Goal: Task Accomplishment & Management: Manage account settings

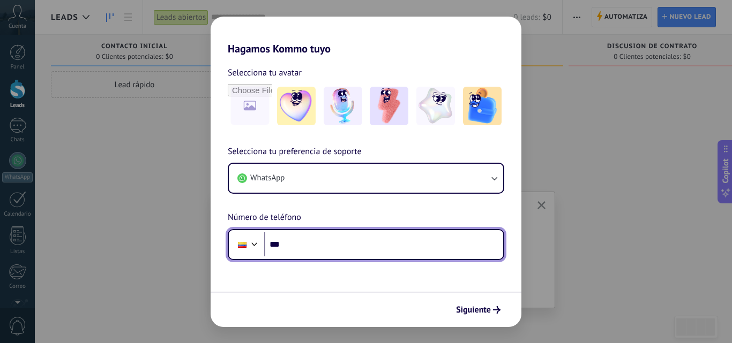
click at [320, 248] on input "***" at bounding box center [383, 245] width 239 height 25
type input "**********"
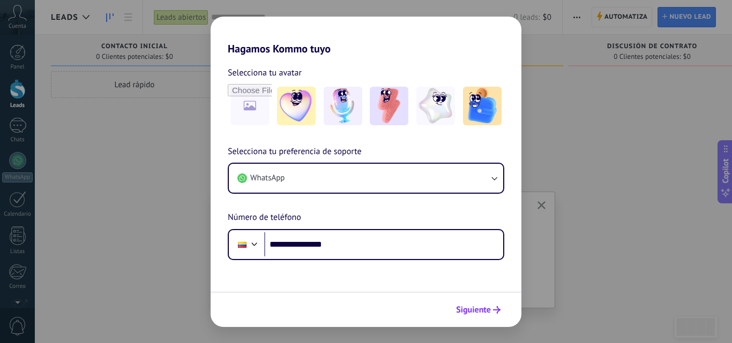
click at [482, 308] on span "Siguiente" at bounding box center [473, 310] width 35 height 8
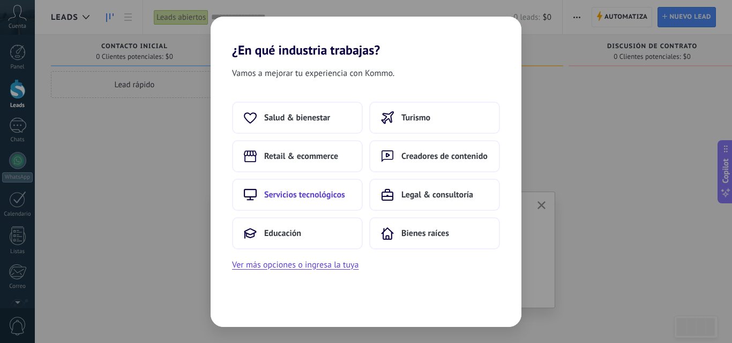
click at [328, 194] on span "Servicios tecnológicos" at bounding box center [304, 195] width 81 height 11
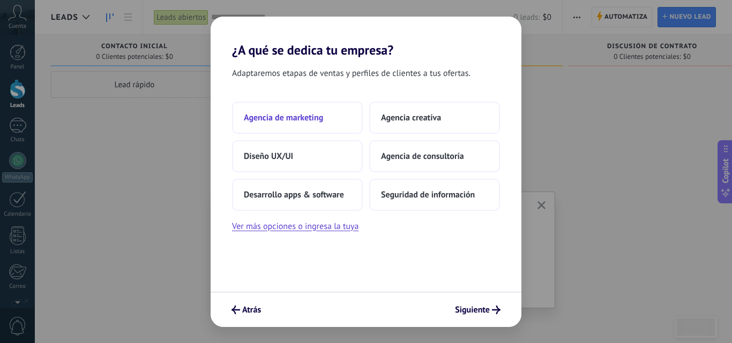
click at [329, 117] on button "Agencia de marketing" at bounding box center [297, 118] width 131 height 32
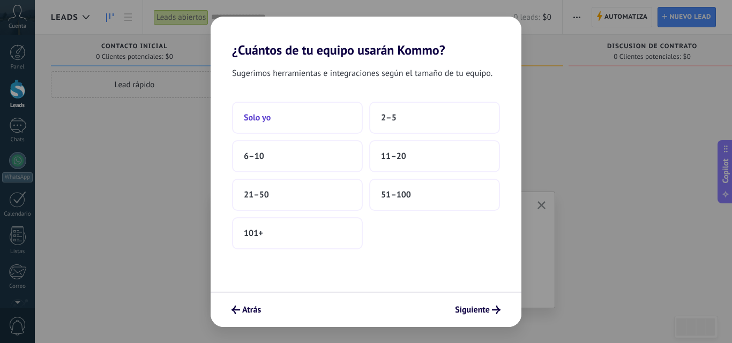
click at [332, 114] on button "Solo yo" at bounding box center [297, 118] width 131 height 32
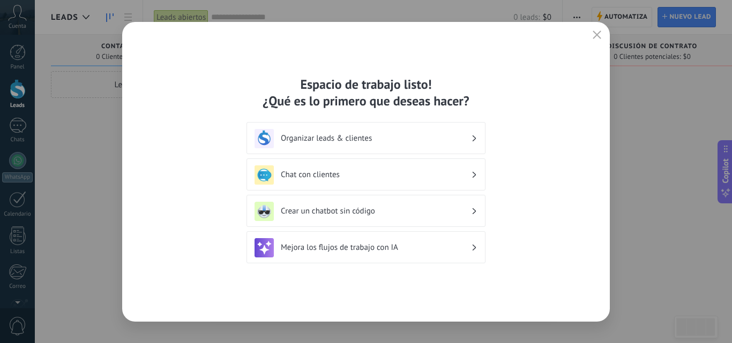
click at [444, 138] on h3 "Organizar leads & clientes" at bounding box center [376, 138] width 190 height 10
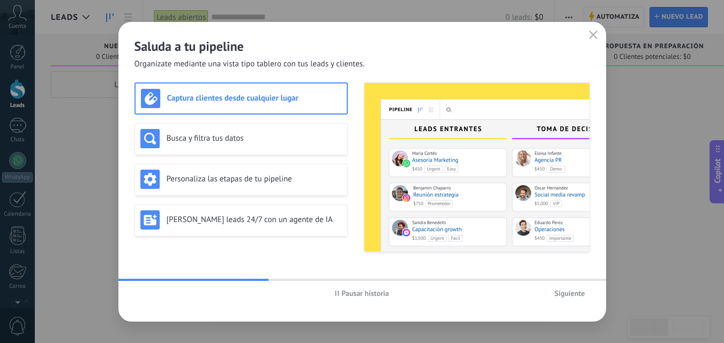
click at [566, 294] on span "Siguiente" at bounding box center [569, 294] width 31 height 8
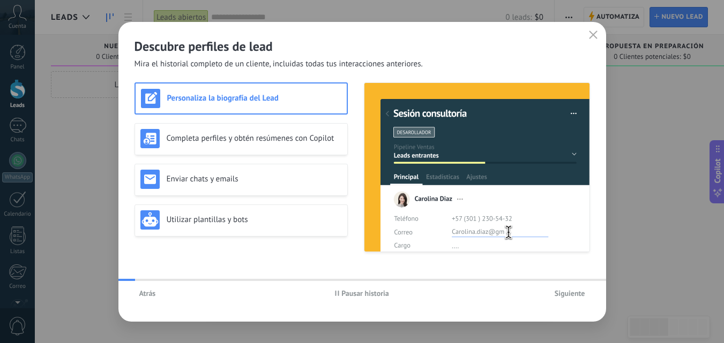
click at [566, 294] on span "Siguiente" at bounding box center [569, 294] width 31 height 8
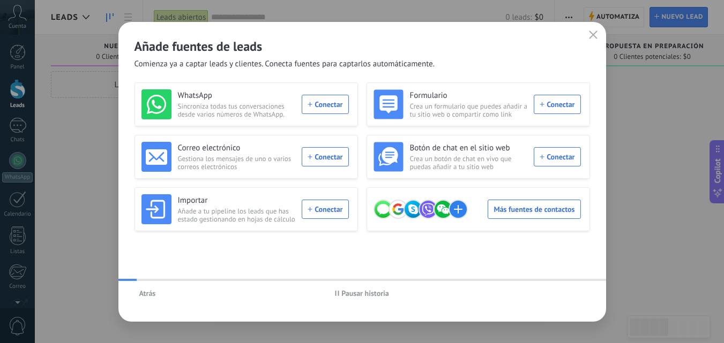
click at [566, 294] on div "Atrás Pausar historia" at bounding box center [362, 293] width 488 height 25
click at [589, 35] on icon "button" at bounding box center [593, 35] width 9 height 9
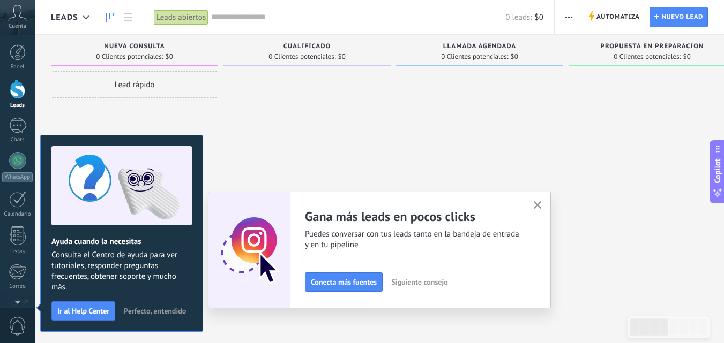
click at [539, 207] on use "button" at bounding box center [538, 205] width 8 height 8
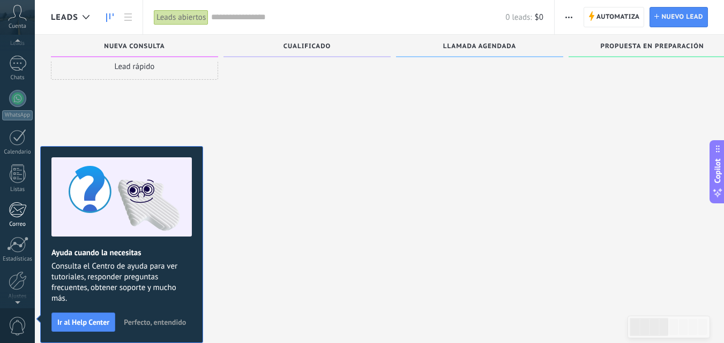
scroll to position [102, 0]
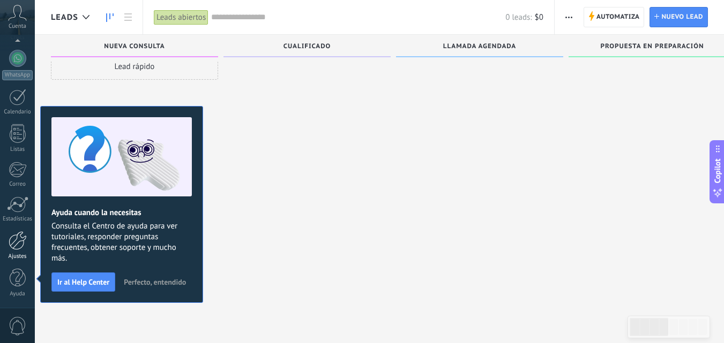
click at [14, 253] on link "Ajustes" at bounding box center [17, 245] width 35 height 29
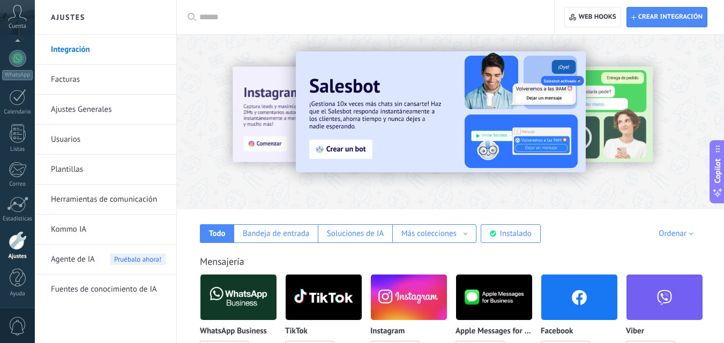
click at [89, 172] on link "Plantillas" at bounding box center [108, 170] width 115 height 30
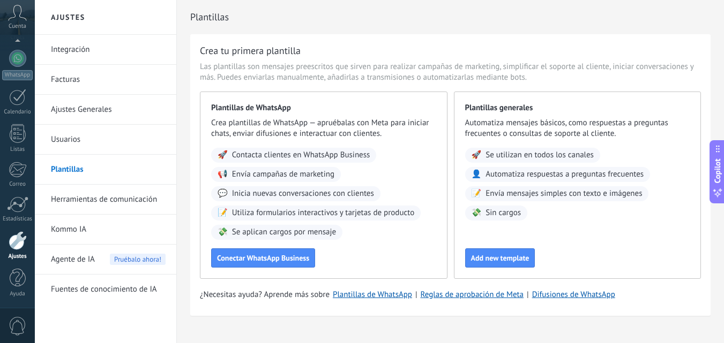
click at [91, 109] on link "Ajustes Generales" at bounding box center [108, 110] width 115 height 30
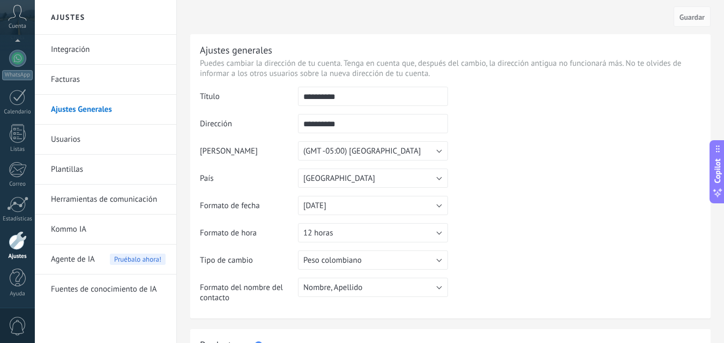
click at [90, 50] on link "Integración" at bounding box center [108, 50] width 115 height 30
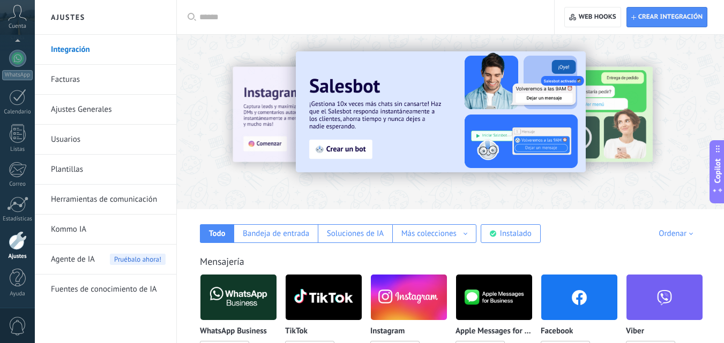
click at [124, 197] on link "Herramientas de comunicación" at bounding box center [108, 200] width 115 height 30
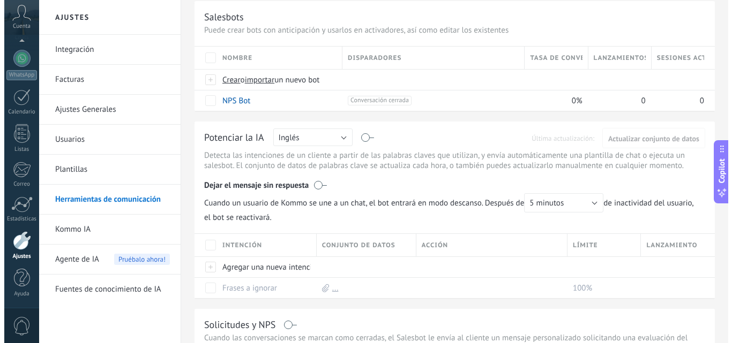
scroll to position [69, 0]
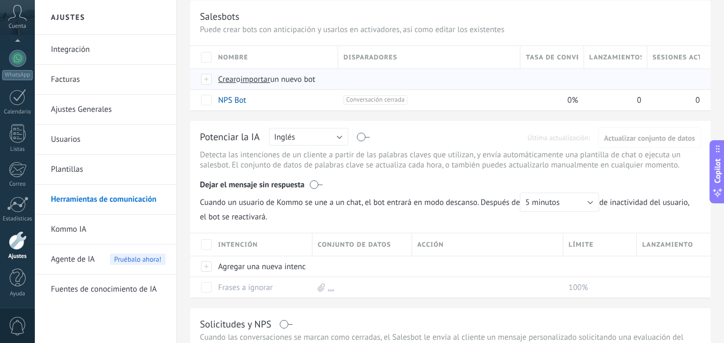
click at [263, 78] on span "importar" at bounding box center [256, 79] width 30 height 10
click at [0, 0] on input "importar un nuevo bot" at bounding box center [0, 0] width 0 height 0
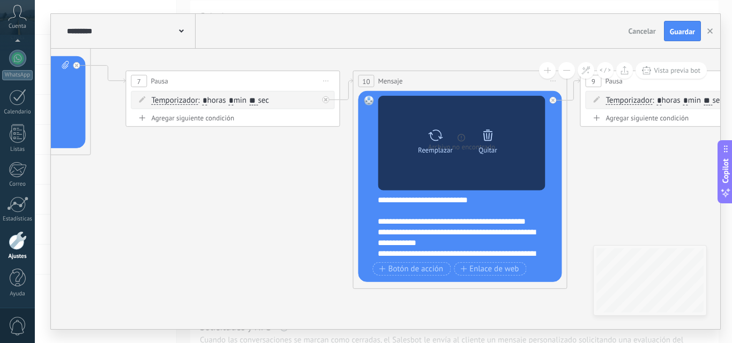
click at [434, 133] on icon at bounding box center [436, 135] width 16 height 15
click input "Subir" at bounding box center [0, 0] width 0 height 0
click at [441, 141] on icon at bounding box center [436, 135] width 16 height 15
click input "Subir" at bounding box center [0, 0] width 0 height 0
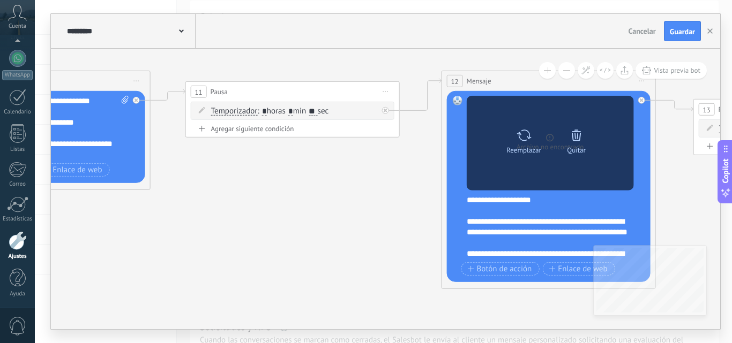
click at [511, 140] on div "Reemplazar" at bounding box center [523, 138] width 45 height 29
click input "Subir" at bounding box center [0, 0] width 0 height 0
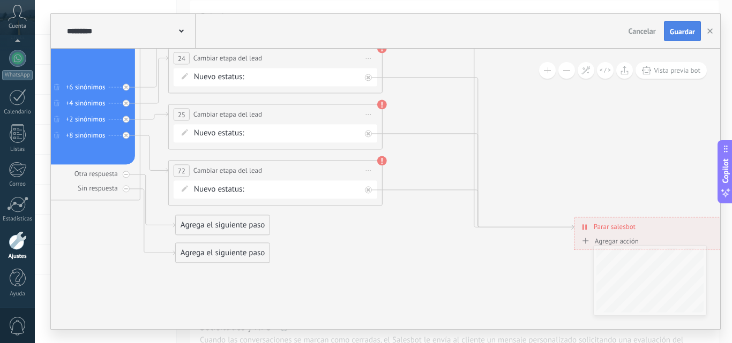
click at [674, 35] on span "Guardar" at bounding box center [682, 32] width 25 height 8
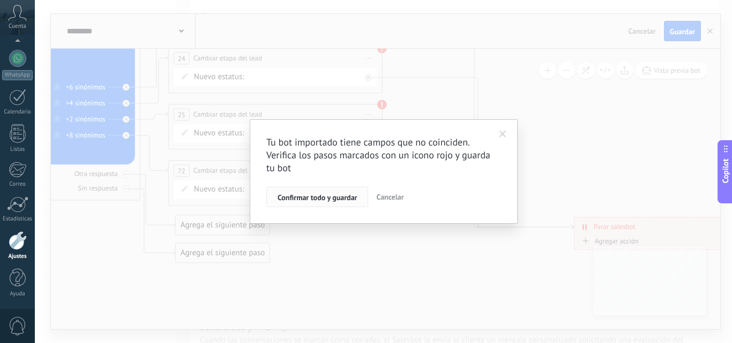
click at [336, 206] on button "Confirmar todo y guardar" at bounding box center [317, 197] width 102 height 20
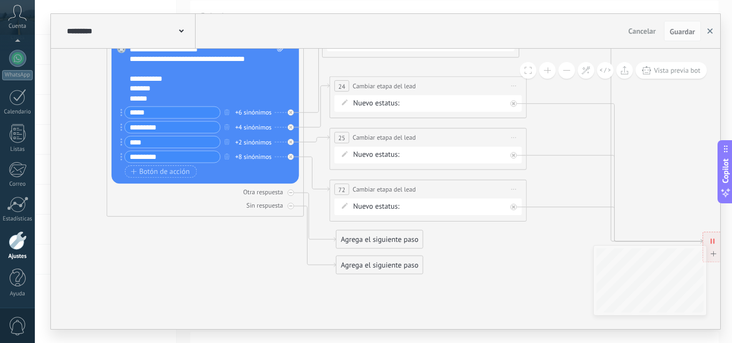
click at [711, 35] on button "button" at bounding box center [710, 31] width 16 height 20
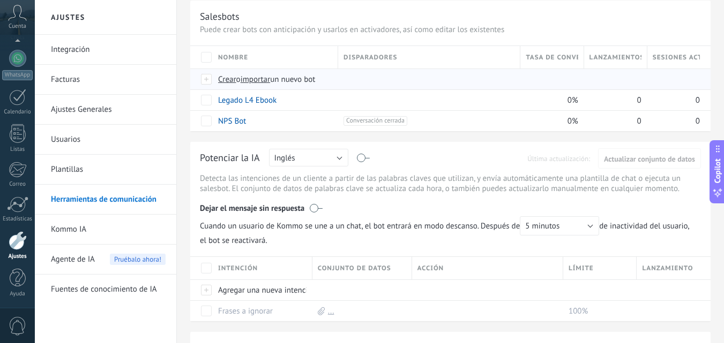
click at [263, 81] on span "importar" at bounding box center [256, 79] width 30 height 10
click at [0, 0] on input "importar un nuevo bot" at bounding box center [0, 0] width 0 height 0
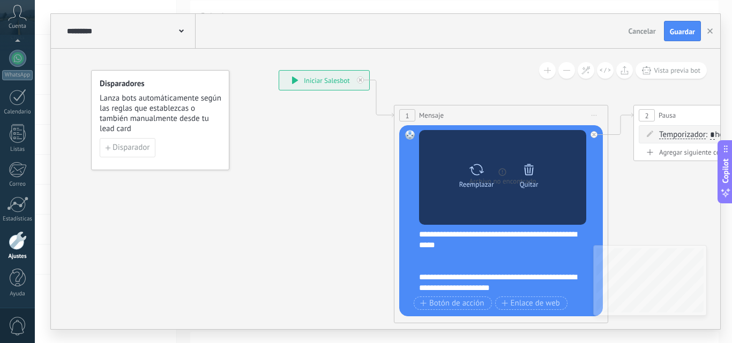
click at [471, 171] on icon at bounding box center [476, 169] width 14 height 11
click input "Subir" at bounding box center [0, 0] width 0 height 0
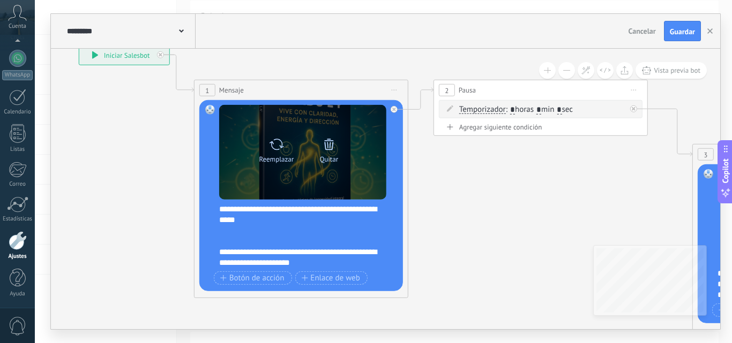
scroll to position [75, 0]
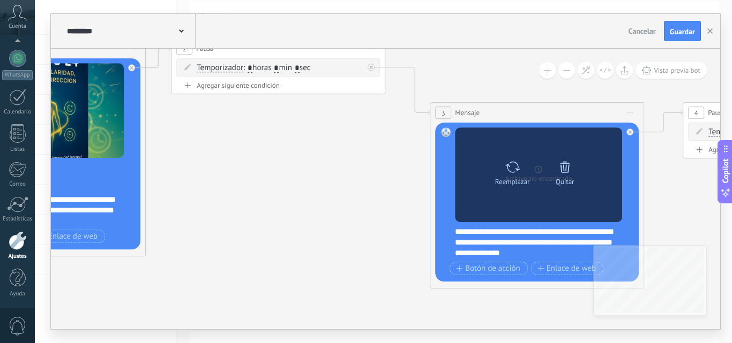
click at [509, 174] on icon at bounding box center [513, 167] width 16 height 15
click input "Subir" at bounding box center [0, 0] width 0 height 0
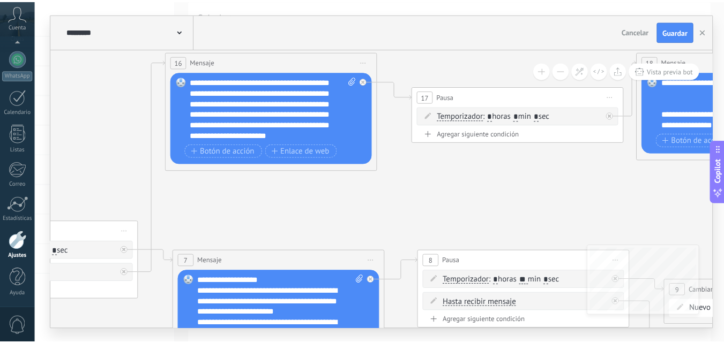
scroll to position [86, 0]
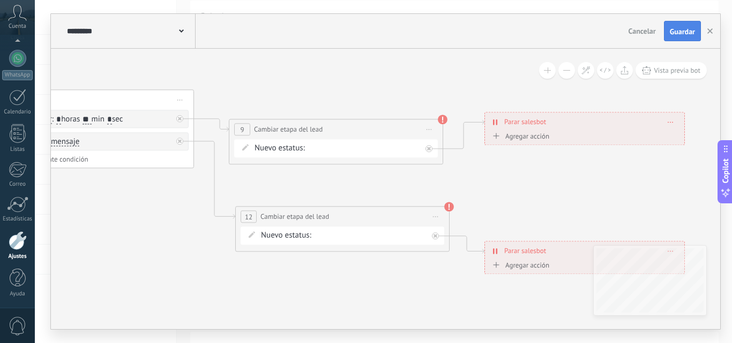
click at [682, 33] on span "Guardar" at bounding box center [682, 32] width 25 height 8
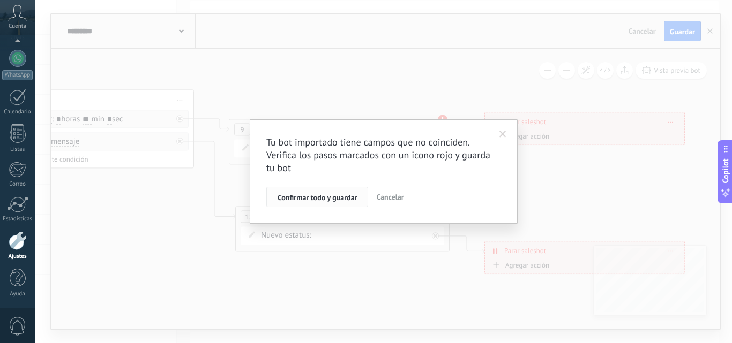
click at [301, 188] on button "Confirmar todo y guardar" at bounding box center [317, 197] width 102 height 20
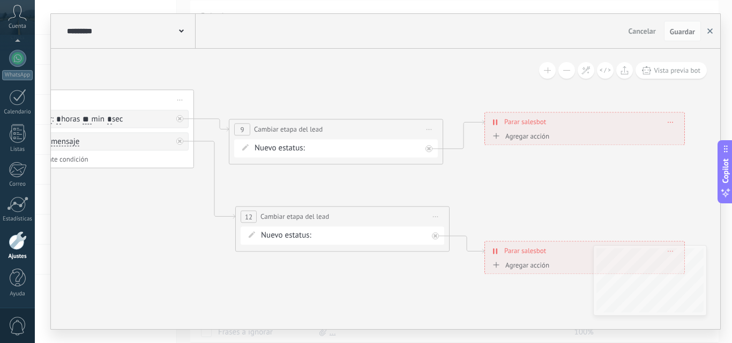
click at [705, 38] on button "button" at bounding box center [710, 31] width 16 height 20
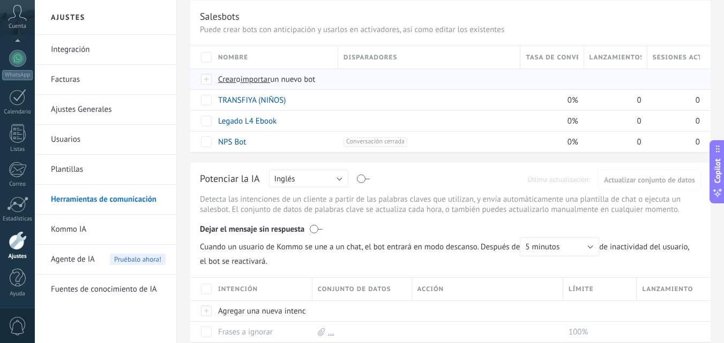
click at [265, 78] on span "importar" at bounding box center [256, 79] width 30 height 10
click at [0, 0] on input "importar un nuevo bot" at bounding box center [0, 0] width 0 height 0
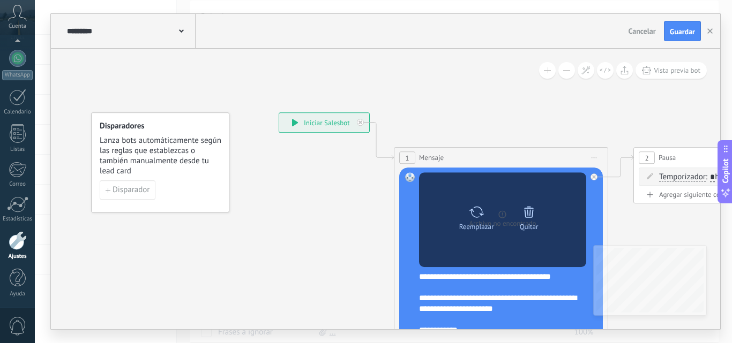
click at [484, 214] on div "Reemplazar" at bounding box center [476, 215] width 45 height 29
click input "Subir" at bounding box center [0, 0] width 0 height 0
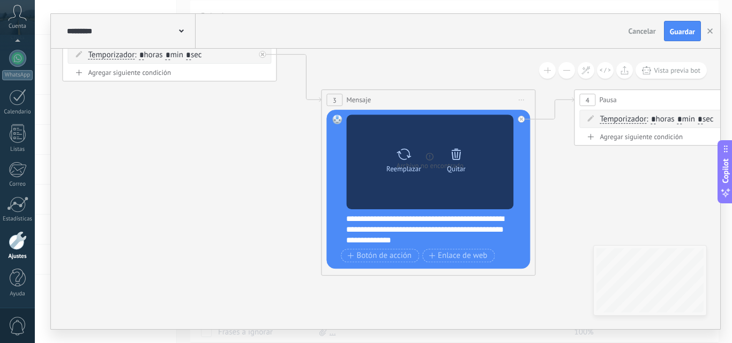
click at [403, 163] on div at bounding box center [404, 154] width 16 height 21
click input "Subir" at bounding box center [0, 0] width 0 height 0
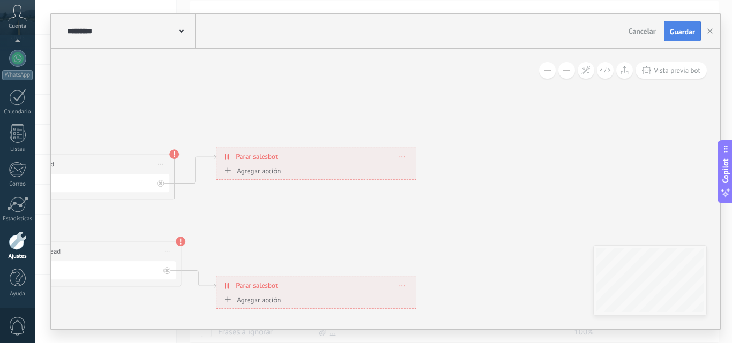
click at [671, 38] on button "Guardar" at bounding box center [682, 31] width 37 height 20
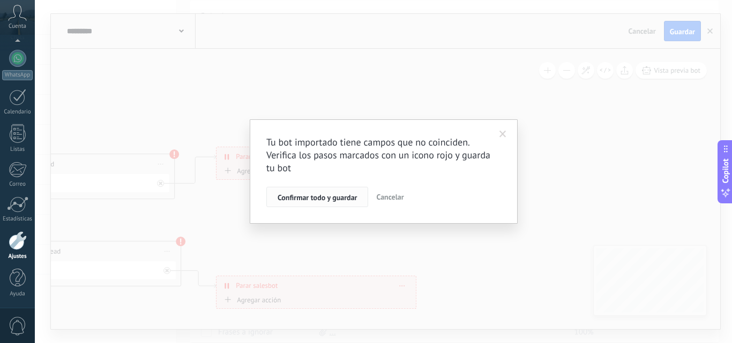
click at [313, 203] on button "Confirmar todo y guardar" at bounding box center [317, 197] width 102 height 20
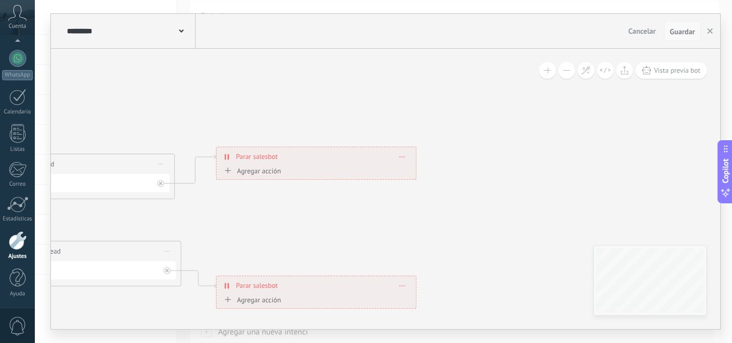
click at [676, 38] on button "Guardar" at bounding box center [682, 31] width 37 height 20
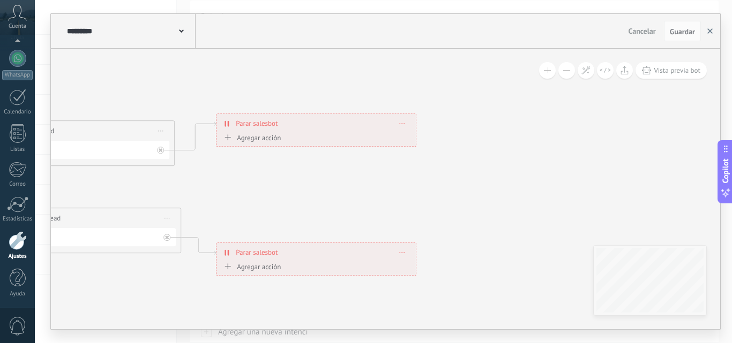
click at [709, 30] on use "button" at bounding box center [709, 30] width 5 height 5
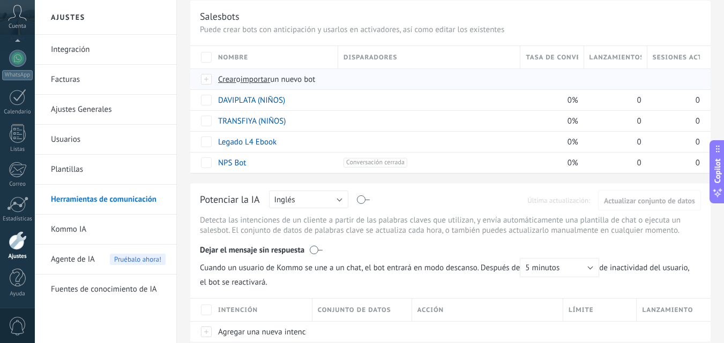
click at [259, 84] on span "importar" at bounding box center [256, 79] width 30 height 10
click at [0, 0] on input "importar un nuevo bot" at bounding box center [0, 0] width 0 height 0
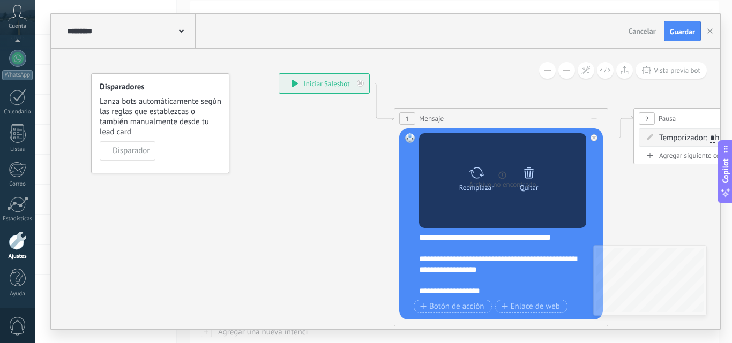
click at [476, 174] on icon at bounding box center [477, 173] width 16 height 15
click input "Subir" at bounding box center [0, 0] width 0 height 0
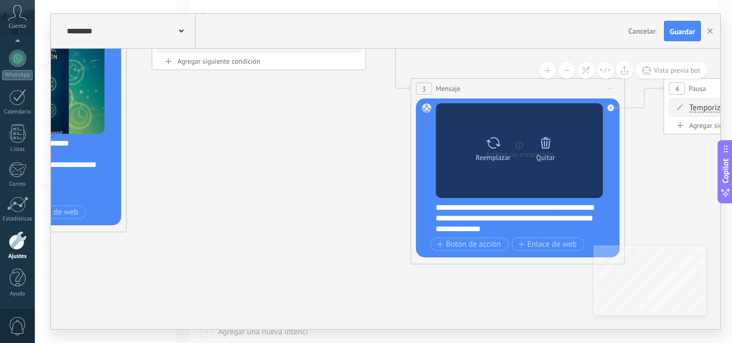
click at [485, 151] on div at bounding box center [493, 142] width 16 height 21
click input "Subir" at bounding box center [0, 0] width 0 height 0
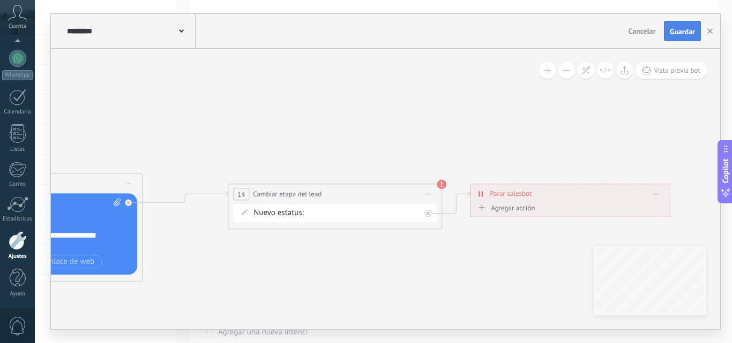
click at [685, 35] on span "Guardar" at bounding box center [682, 32] width 25 height 8
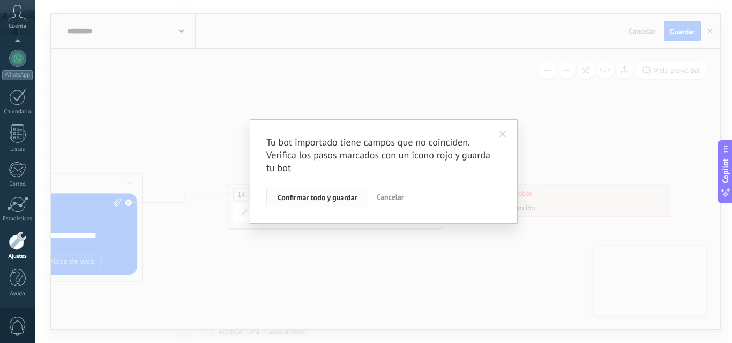
click at [354, 197] on span "Confirmar todo y guardar" at bounding box center [317, 198] width 79 height 8
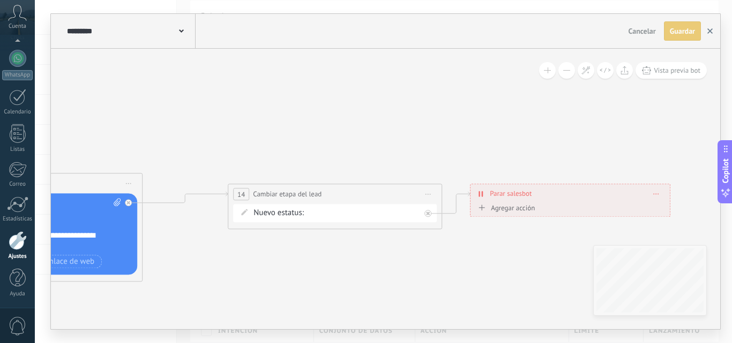
click at [711, 32] on icon "button" at bounding box center [709, 30] width 5 height 5
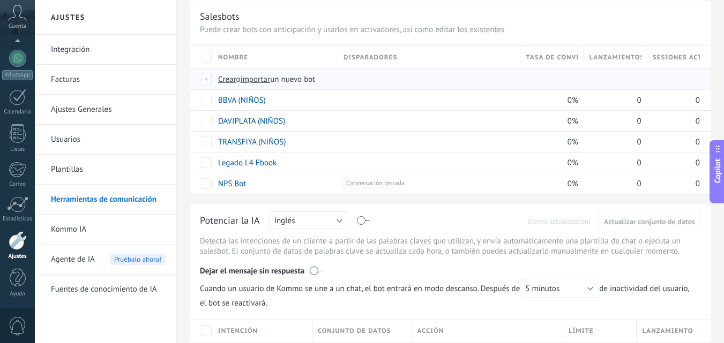
click at [263, 81] on span "importar" at bounding box center [256, 79] width 30 height 10
click at [0, 0] on input "importar un nuevo bot" at bounding box center [0, 0] width 0 height 0
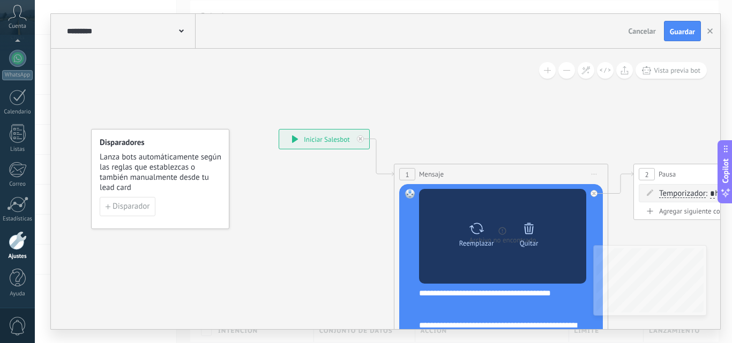
click at [482, 227] on icon at bounding box center [476, 228] width 14 height 11
click input "Subir" at bounding box center [0, 0] width 0 height 0
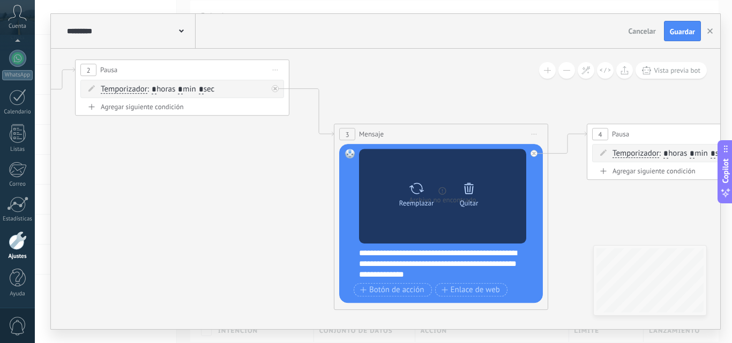
click at [413, 200] on div "Reemplazar" at bounding box center [416, 203] width 35 height 8
click input "Subir" at bounding box center [0, 0] width 0 height 0
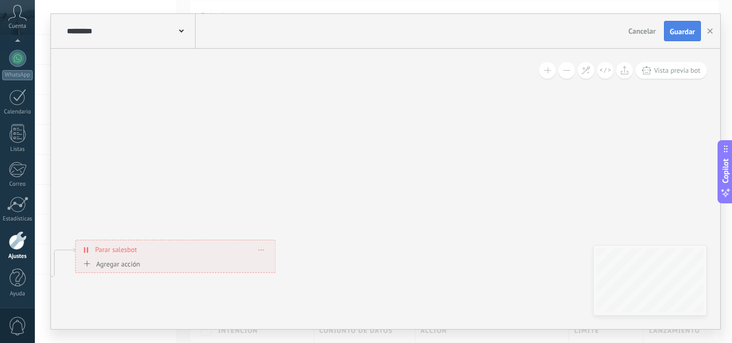
click at [677, 29] on span "Guardar" at bounding box center [682, 32] width 25 height 8
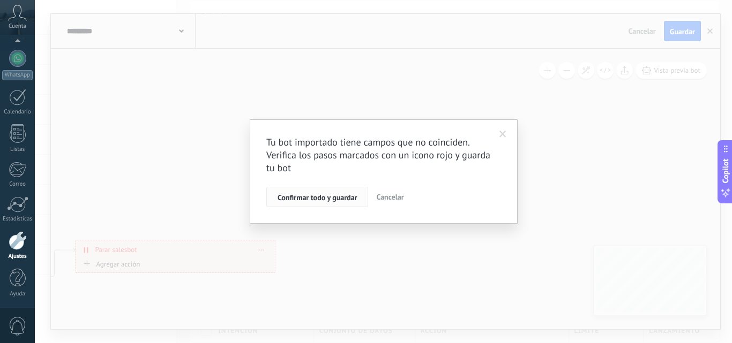
click at [298, 198] on span "Confirmar todo y guardar" at bounding box center [317, 198] width 79 height 8
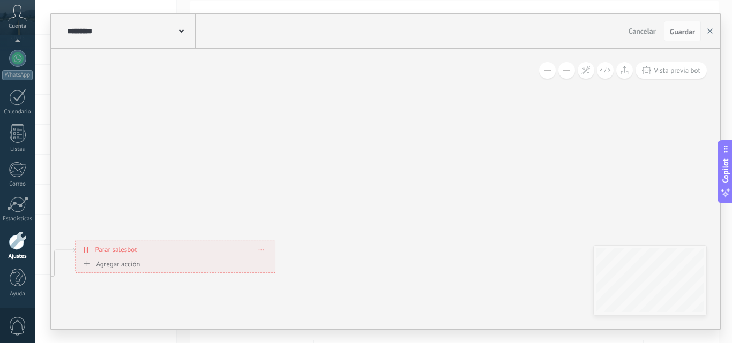
click at [713, 33] on button "button" at bounding box center [710, 31] width 16 height 20
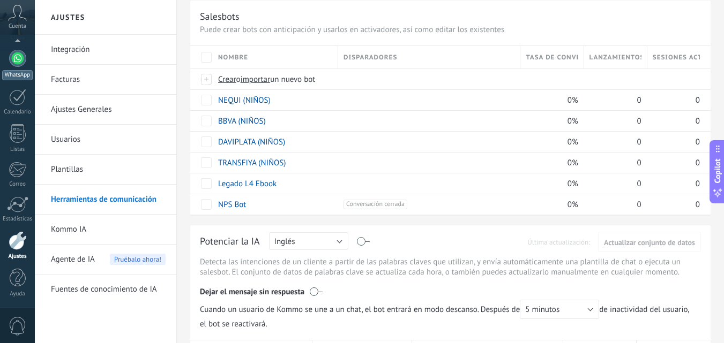
click at [17, 66] on div at bounding box center [17, 58] width 17 height 17
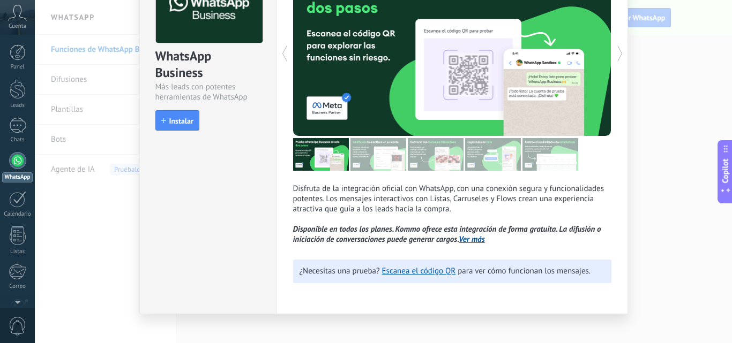
scroll to position [85, 0]
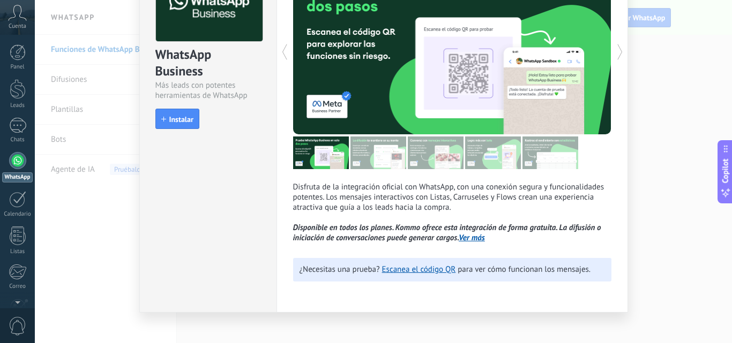
click at [85, 48] on div "WhatsApp Business Más leads con potentes herramientas de WhatsApp install Insta…" at bounding box center [383, 171] width 697 height 343
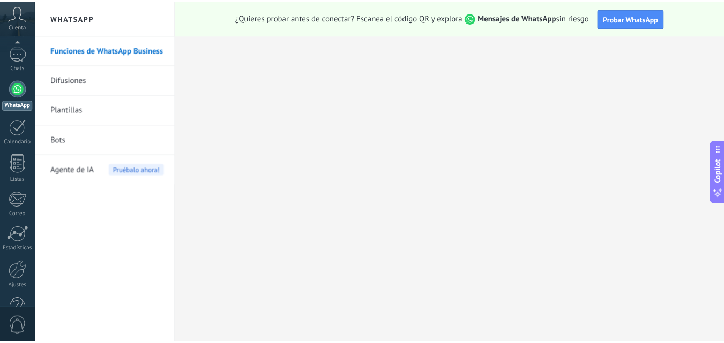
scroll to position [102, 0]
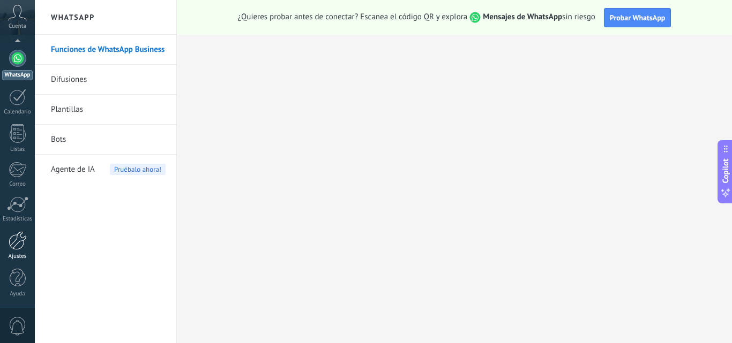
click at [19, 249] on div at bounding box center [18, 240] width 18 height 19
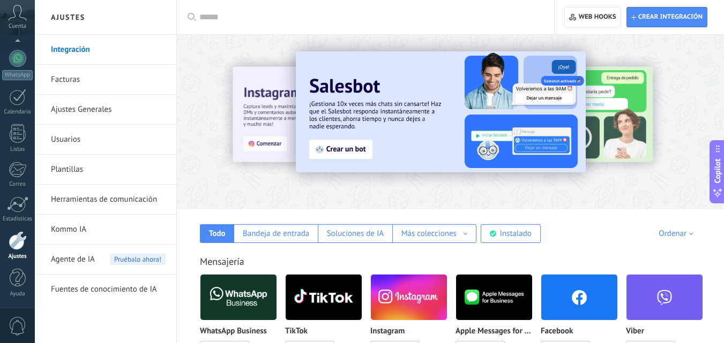
click at [673, 232] on div "Ordenar" at bounding box center [677, 234] width 38 height 10
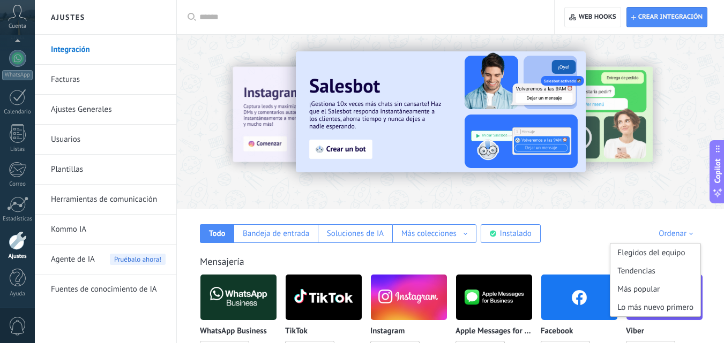
click at [673, 232] on div "Ordenar" at bounding box center [677, 234] width 38 height 10
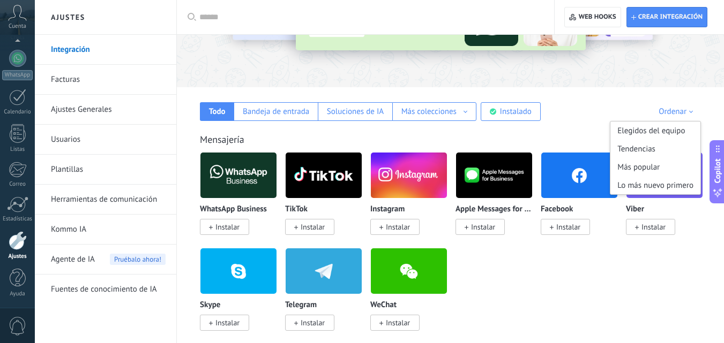
scroll to position [123, 0]
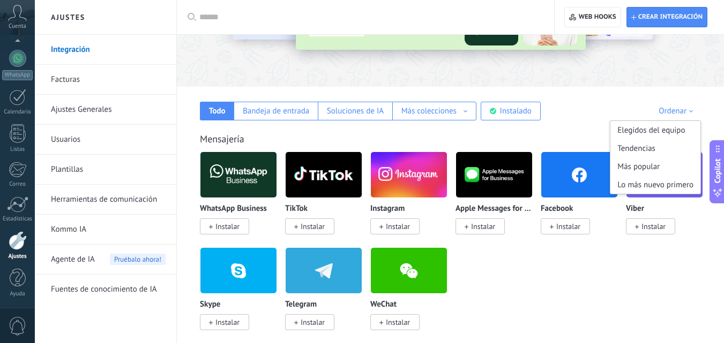
click at [533, 311] on div "WhatsApp Business Instalar TikTok Instalar Instagram Instalar Apple Messages fo…" at bounding box center [456, 248] width 512 height 192
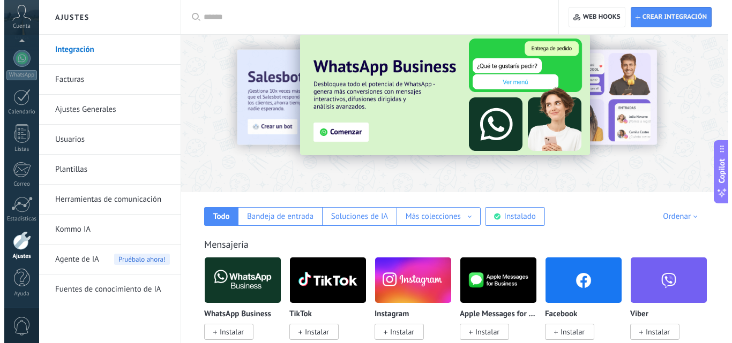
scroll to position [0, 0]
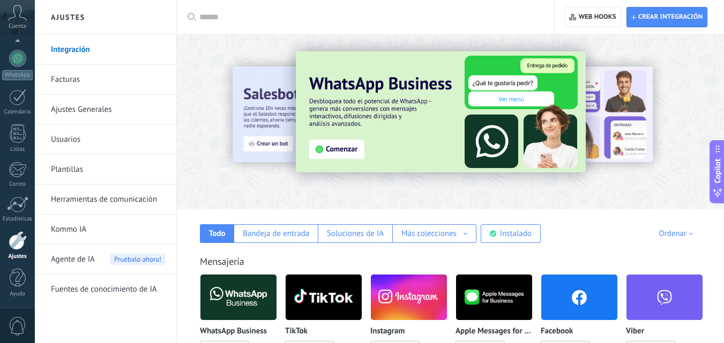
click at [274, 19] on input "text" at bounding box center [369, 17] width 340 height 11
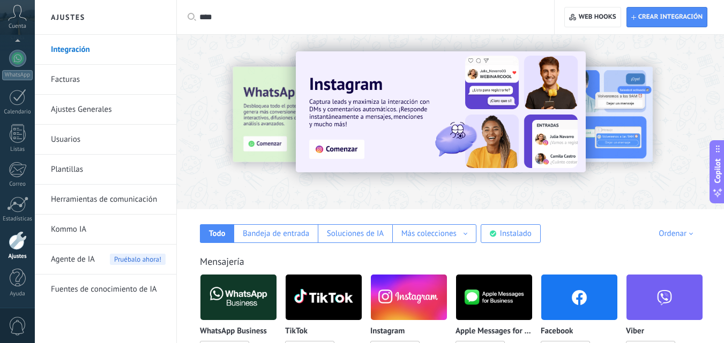
type input "****"
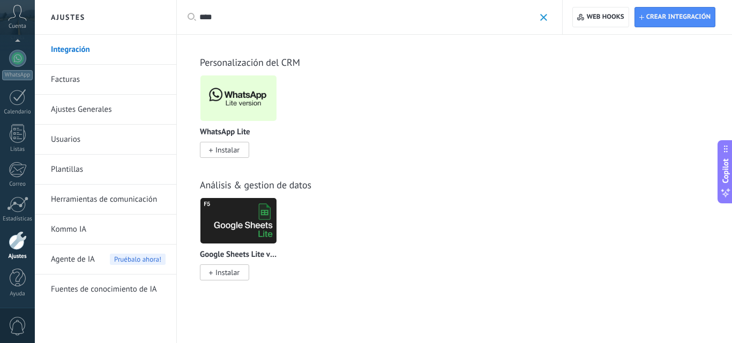
click at [230, 153] on span "Instalar" at bounding box center [227, 150] width 24 height 10
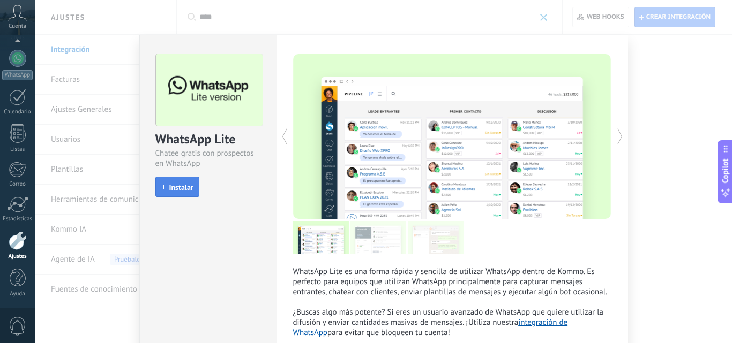
click at [189, 186] on span "Instalar" at bounding box center [181, 188] width 24 height 8
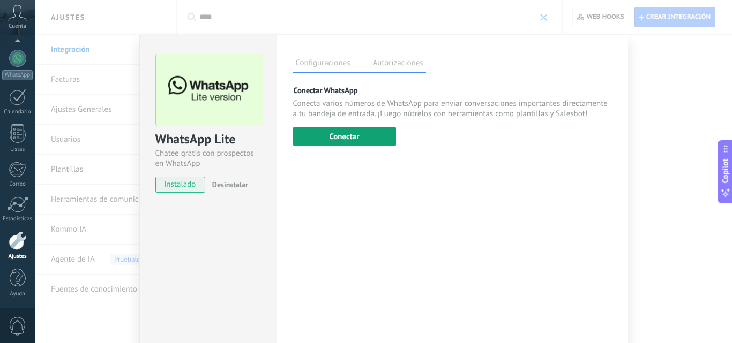
click at [348, 136] on button "Conectar" at bounding box center [344, 136] width 103 height 19
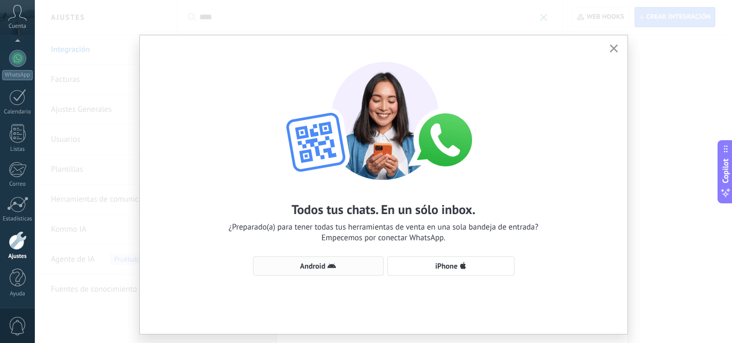
click at [324, 269] on span "Android" at bounding box center [318, 266] width 119 height 9
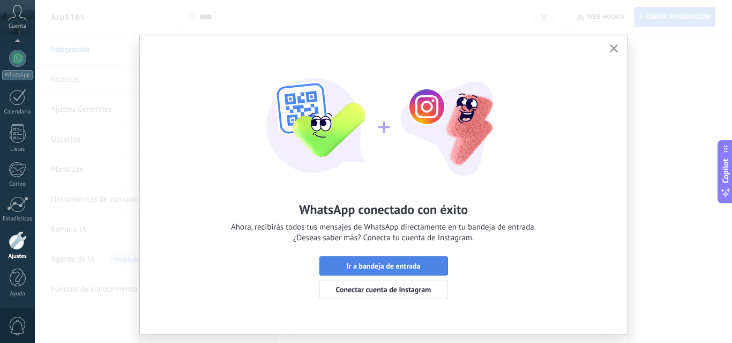
click at [394, 264] on span "Ir a bandeja de entrada" at bounding box center [383, 267] width 74 height 8
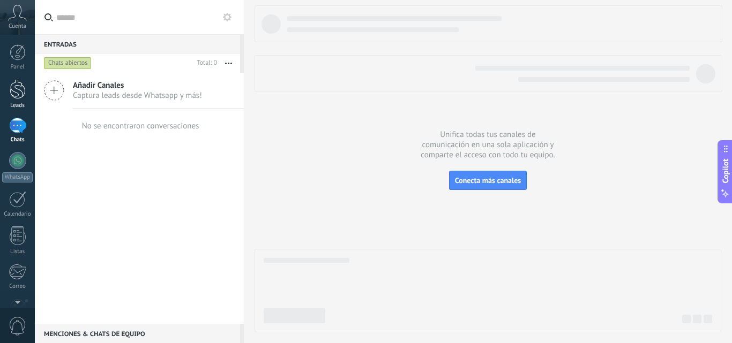
click at [15, 86] on div at bounding box center [18, 89] width 16 height 20
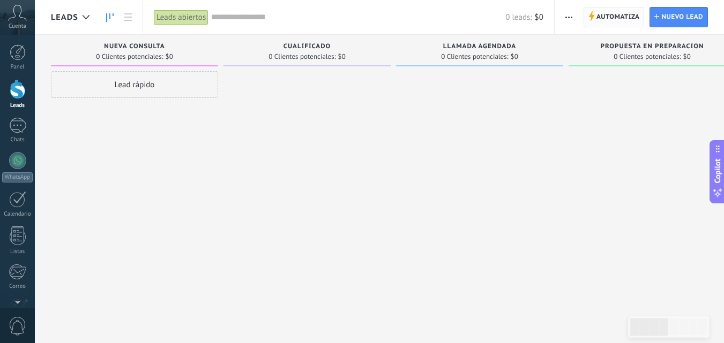
click at [617, 16] on span "Automatiza" at bounding box center [617, 17] width 43 height 19
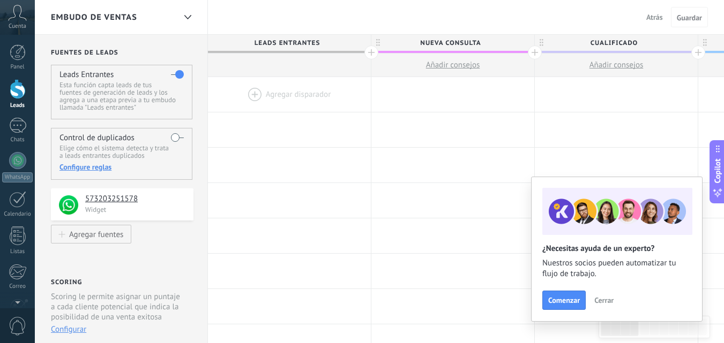
click at [252, 92] on div at bounding box center [289, 94] width 163 height 35
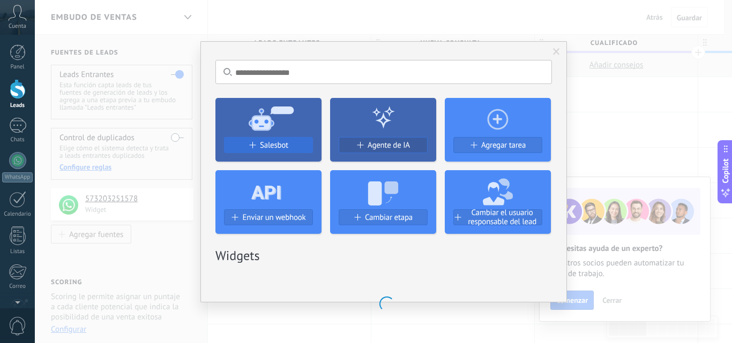
click at [266, 140] on button "Salesbot" at bounding box center [268, 145] width 89 height 16
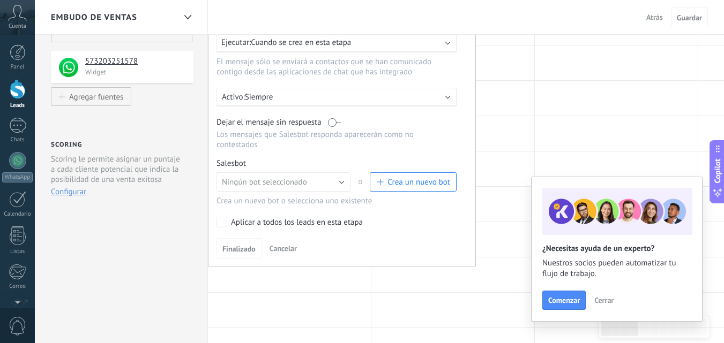
scroll to position [139, 0]
click at [327, 185] on button "Ningún bot seleccionado" at bounding box center [283, 180] width 134 height 19
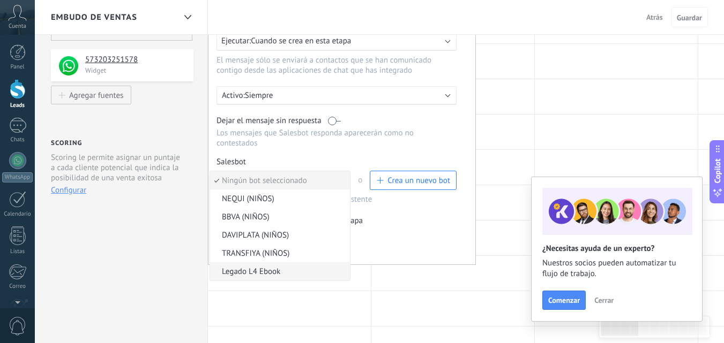
click at [270, 263] on li "Legado L4 Ebook" at bounding box center [280, 272] width 140 height 18
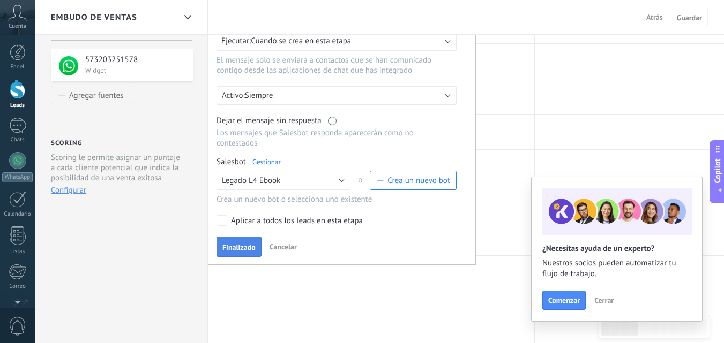
click at [230, 249] on span "Finalizado" at bounding box center [238, 248] width 33 height 8
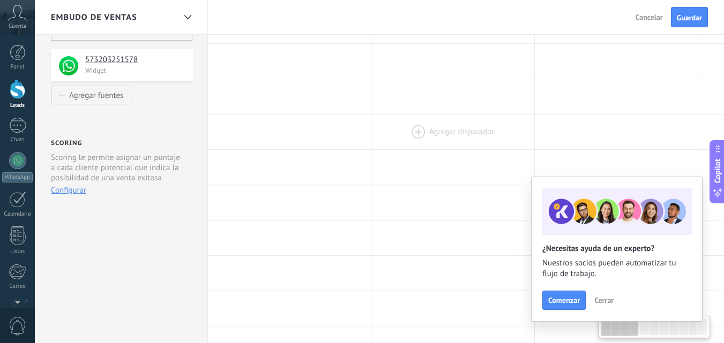
scroll to position [0, 0]
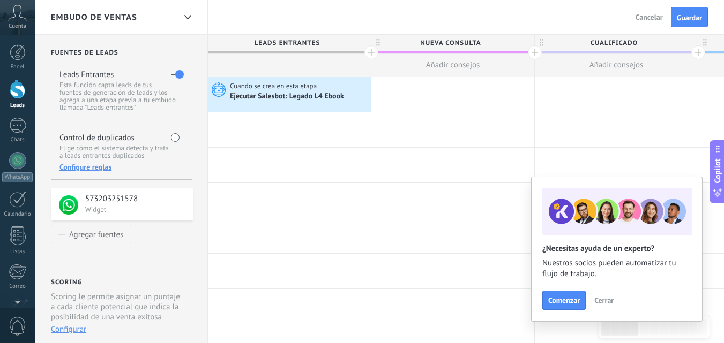
click at [473, 40] on span "Nueva consulta" at bounding box center [450, 43] width 158 height 17
type input "*"
type input "*********"
click at [636, 41] on span "Cualificado" at bounding box center [614, 43] width 158 height 17
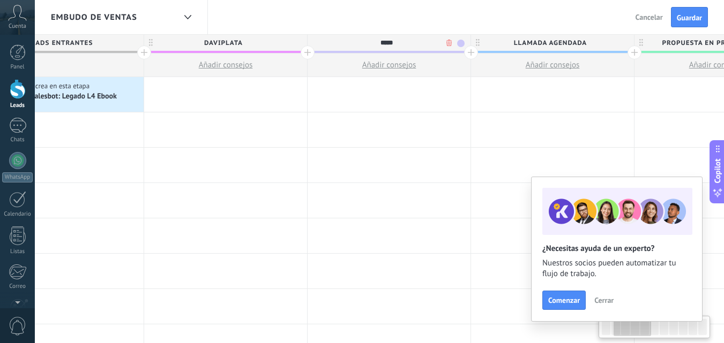
scroll to position [0, 228]
click at [601, 46] on span "Llamada agendada" at bounding box center [549, 43] width 158 height 17
type input "*****"
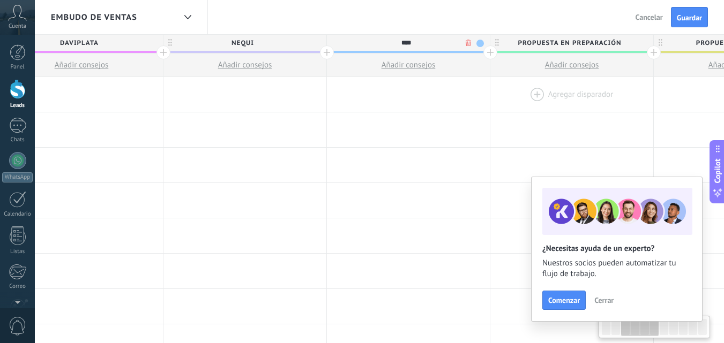
scroll to position [0, 372]
click at [625, 43] on span "Propuesta en preparación" at bounding box center [569, 43] width 158 height 17
type input "****"
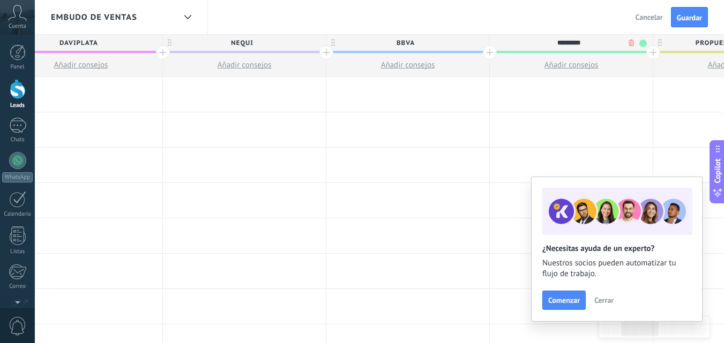
click at [707, 36] on span "Propuesta enviada" at bounding box center [732, 43] width 158 height 17
type input "*********"
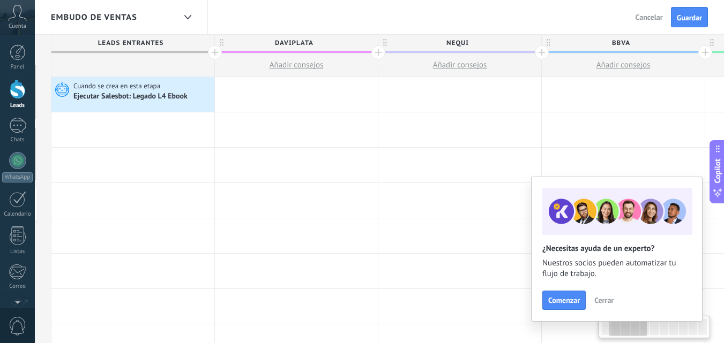
scroll to position [0, 155]
type input "**********"
click at [66, 88] on icon at bounding box center [62, 89] width 18 height 16
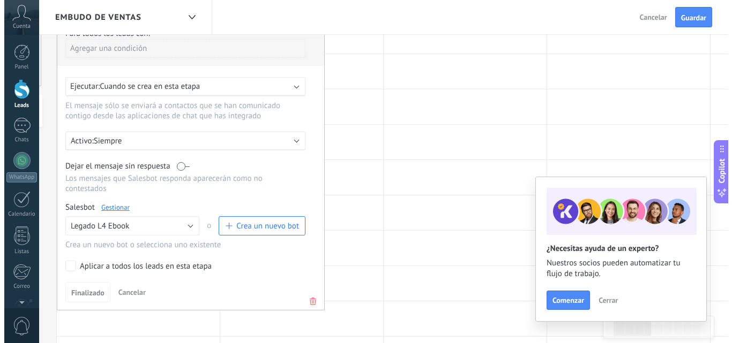
scroll to position [94, 0]
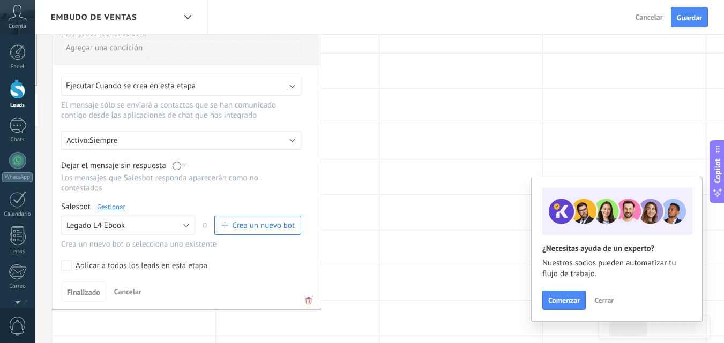
click at [107, 206] on link "Gestionar" at bounding box center [111, 207] width 28 height 9
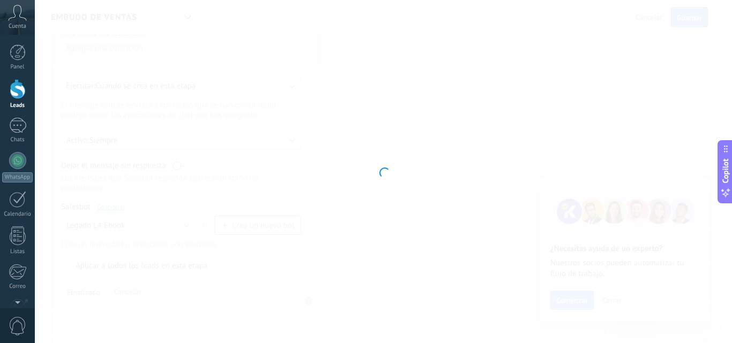
type input "**********"
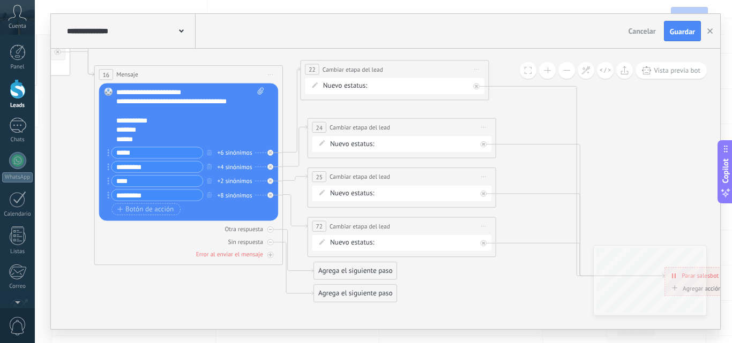
click at [0, 0] on div "Nueva consulta Cualificado Llamada agendada Propuesta en preparación Propuesta …" at bounding box center [0, 0] width 0 height 0
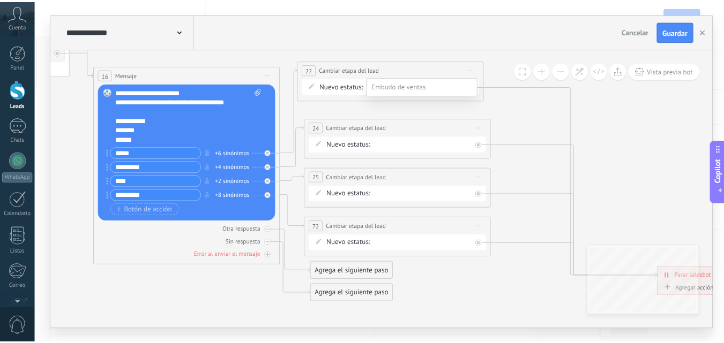
scroll to position [0, 0]
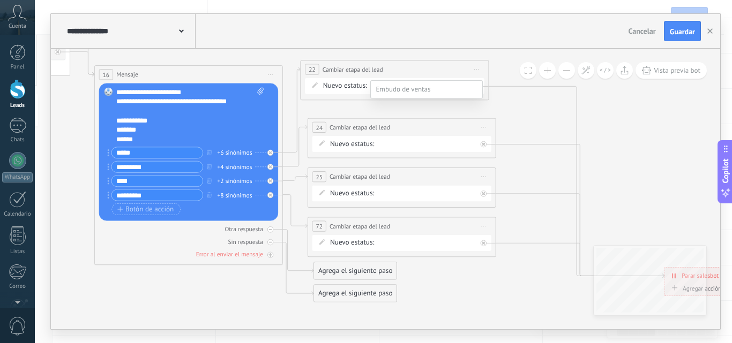
click at [710, 32] on div at bounding box center [383, 171] width 697 height 343
click at [710, 32] on use "button" at bounding box center [709, 30] width 5 height 5
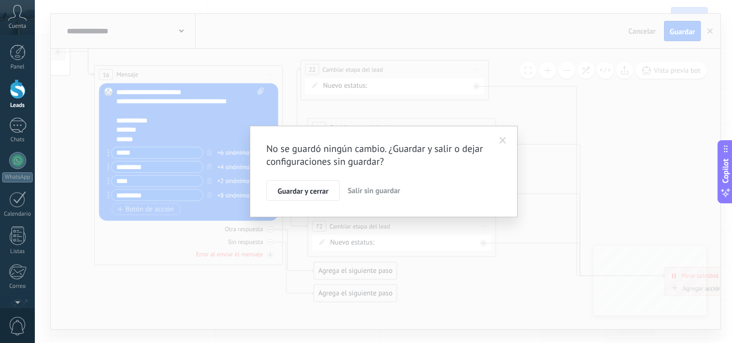
click at [366, 190] on span "Salir sin guardar" at bounding box center [374, 191] width 53 height 10
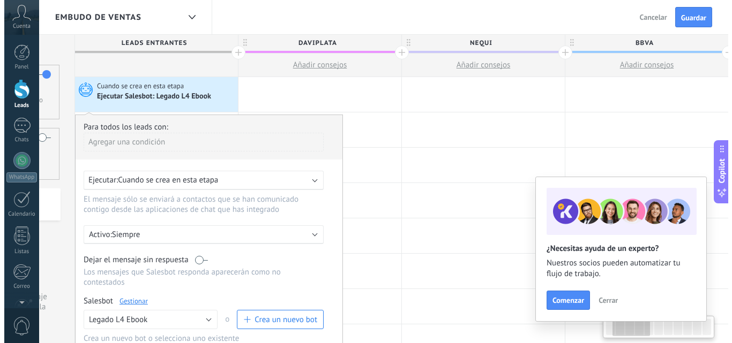
scroll to position [0, 136]
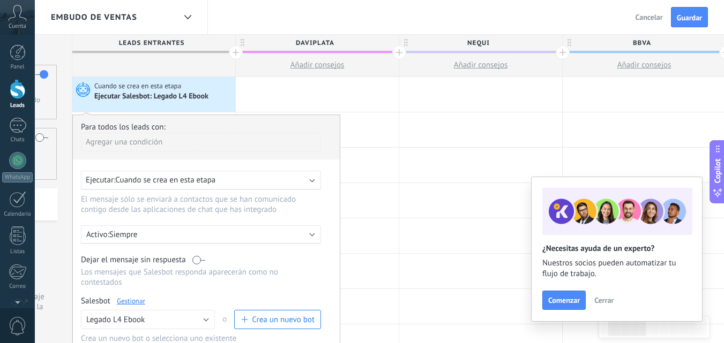
click at [85, 84] on icon at bounding box center [81, 89] width 18 height 16
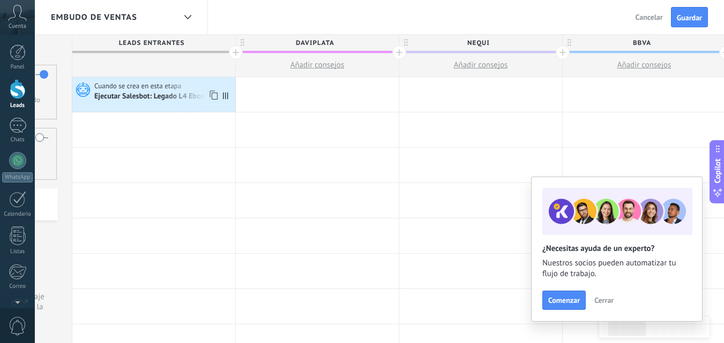
click at [81, 82] on icon at bounding box center [81, 89] width 18 height 16
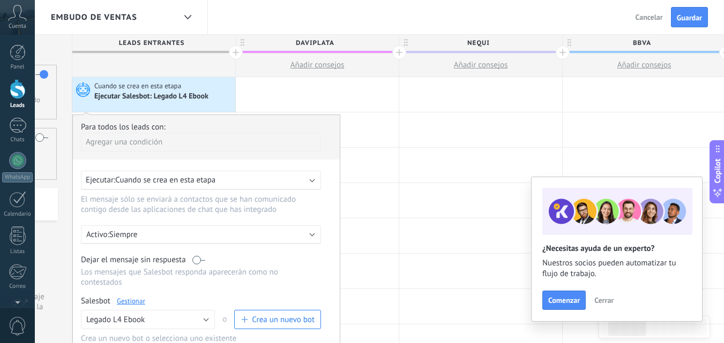
click at [128, 306] on link "Gestionar" at bounding box center [131, 301] width 28 height 9
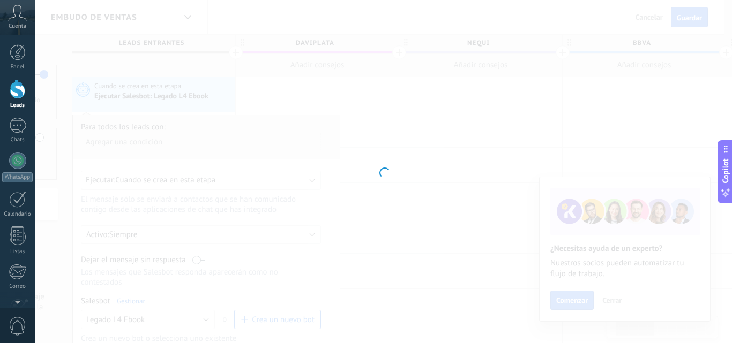
type input "**********"
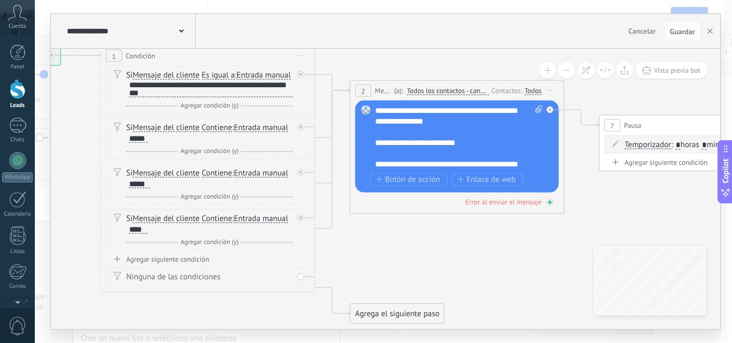
click div "Error al enviar el mensaje"
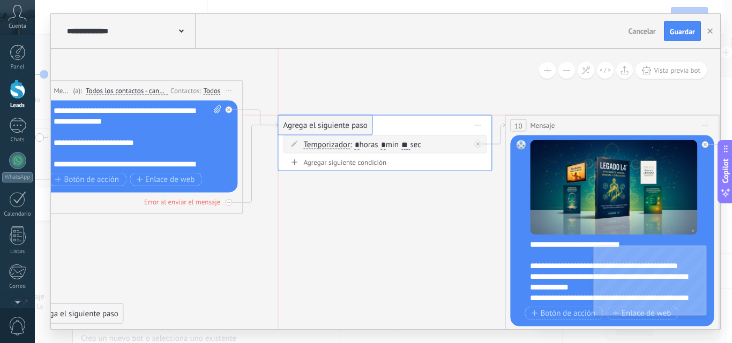
drag, startPoint x: 329, startPoint y: 265, endPoint x: 327, endPoint y: 126, distance: 138.8
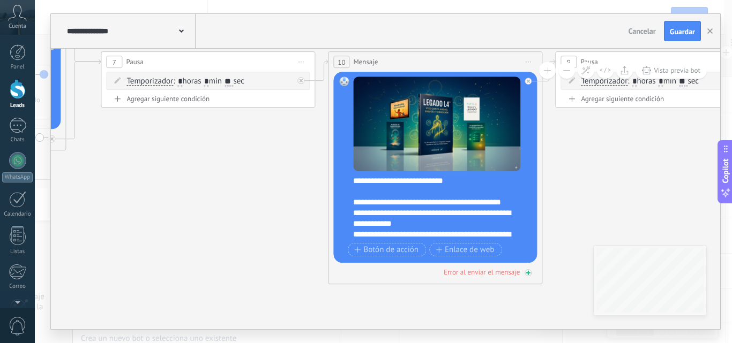
click at [501, 274] on div "Error al enviar el mensaje" at bounding box center [482, 272] width 76 height 9
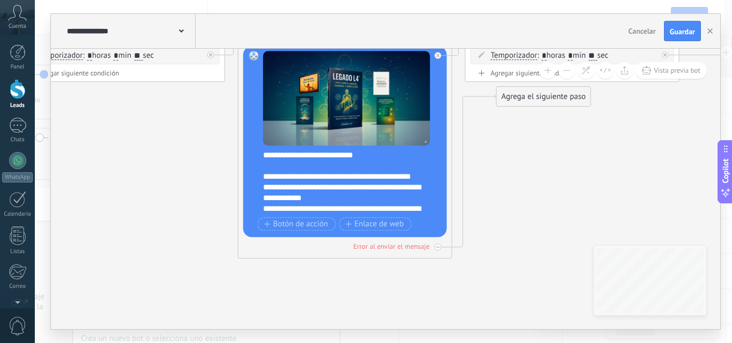
drag, startPoint x: 509, startPoint y: 303, endPoint x: 515, endPoint y: 102, distance: 201.5
click at [515, 101] on div "Agrega el siguiente paso" at bounding box center [544, 97] width 94 height 18
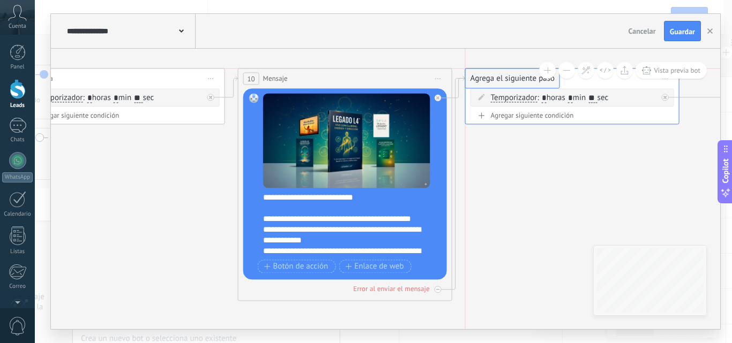
drag, startPoint x: 513, startPoint y: 143, endPoint x: 488, endPoint y: 77, distance: 70.4
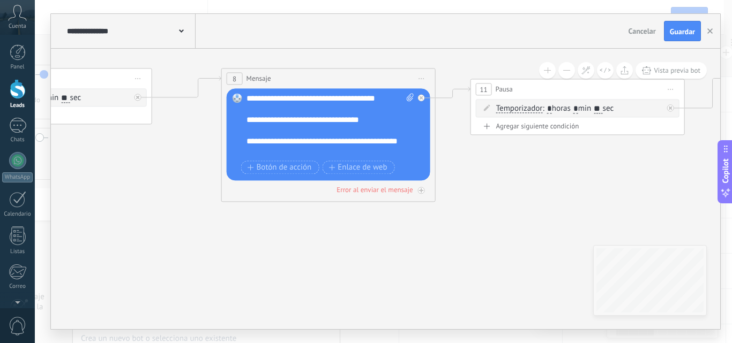
click at [366, 197] on div "8 Mensaje ******* (a): Todos los contactos - canales seleccionados Todos los co…" at bounding box center [328, 135] width 214 height 134
click at [371, 191] on div "Error al enviar el mensaje" at bounding box center [374, 189] width 76 height 9
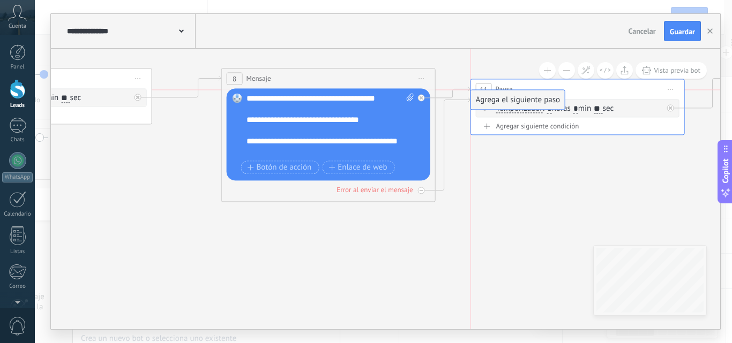
drag, startPoint x: 519, startPoint y: 244, endPoint x: 518, endPoint y: 95, distance: 149.5
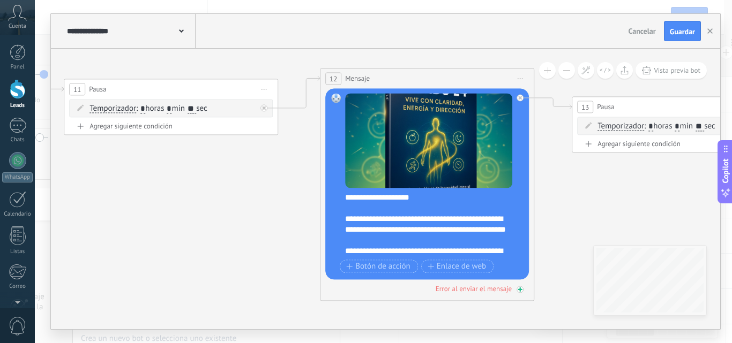
click at [506, 291] on div "Error al enviar el mensaje" at bounding box center [474, 288] width 76 height 9
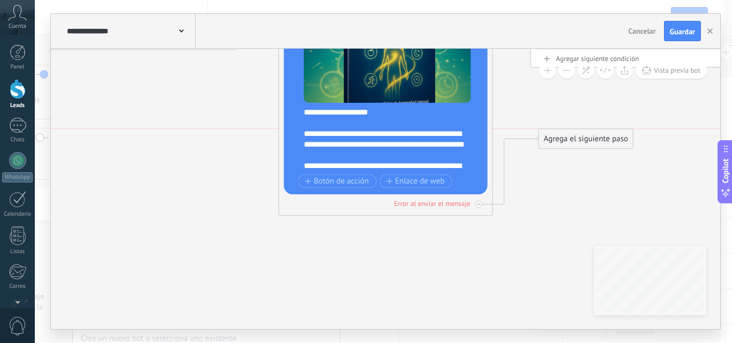
drag, startPoint x: 552, startPoint y: 258, endPoint x: 563, endPoint y: 139, distance: 119.4
click at [563, 139] on div "Agrega el siguiente paso" at bounding box center [586, 139] width 94 height 18
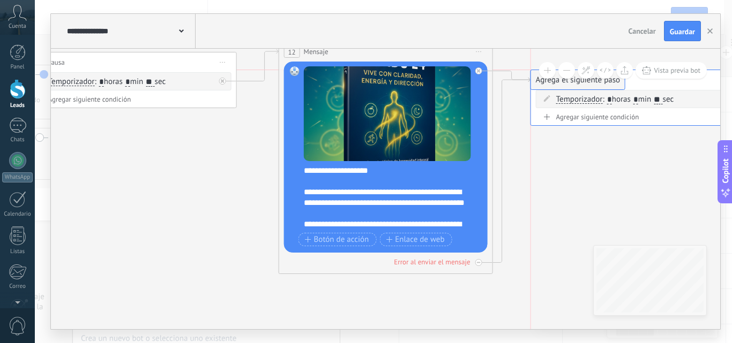
drag, startPoint x: 559, startPoint y: 194, endPoint x: 553, endPoint y: 81, distance: 113.2
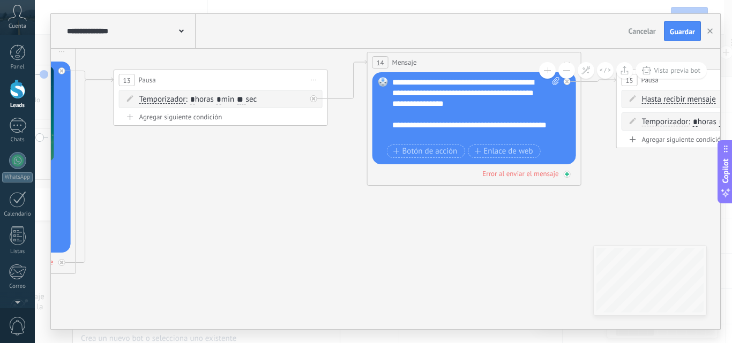
click at [528, 178] on div "Error al enviar el mensaje" at bounding box center [520, 173] width 76 height 9
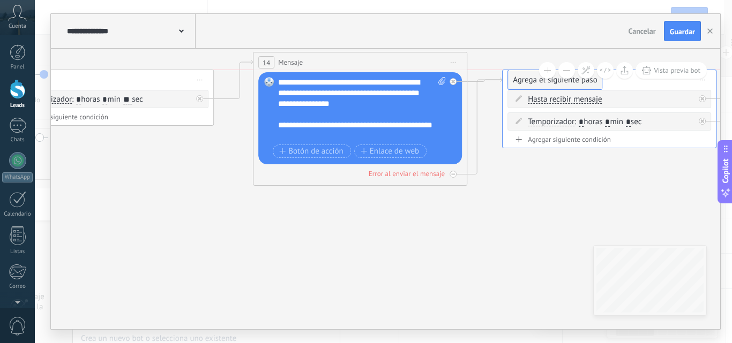
drag, startPoint x: 539, startPoint y: 235, endPoint x: 544, endPoint y: 84, distance: 150.6
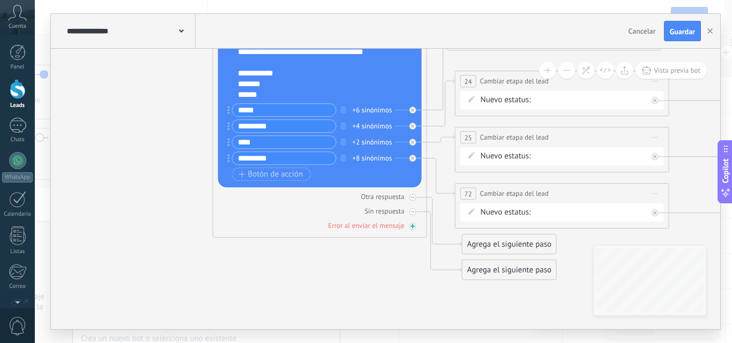
click at [370, 226] on div "Error al enviar el mensaje" at bounding box center [366, 225] width 76 height 9
drag, startPoint x: 491, startPoint y: 299, endPoint x: 73, endPoint y: 176, distance: 435.1
click at [73, 176] on div "Agrega el siguiente paso" at bounding box center [92, 174] width 94 height 18
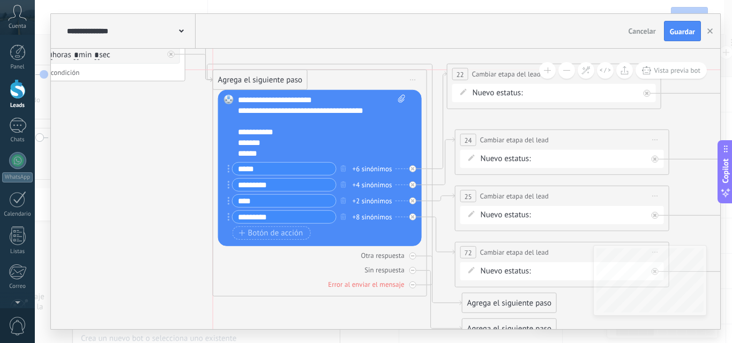
drag, startPoint x: 92, startPoint y: 226, endPoint x: 264, endPoint y: 79, distance: 226.5
click at [264, 79] on div "Agrega el siguiente paso" at bounding box center [260, 80] width 94 height 18
click at [411, 283] on icon at bounding box center [413, 285] width 4 height 4
click at [689, 37] on button "Guardar" at bounding box center [682, 31] width 37 height 20
click at [710, 32] on use "button" at bounding box center [709, 30] width 5 height 5
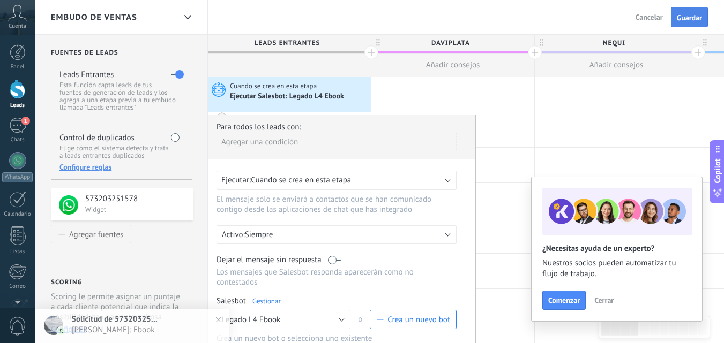
click at [692, 19] on span "Guardar" at bounding box center [689, 18] width 25 height 8
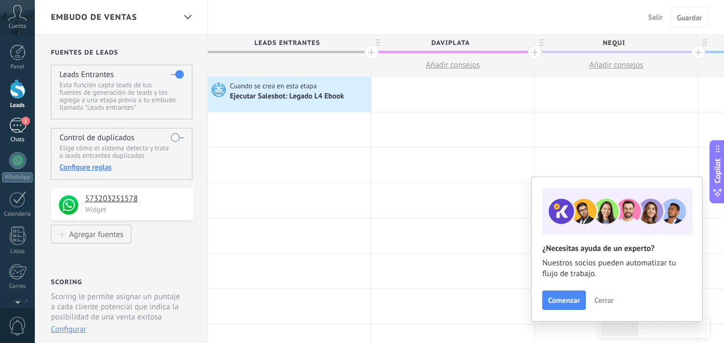
click at [19, 133] on div "1" at bounding box center [17, 126] width 17 height 16
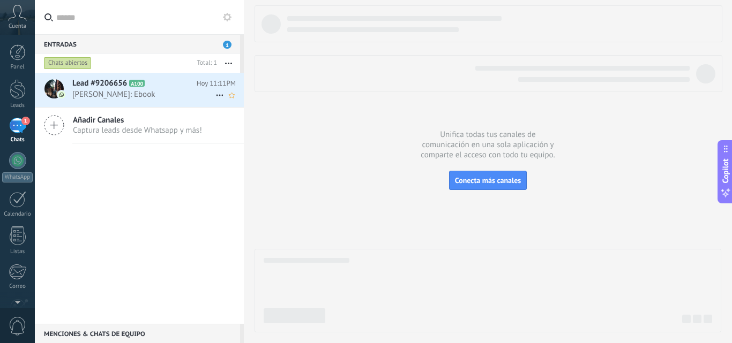
click at [216, 95] on use at bounding box center [219, 96] width 7 height 2
click at [163, 82] on div at bounding box center [366, 171] width 732 height 343
click at [104, 83] on span "Lead #9206656" at bounding box center [99, 83] width 55 height 11
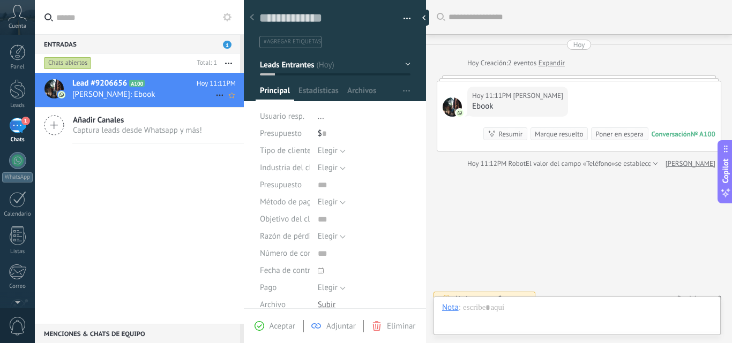
scroll to position [13, 0]
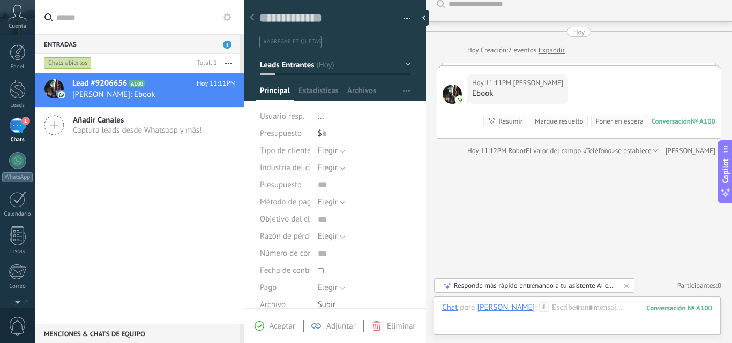
click at [20, 132] on div "1" at bounding box center [17, 126] width 17 height 16
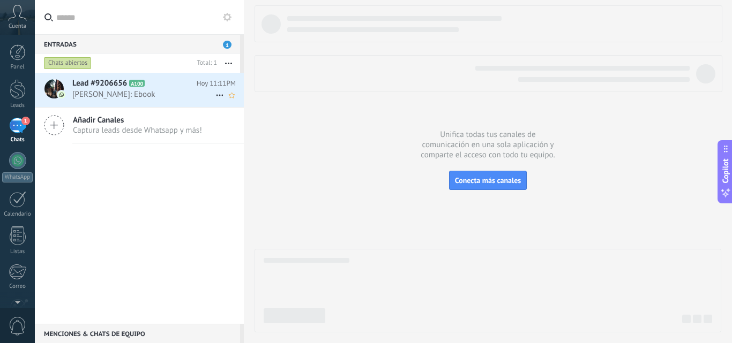
click at [153, 93] on span "Miguel Linares: Ebook" at bounding box center [143, 94] width 143 height 10
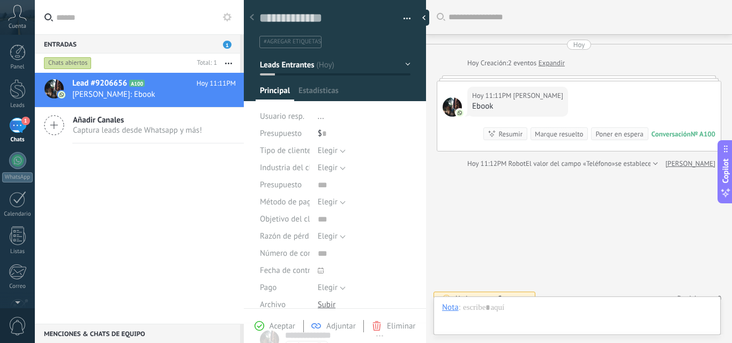
type textarea "**********"
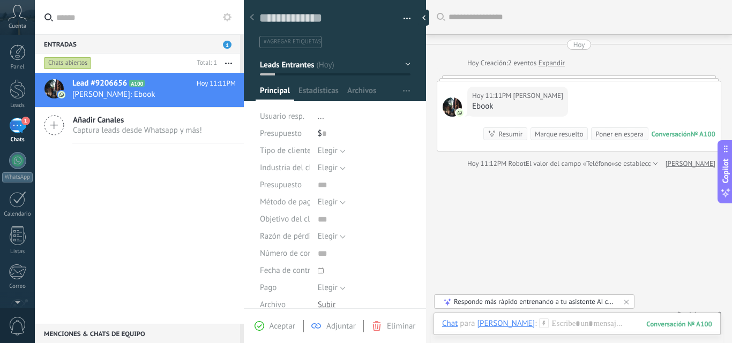
click at [391, 323] on span "Eliminar" at bounding box center [401, 326] width 28 height 10
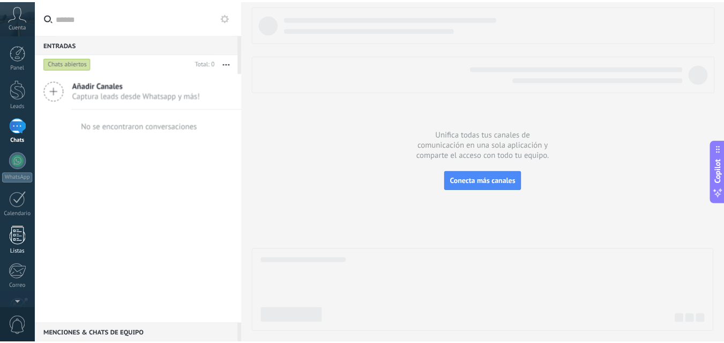
scroll to position [102, 0]
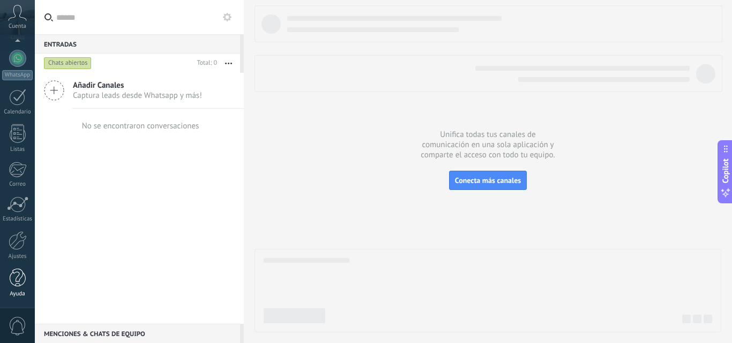
click at [18, 283] on div at bounding box center [18, 278] width 16 height 19
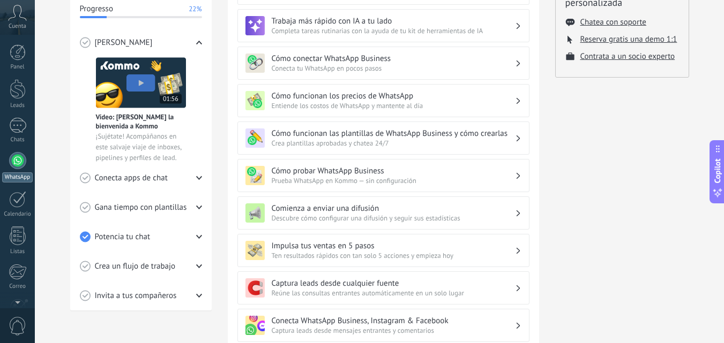
click at [14, 155] on div at bounding box center [17, 160] width 17 height 17
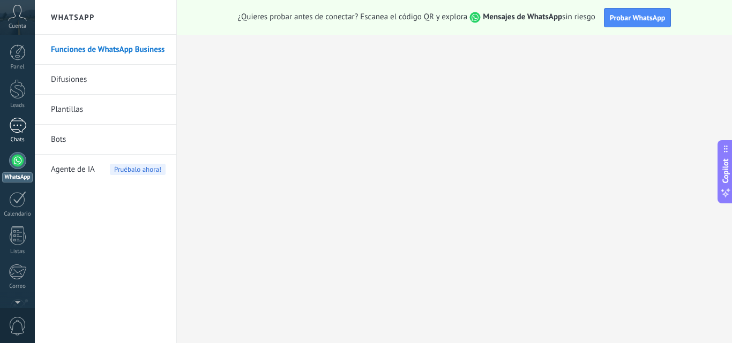
click at [20, 129] on div "1" at bounding box center [17, 126] width 17 height 16
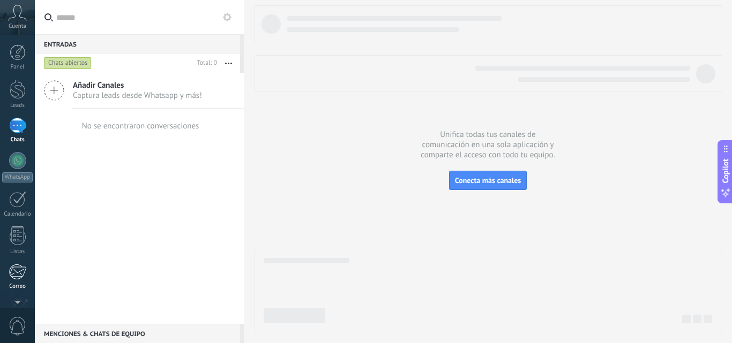
scroll to position [102, 0]
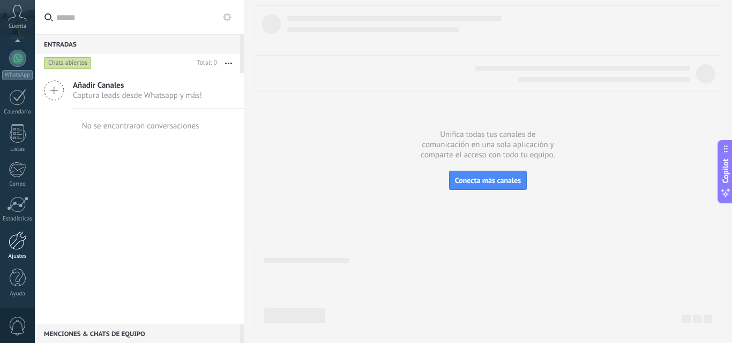
click at [18, 240] on div at bounding box center [18, 240] width 18 height 19
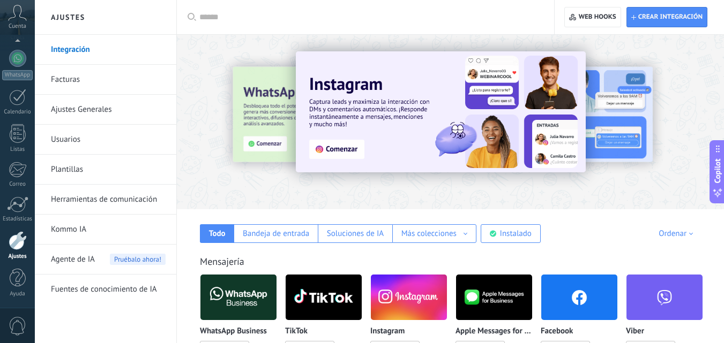
click at [106, 201] on link "Herramientas de comunicación" at bounding box center [108, 200] width 115 height 30
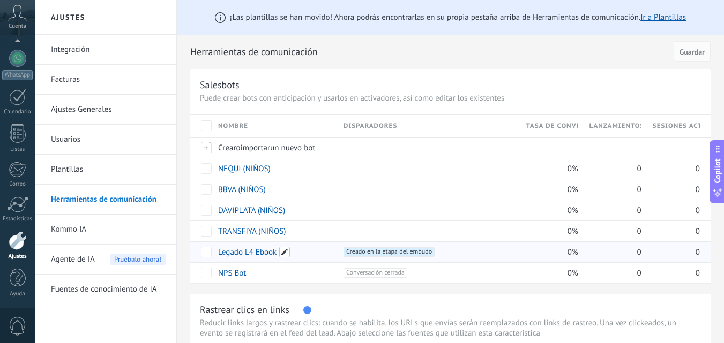
click at [284, 250] on span at bounding box center [284, 252] width 11 height 11
click at [281, 278] on span "Cancelar" at bounding box center [287, 277] width 27 height 10
click at [255, 248] on link "Legado L4 Ebook" at bounding box center [247, 253] width 58 height 10
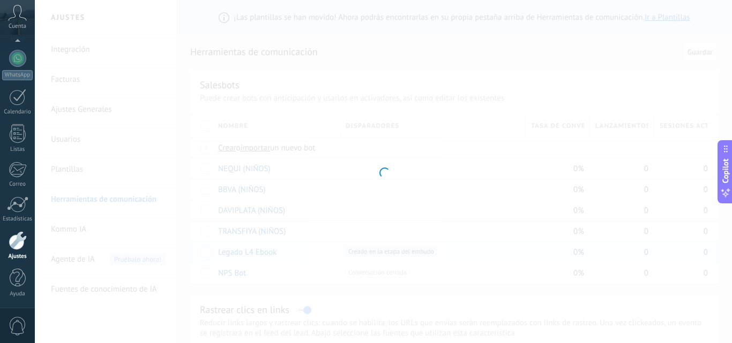
type input "**********"
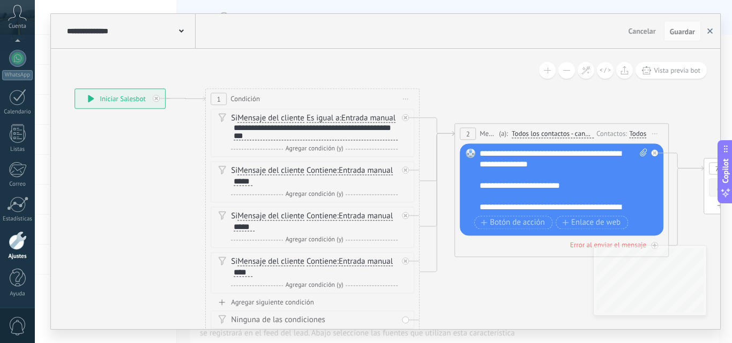
click at [712, 31] on icon "button" at bounding box center [709, 30] width 5 height 5
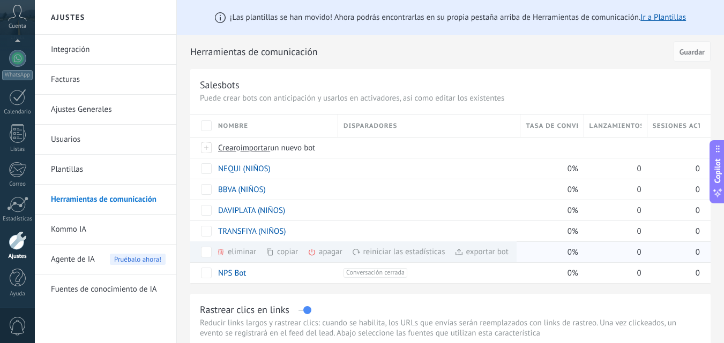
click at [235, 250] on div "eliminar màs" at bounding box center [254, 252] width 76 height 21
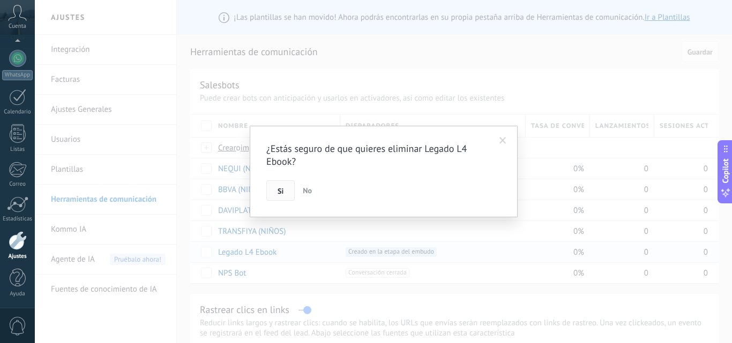
click at [287, 192] on button "Si" at bounding box center [280, 191] width 28 height 20
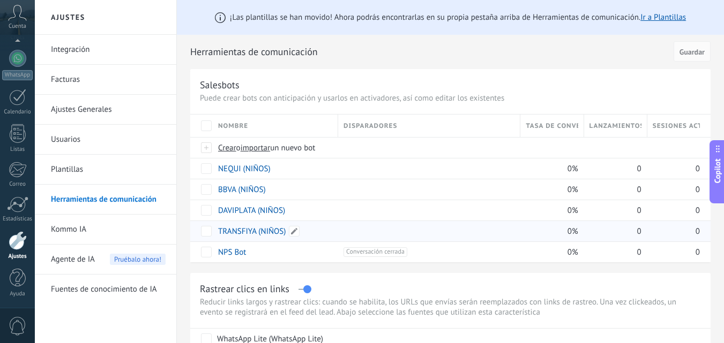
click at [274, 230] on link "TRANSFIYA (NIÑOS)" at bounding box center [252, 232] width 68 height 10
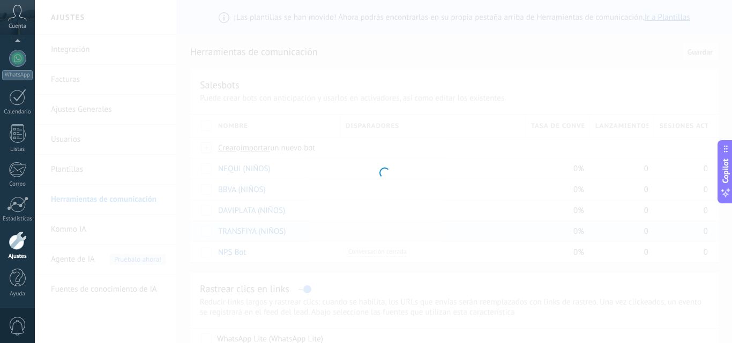
type input "**********"
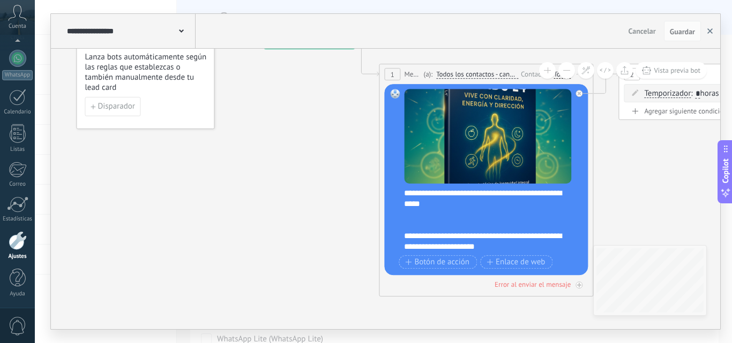
click at [709, 34] on button "button" at bounding box center [710, 31] width 16 height 20
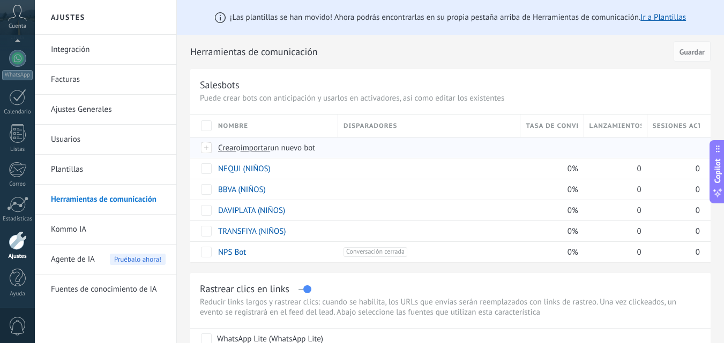
click at [267, 153] on span "importar" at bounding box center [256, 148] width 30 height 10
click at [0, 0] on input "importar un nuevo bot" at bounding box center [0, 0] width 0 height 0
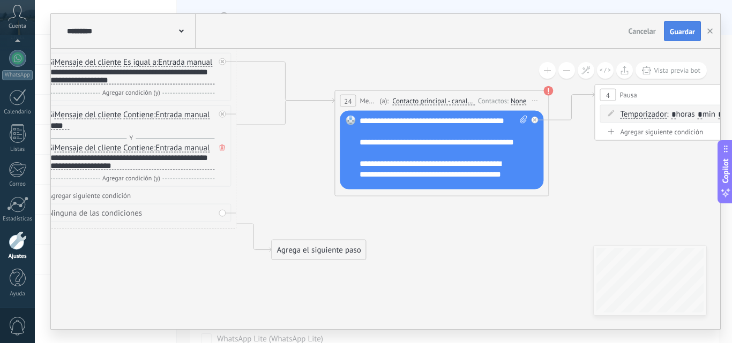
click at [673, 31] on span "Guardar" at bounding box center [682, 32] width 25 height 8
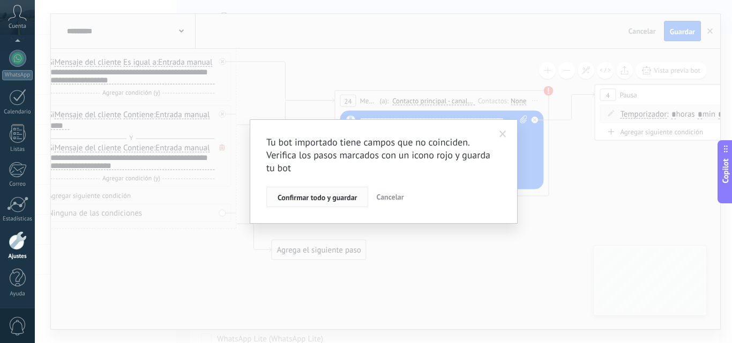
click at [322, 198] on span "Confirmar todo y guardar" at bounding box center [317, 198] width 79 height 8
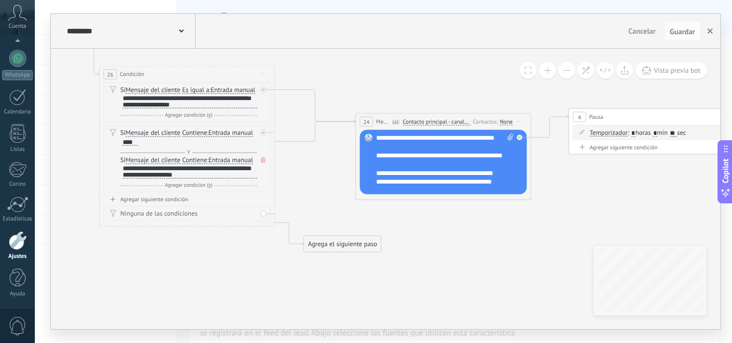
click at [708, 35] on button "button" at bounding box center [710, 31] width 16 height 20
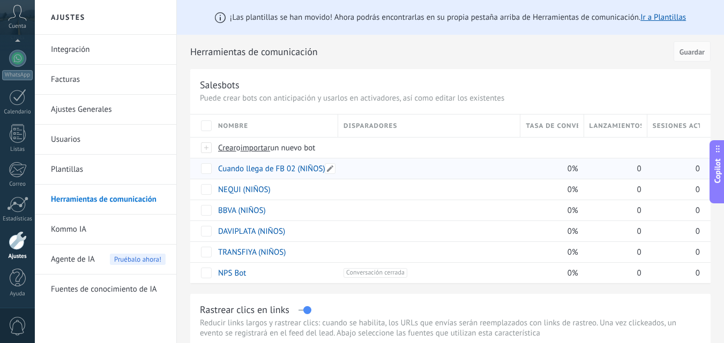
click at [274, 168] on link "Cuando llega de FB 02 (NIÑOS)" at bounding box center [271, 169] width 107 height 10
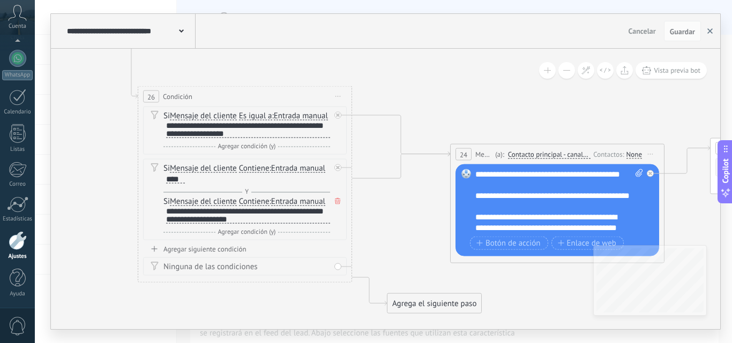
click at [708, 34] on use "button" at bounding box center [709, 30] width 5 height 5
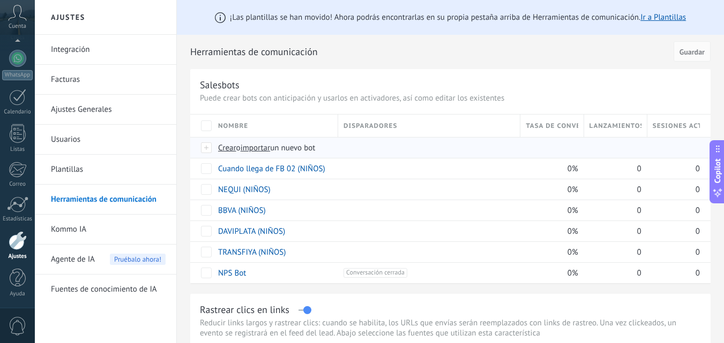
click at [253, 148] on span "importar" at bounding box center [256, 148] width 30 height 10
click at [0, 0] on input "importar un nuevo bot" at bounding box center [0, 0] width 0 height 0
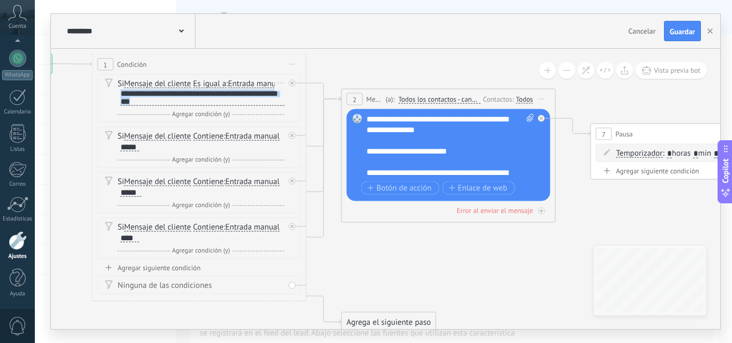
scroll to position [1, 0]
drag, startPoint x: 121, startPoint y: 100, endPoint x: 169, endPoint y: 111, distance: 49.0
click at [169, 106] on div "**********" at bounding box center [203, 97] width 164 height 17
copy div "**********"
drag, startPoint x: 145, startPoint y: 161, endPoint x: 114, endPoint y: 160, distance: 30.6
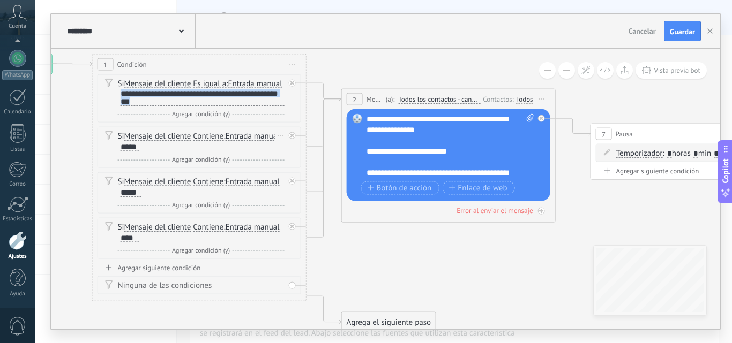
click at [111, 154] on div "Si Mensaje del cliente Mensaje del cliente Emoción de la conversación Comentari…" at bounding box center [200, 147] width 204 height 41
click at [141, 153] on div "Si Mensaje del cliente Mensaje del cliente Emoción de la conversación Comentari…" at bounding box center [201, 141] width 167 height 21
drag, startPoint x: 139, startPoint y: 158, endPoint x: 124, endPoint y: 158, distance: 15.0
click at [124, 153] on div "Si Mensaje del cliente Mensaje del cliente Emoción de la conversación Comentari…" at bounding box center [201, 141] width 167 height 21
drag, startPoint x: 120, startPoint y: 158, endPoint x: 141, endPoint y: 161, distance: 21.1
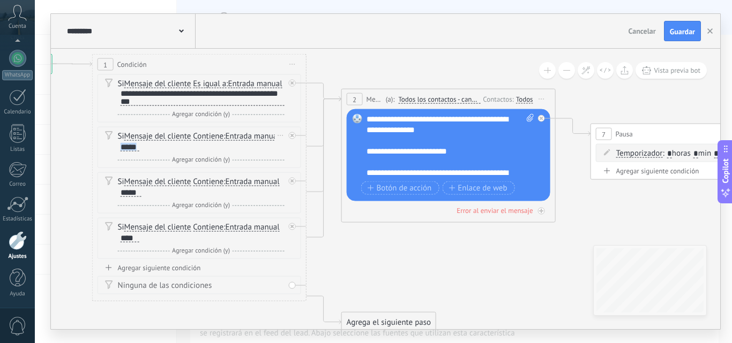
click at [141, 153] on div "Si Mensaje del cliente Mensaje del cliente Emoción de la conversación Comentari…" at bounding box center [201, 141] width 167 height 21
copy div "*****"
click at [368, 118] on div "**********" at bounding box center [450, 146] width 168 height 64
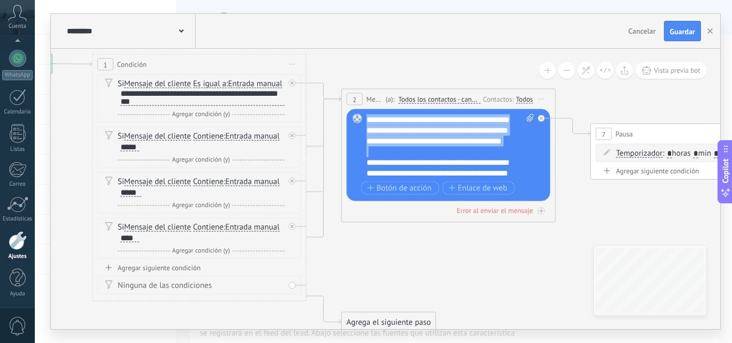
scroll to position [160, 0]
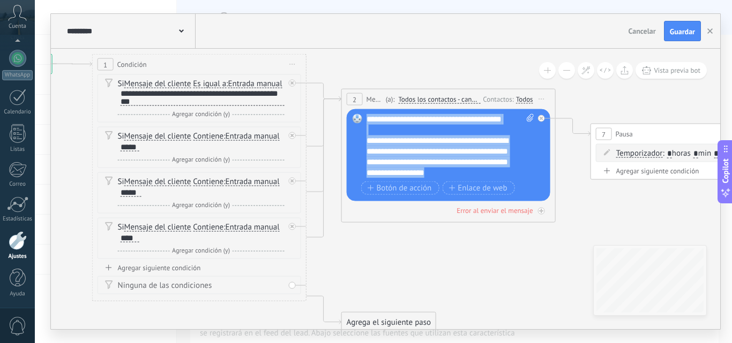
copy div "**********"
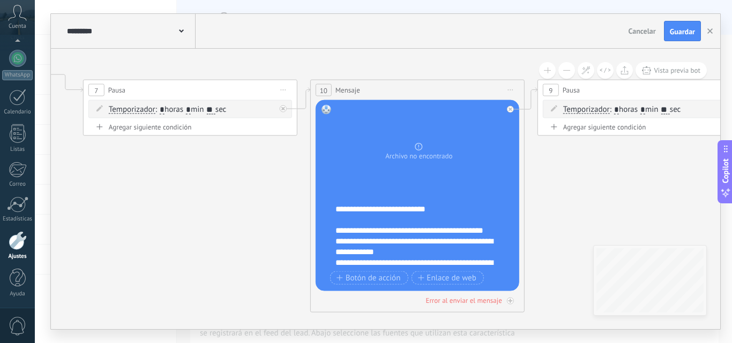
click at [381, 228] on div "**********" at bounding box center [424, 236] width 178 height 64
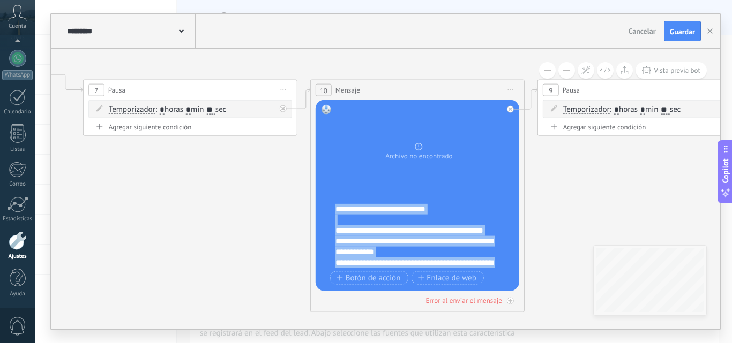
copy div "**********"
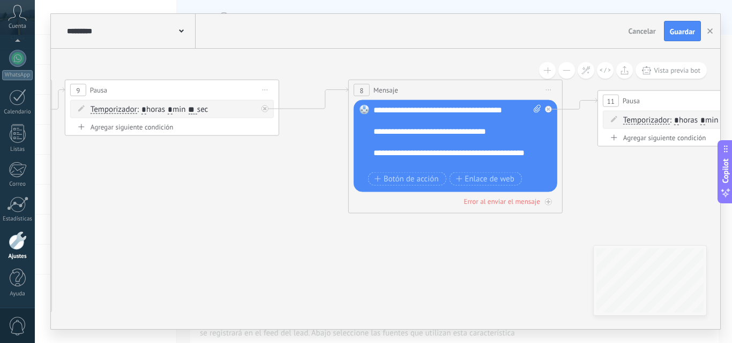
click at [429, 132] on div "**********" at bounding box center [457, 137] width 168 height 64
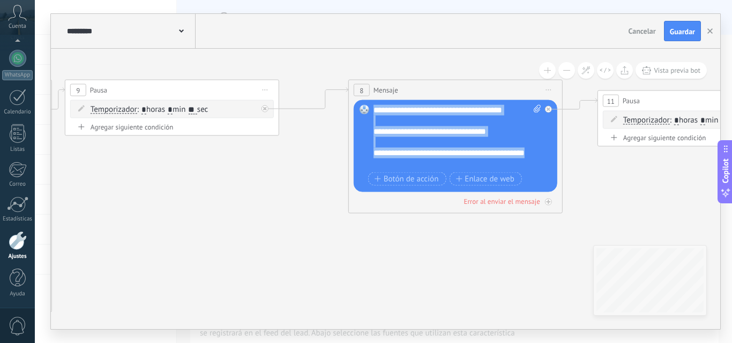
copy div "**********"
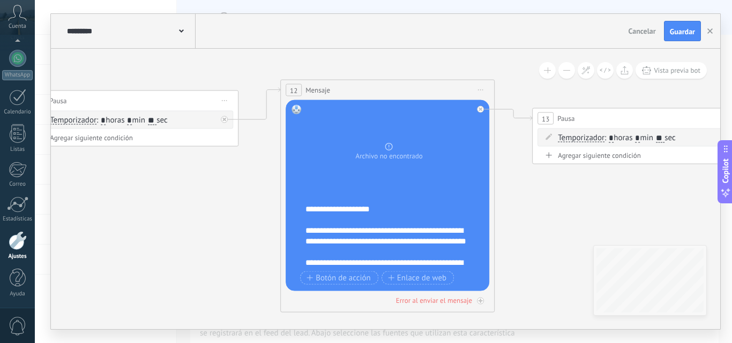
click at [369, 242] on div "**********" at bounding box center [394, 236] width 178 height 64
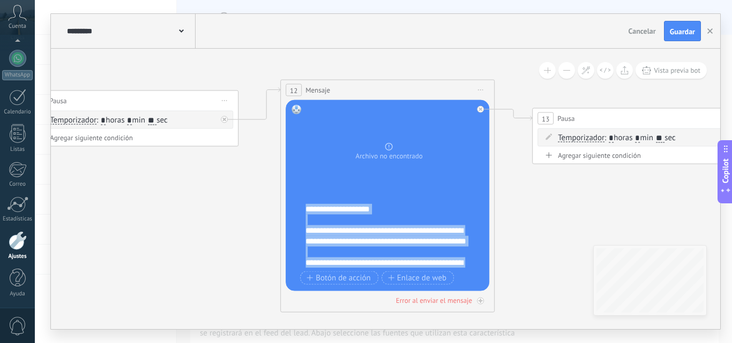
copy div "**********"
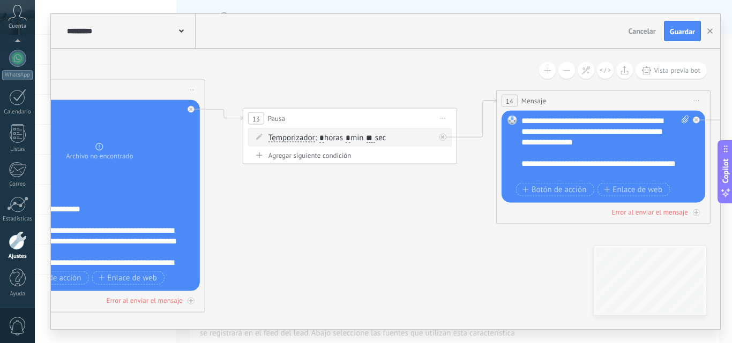
click at [557, 140] on div "**********" at bounding box center [605, 148] width 168 height 64
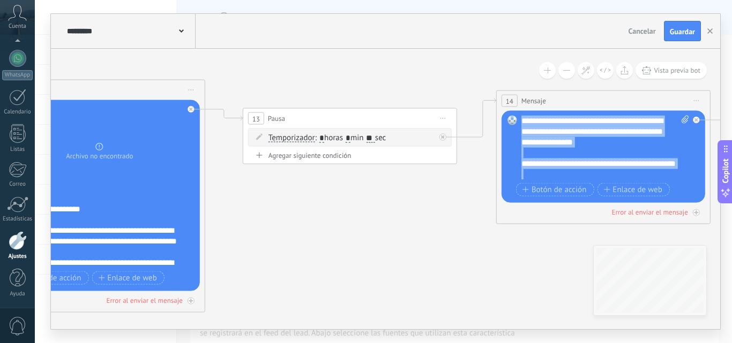
copy div "**********"
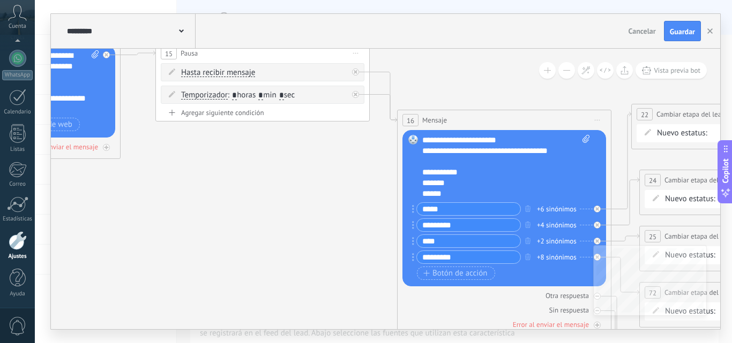
click at [467, 173] on div "**********" at bounding box center [506, 167] width 168 height 64
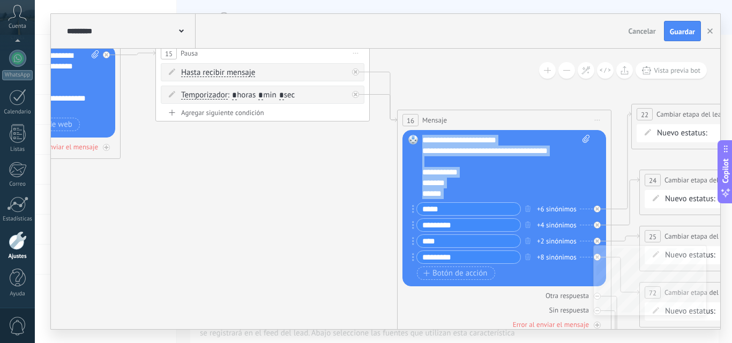
copy div "**********"
click at [541, 207] on div "+6 sinónimos" at bounding box center [557, 209] width 40 height 11
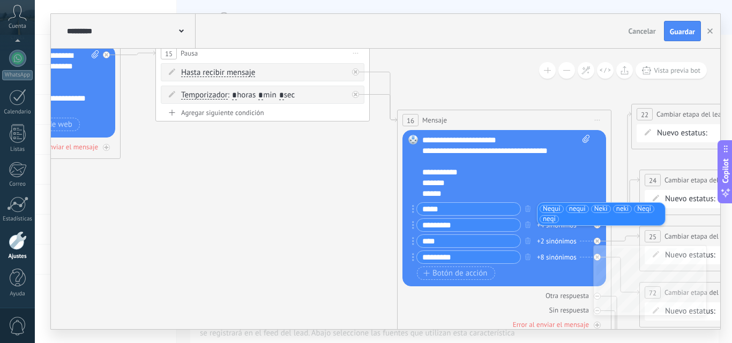
click at [543, 227] on div "+4 sinónimos" at bounding box center [557, 225] width 40 height 11
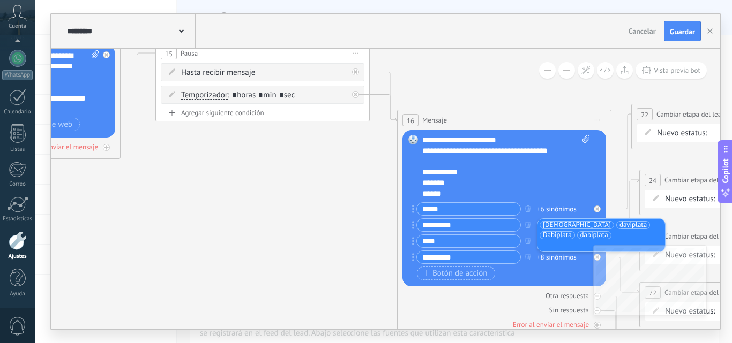
click at [551, 261] on div "+8 sinónimos" at bounding box center [557, 257] width 40 height 11
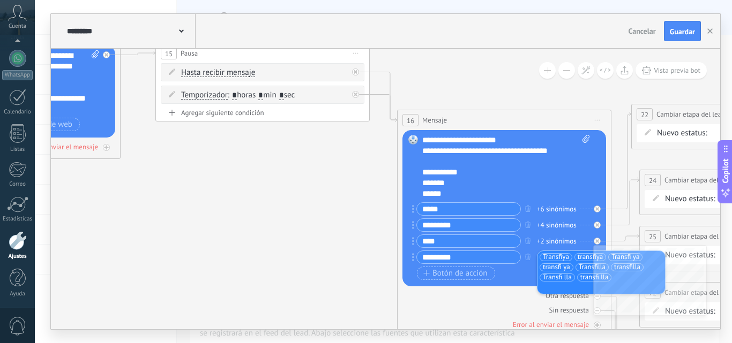
click at [557, 254] on span "Transfiya" at bounding box center [556, 257] width 26 height 11
click at [557, 254] on span "transfiya" at bounding box center [555, 257] width 25 height 11
click at [557, 254] on span "Transfi ya" at bounding box center [557, 257] width 28 height 11
click at [557, 254] on span "transfi ya" at bounding box center [556, 257] width 27 height 11
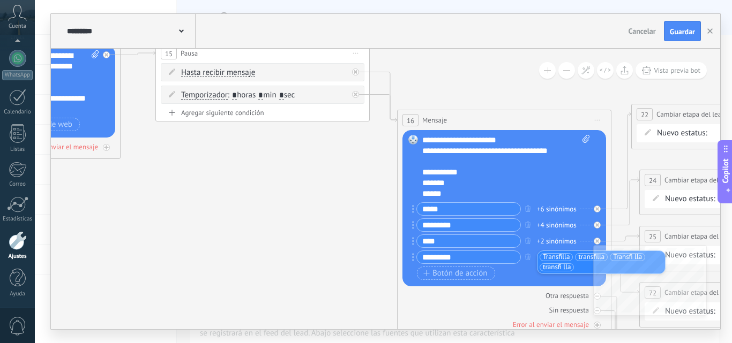
click at [557, 254] on span "Transfilla" at bounding box center [556, 257] width 27 height 11
click at [578, 254] on span "transfilla" at bounding box center [591, 257] width 26 height 11
click at [613, 254] on span "Transfi lla" at bounding box center [627, 257] width 29 height 11
click at [557, 254] on span "transfi lla" at bounding box center [557, 257] width 28 height 11
click at [557, 254] on input "text" at bounding box center [567, 257] width 54 height 7
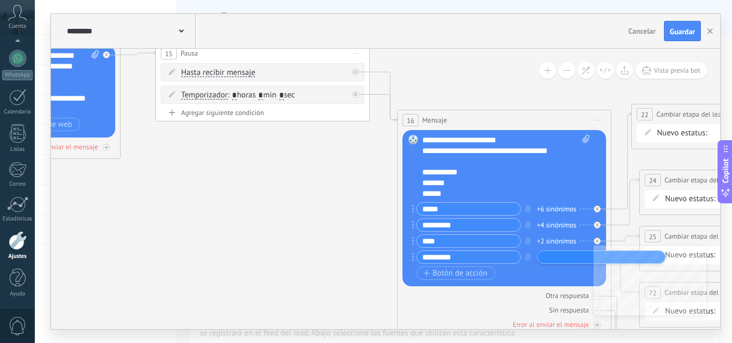
click at [557, 254] on input "text" at bounding box center [567, 257] width 54 height 7
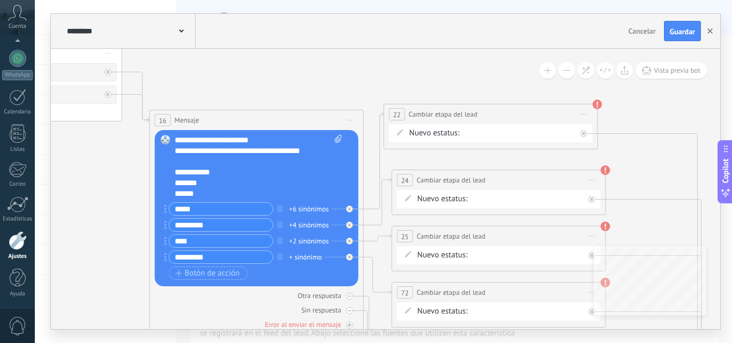
click at [709, 31] on use "button" at bounding box center [709, 30] width 5 height 5
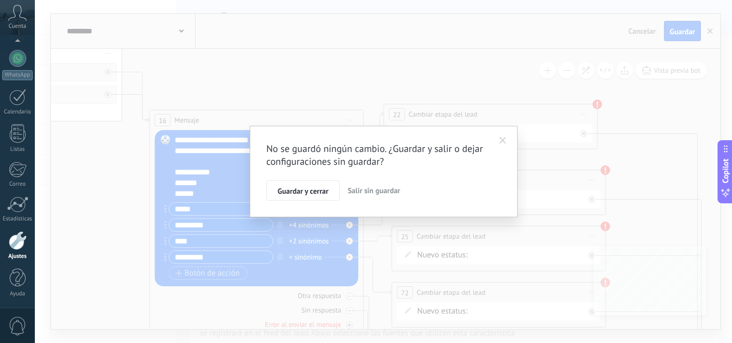
click at [369, 184] on button "Salir sin guardar" at bounding box center [373, 191] width 61 height 20
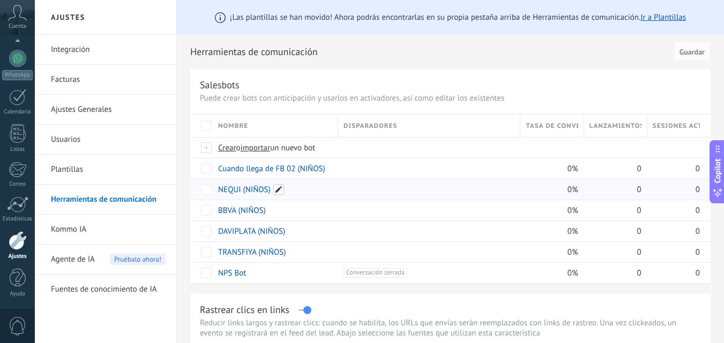
click at [281, 193] on span at bounding box center [278, 189] width 11 height 11
type input "**********"
click at [244, 209] on button "Guardar" at bounding box center [243, 214] width 48 height 20
click at [258, 207] on link "BBVA (NIÑOS)" at bounding box center [242, 211] width 48 height 10
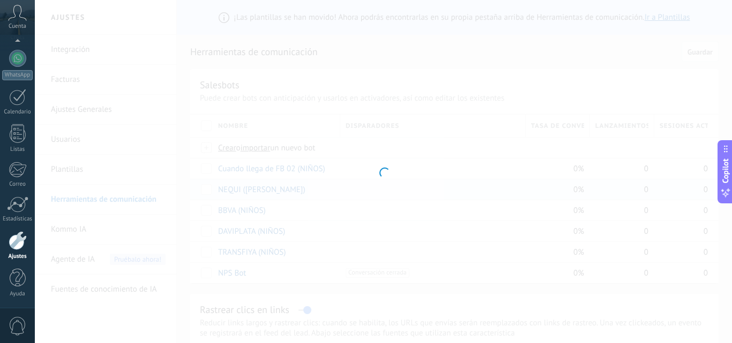
type input "**********"
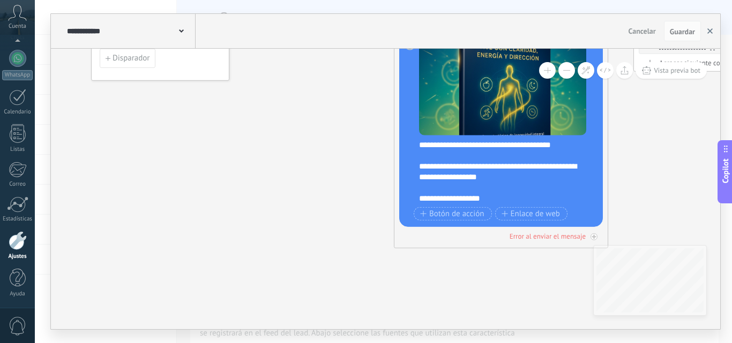
click at [707, 27] on button "button" at bounding box center [710, 31] width 16 height 20
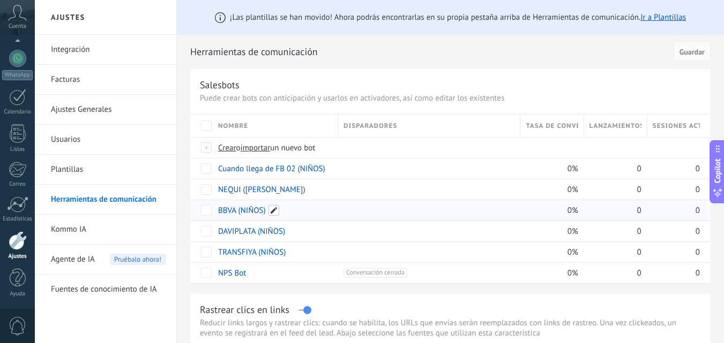
click at [275, 212] on span at bounding box center [273, 210] width 11 height 11
type input "**********"
click at [233, 242] on button "Guardar" at bounding box center [243, 234] width 48 height 20
click at [291, 235] on span at bounding box center [293, 231] width 11 height 11
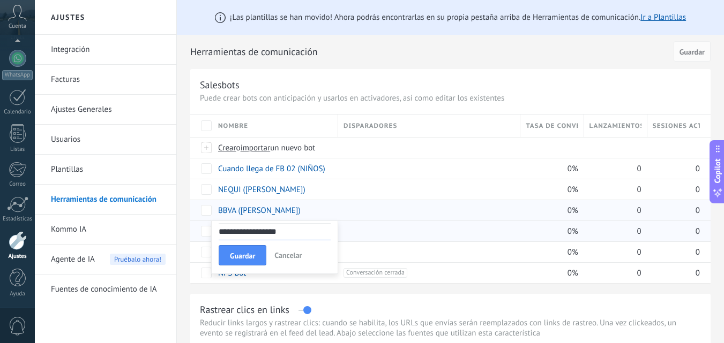
type input "**********"
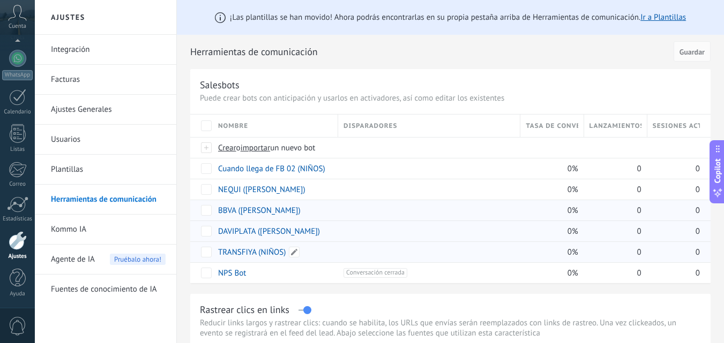
click at [274, 252] on link "TRANSFIYA (NIÑOS)" at bounding box center [252, 253] width 68 height 10
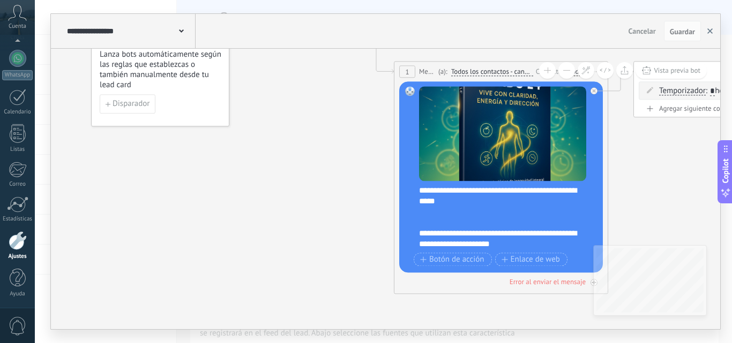
click at [707, 36] on button "button" at bounding box center [710, 31] width 16 height 20
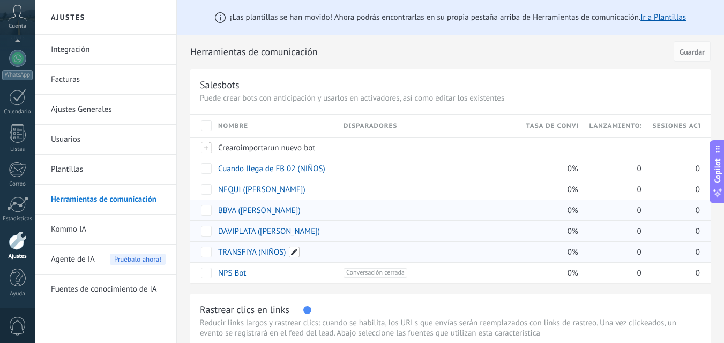
click at [292, 250] on span at bounding box center [294, 252] width 11 height 11
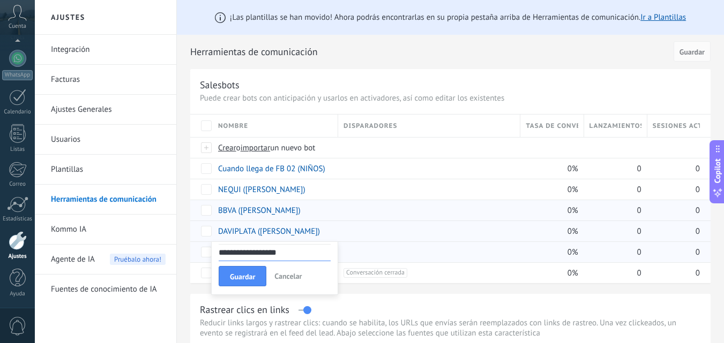
type input "**********"
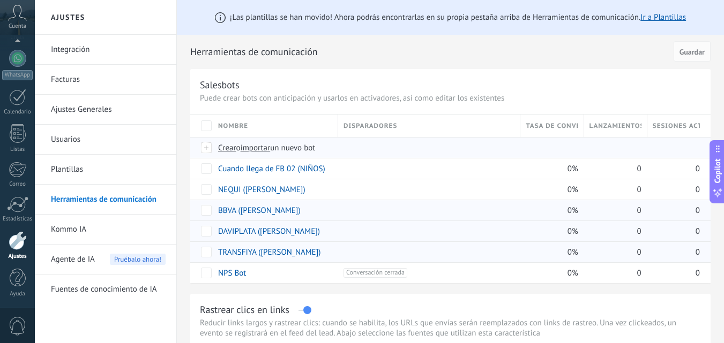
click at [261, 146] on span "importar" at bounding box center [256, 148] width 30 height 10
click at [0, 0] on input "importar un nuevo bot" at bounding box center [0, 0] width 0 height 0
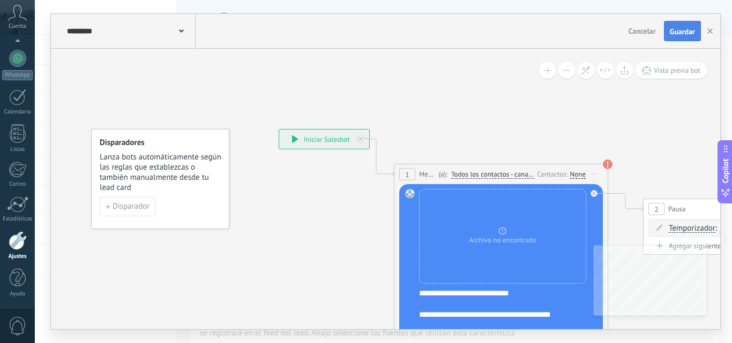
click at [679, 32] on span "Guardar" at bounding box center [682, 32] width 25 height 8
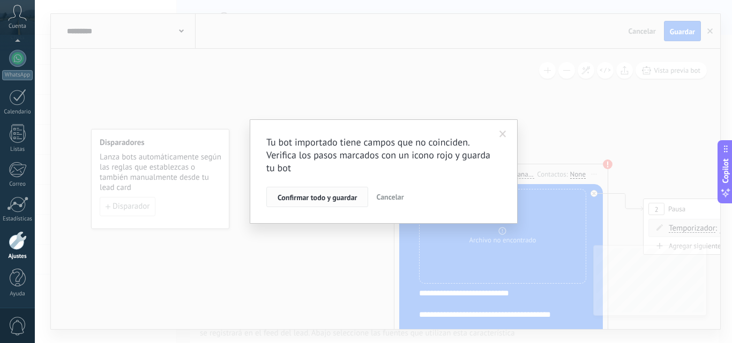
click at [298, 193] on button "Confirmar todo y guardar" at bounding box center [317, 197] width 102 height 20
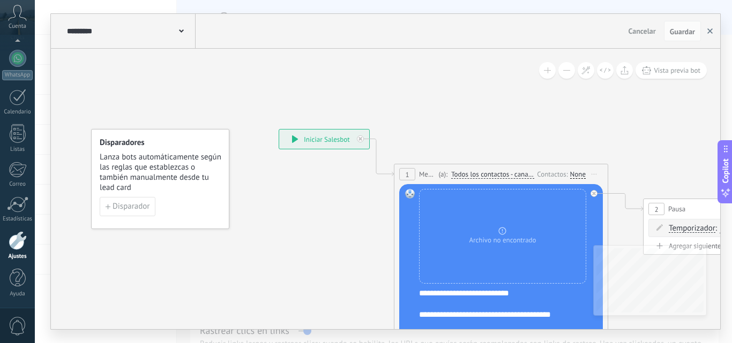
click at [707, 28] on button "button" at bounding box center [710, 31] width 16 height 20
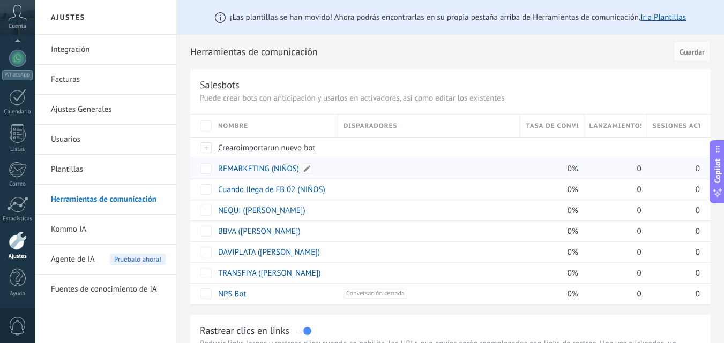
click at [269, 170] on link "REMARKETING (NIÑOS)" at bounding box center [258, 169] width 81 height 10
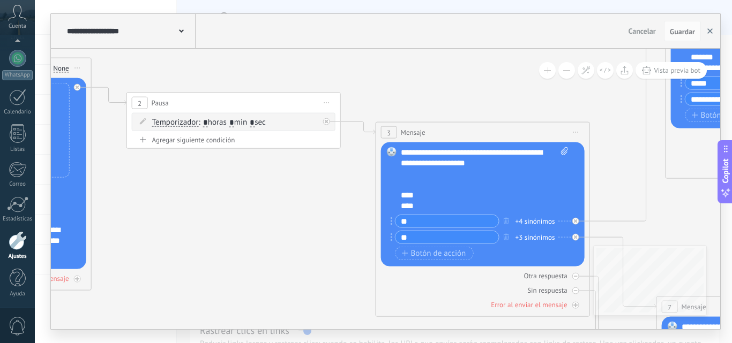
click at [707, 34] on button "button" at bounding box center [710, 31] width 16 height 20
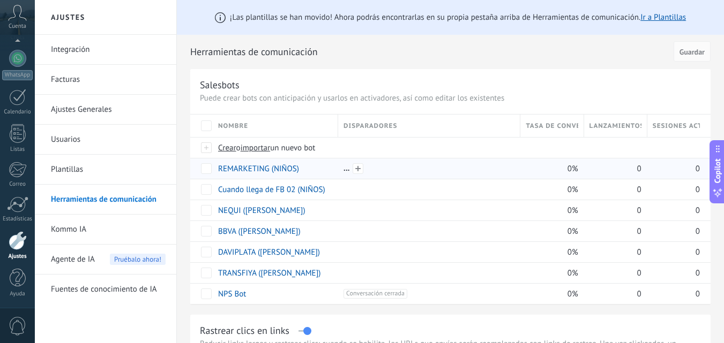
click at [344, 170] on div at bounding box center [428, 169] width 171 height 10
click at [384, 166] on div "reiniciar las estadísticas màs" at bounding box center [417, 168] width 130 height 21
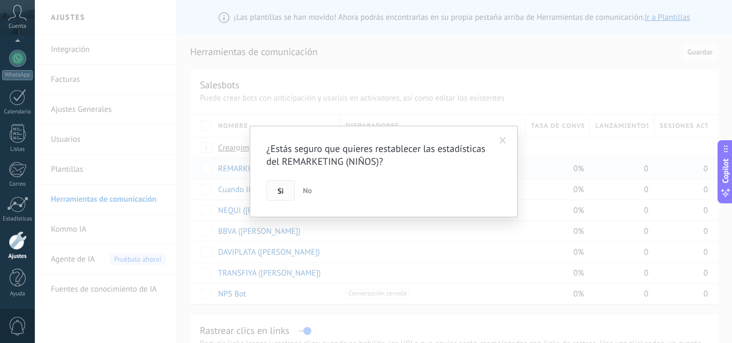
click at [286, 185] on button "Si" at bounding box center [280, 191] width 28 height 20
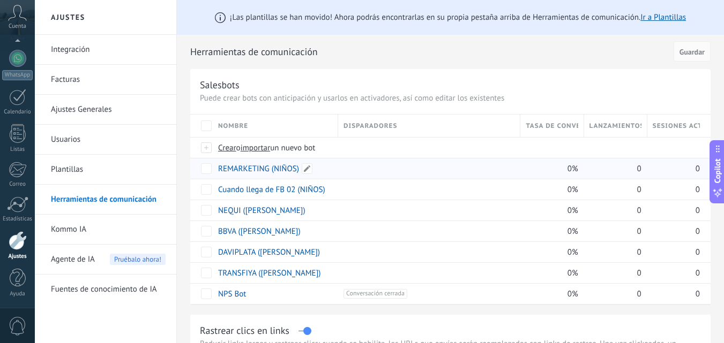
click at [284, 166] on link "REMARKETING (NIÑOS)" at bounding box center [258, 169] width 81 height 10
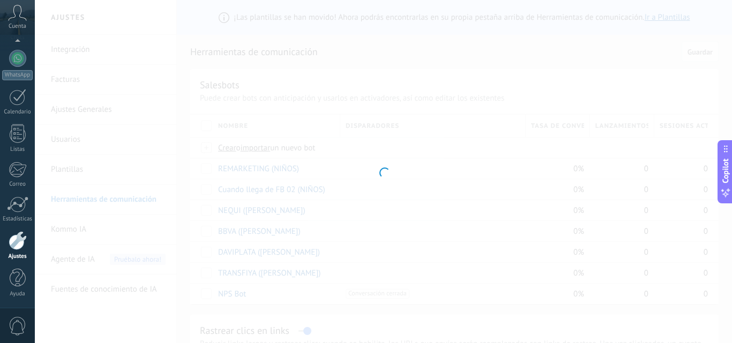
type input "**********"
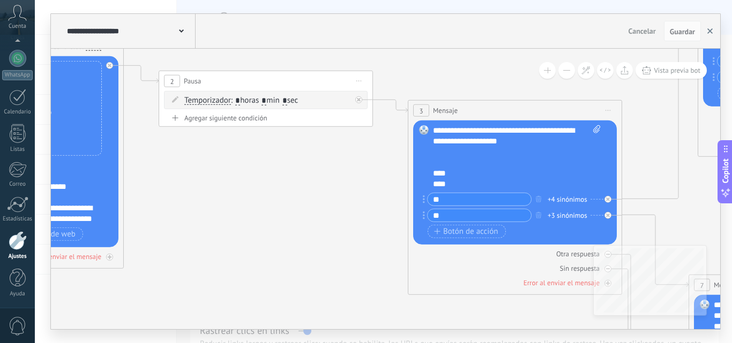
click at [709, 31] on use "button" at bounding box center [709, 30] width 5 height 5
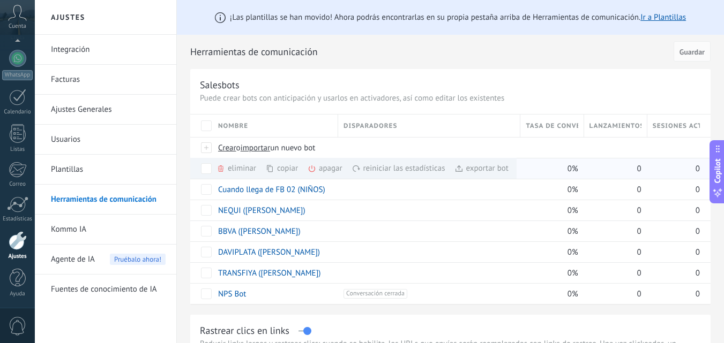
click at [236, 168] on div "eliminar màs" at bounding box center [254, 168] width 76 height 21
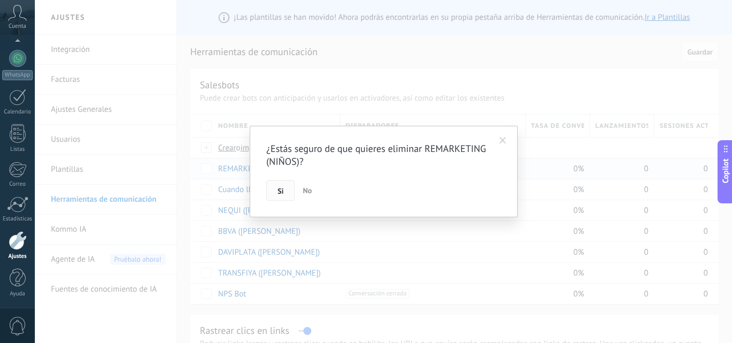
click at [279, 185] on button "Si" at bounding box center [280, 191] width 28 height 20
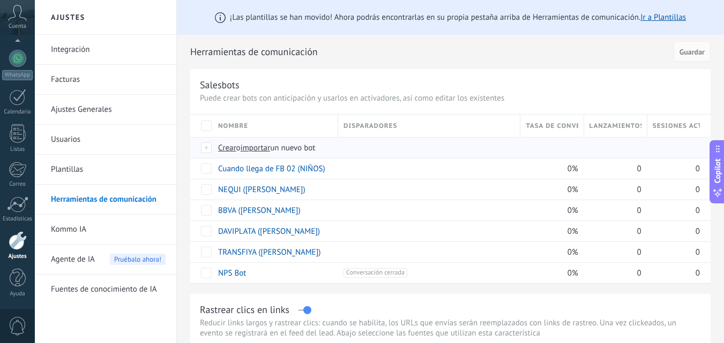
click at [252, 142] on div "Crear o importar un nuevo bot" at bounding box center [403, 148] width 381 height 20
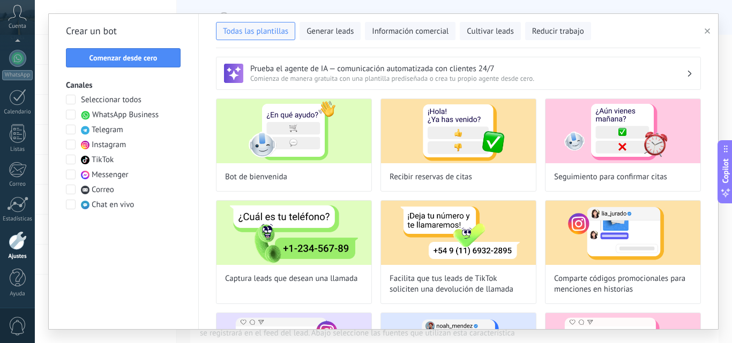
click at [704, 34] on button "button" at bounding box center [709, 31] width 18 height 13
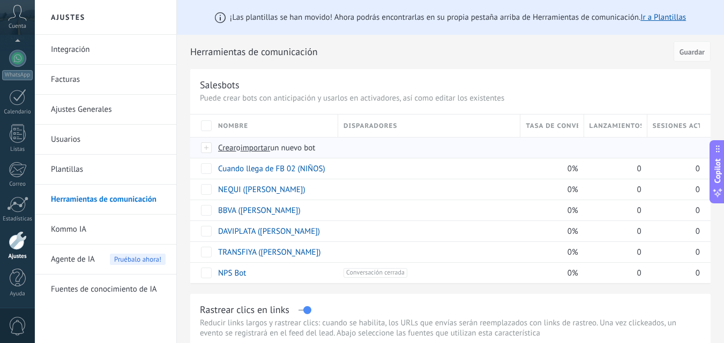
click at [256, 152] on span "importar" at bounding box center [256, 148] width 30 height 10
click at [0, 0] on input "importar un nuevo bot" at bounding box center [0, 0] width 0 height 0
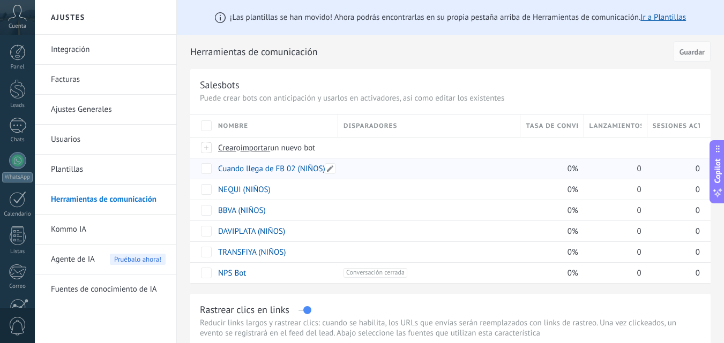
click at [319, 168] on link "Cuando llega de FB 02 (NIÑOS)" at bounding box center [271, 169] width 107 height 10
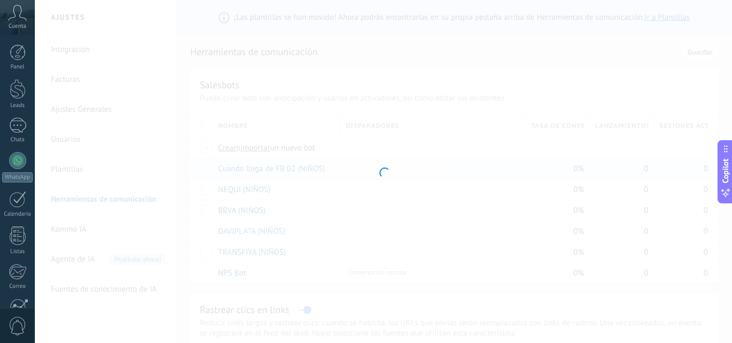
type input "**********"
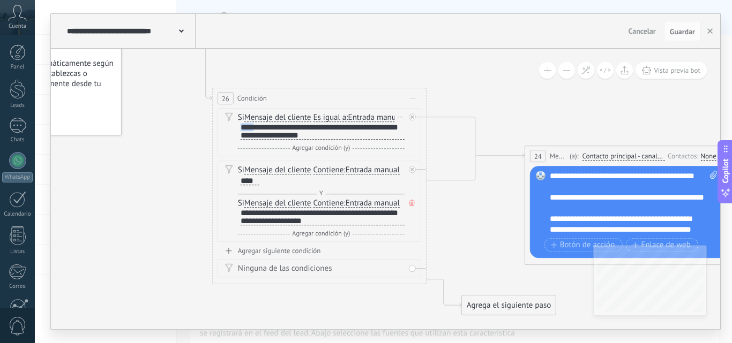
scroll to position [1, 0]
drag, startPoint x: 242, startPoint y: 140, endPoint x: 334, endPoint y: 149, distance: 93.1
click at [334, 140] on div "**********" at bounding box center [323, 131] width 164 height 17
paste div
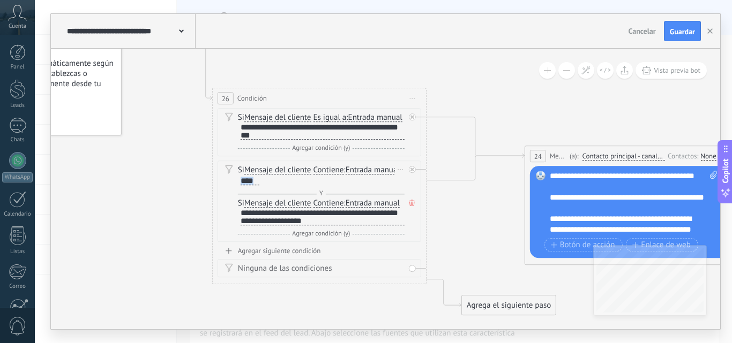
drag, startPoint x: 256, startPoint y: 192, endPoint x: 238, endPoint y: 192, distance: 18.2
click at [238, 186] on div "****" at bounding box center [248, 182] width 21 height 10
paste div
drag, startPoint x: 331, startPoint y: 234, endPoint x: 228, endPoint y: 219, distance: 103.5
click at [228, 219] on div "Si Mensaje del cliente Mensaje del cliente Emoción de la conversación Comentari…" at bounding box center [320, 201] width 204 height 81
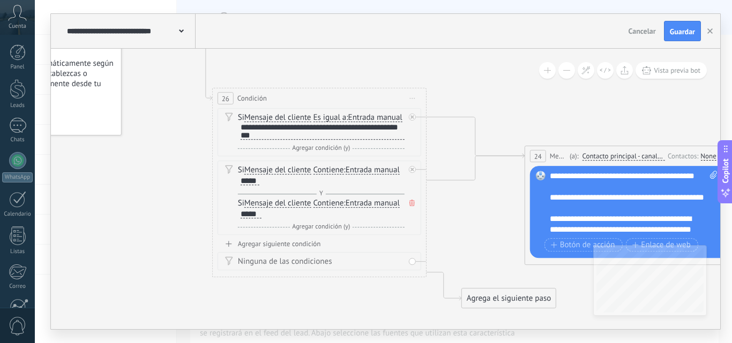
click at [284, 249] on div "Agregar siguiente condición" at bounding box center [320, 243] width 204 height 9
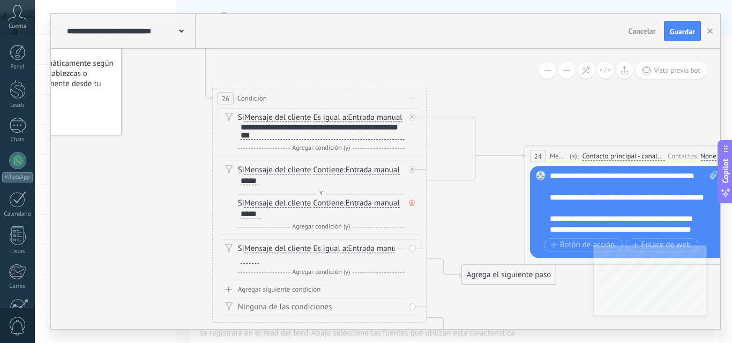
click at [259, 264] on div at bounding box center [250, 260] width 19 height 9
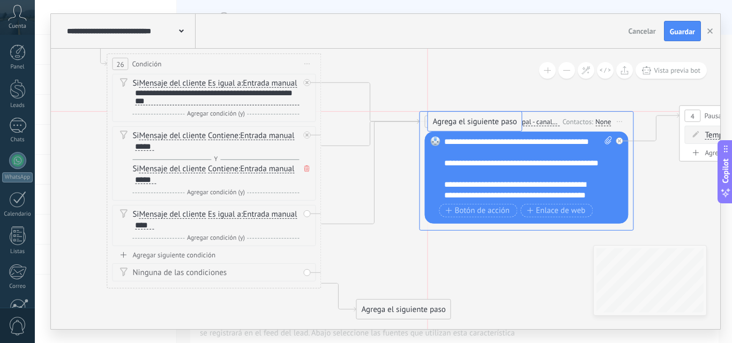
drag, startPoint x: 394, startPoint y: 234, endPoint x: 464, endPoint y: 111, distance: 142.1
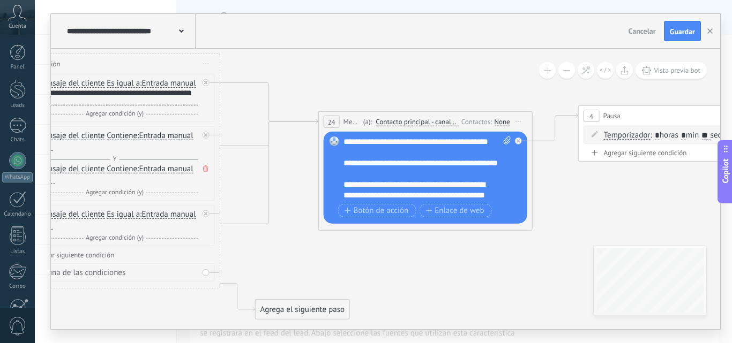
click at [380, 169] on div "**********" at bounding box center [427, 169] width 168 height 64
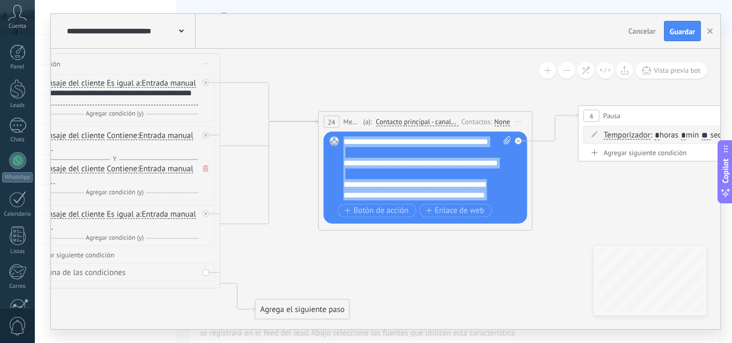
paste div
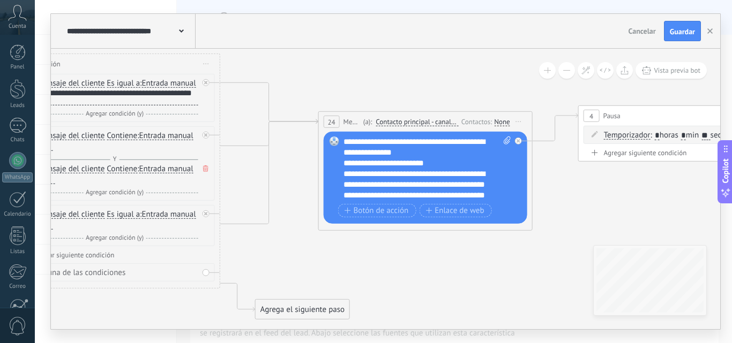
click at [440, 151] on div "**********" at bounding box center [427, 169] width 168 height 64
click at [442, 176] on div "**********" at bounding box center [417, 174] width 149 height 11
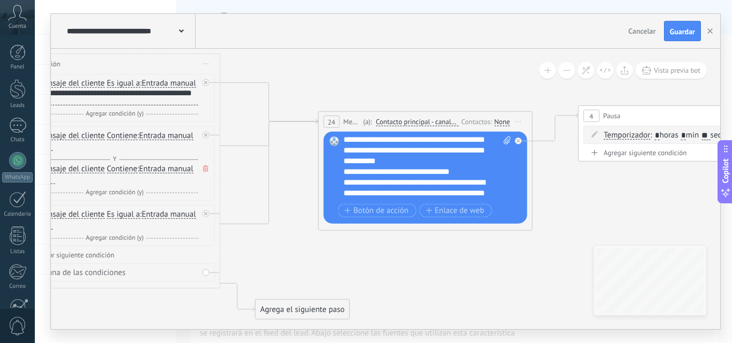
scroll to position [66, 0]
click at [433, 162] on div "**********" at bounding box center [417, 145] width 149 height 43
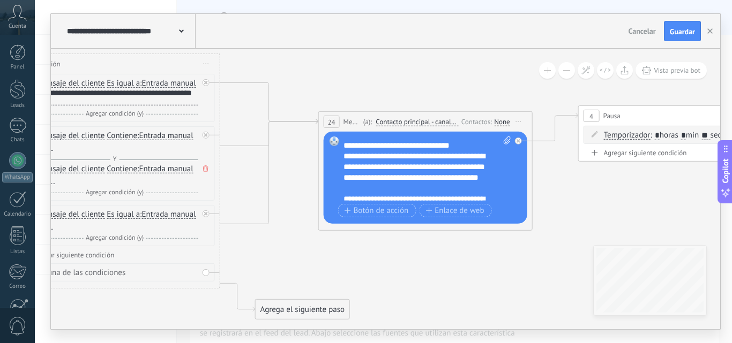
click at [407, 187] on div "**********" at bounding box center [417, 172] width 149 height 43
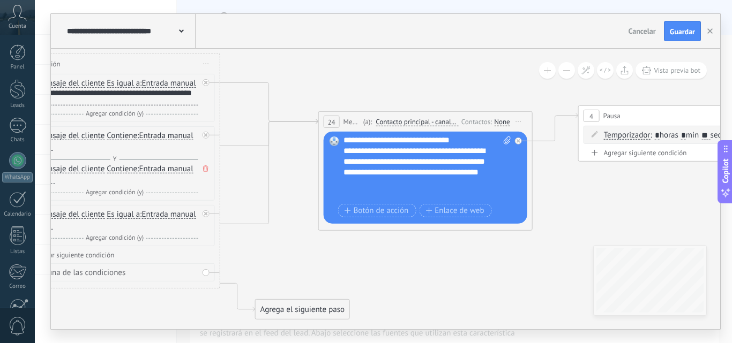
scroll to position [0, 0]
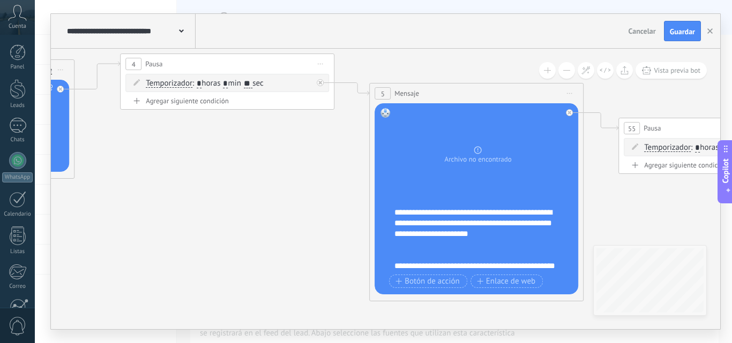
click at [409, 220] on div "**********" at bounding box center [483, 239] width 178 height 64
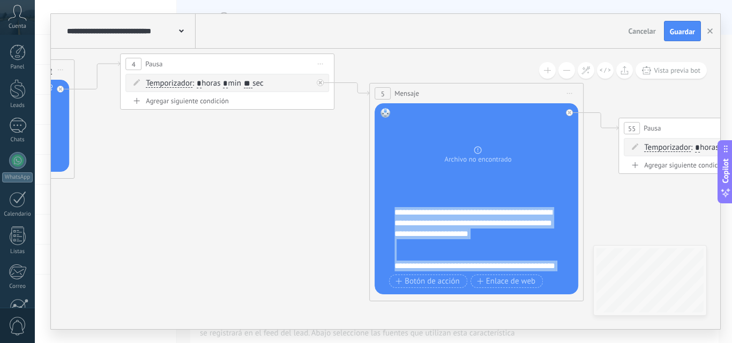
paste div
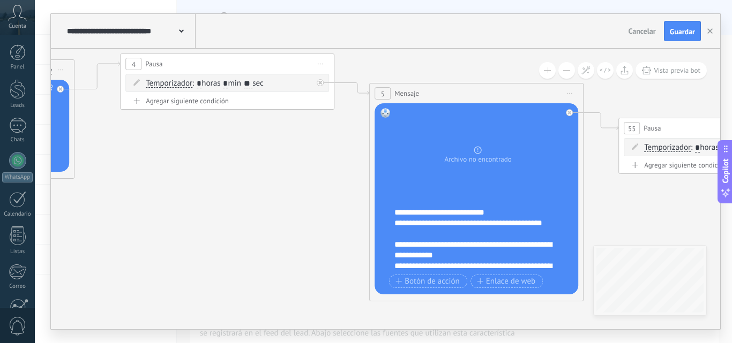
click at [504, 215] on div "**********" at bounding box center [483, 239] width 178 height 64
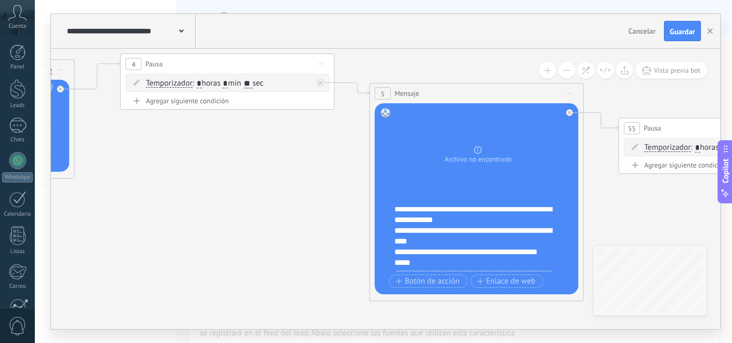
scroll to position [67, 0]
click at [477, 221] on div "**********" at bounding box center [473, 215] width 159 height 21
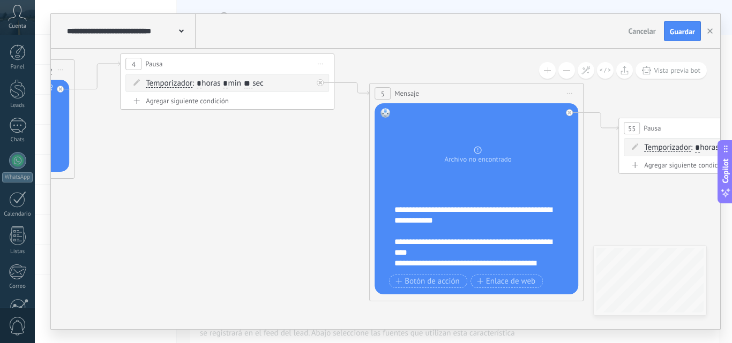
click at [430, 252] on div "**********" at bounding box center [473, 247] width 159 height 21
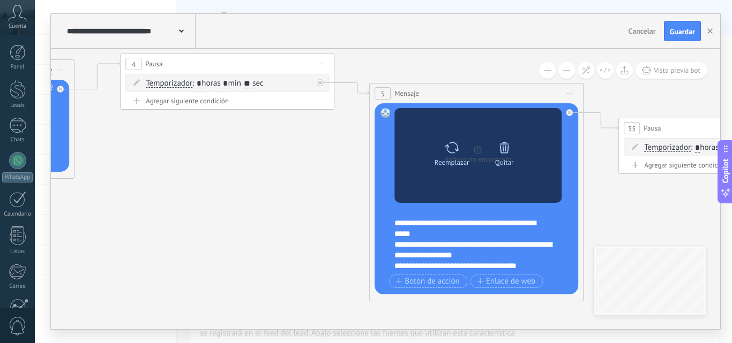
click at [456, 149] on icon at bounding box center [452, 147] width 14 height 11
click input "Subir" at bounding box center [0, 0] width 0 height 0
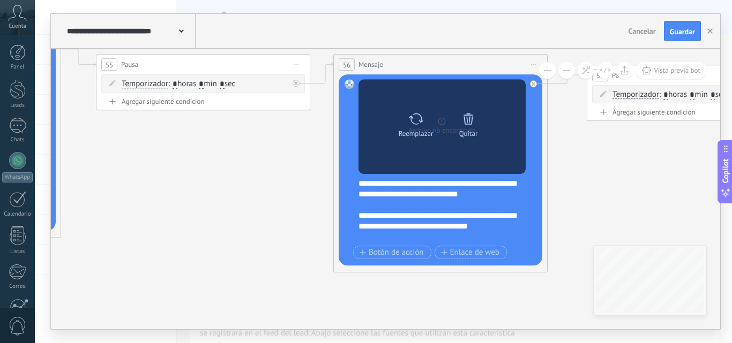
click at [476, 122] on div "Quitar" at bounding box center [468, 122] width 45 height 29
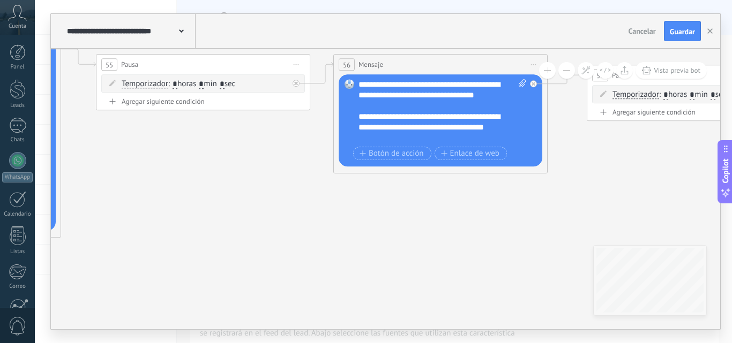
click at [438, 125] on div "**********" at bounding box center [442, 111] width 168 height 64
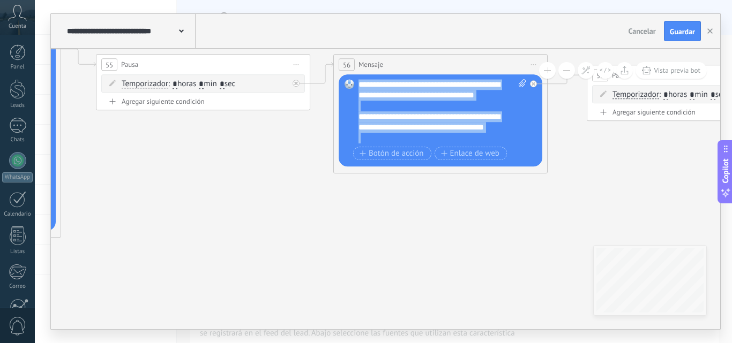
paste div
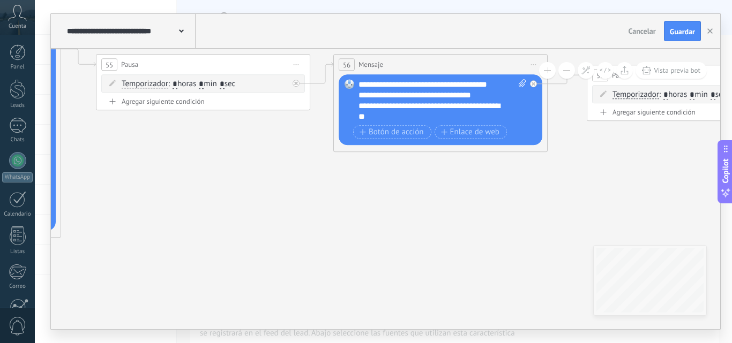
click at [499, 81] on div "**********" at bounding box center [442, 100] width 168 height 43
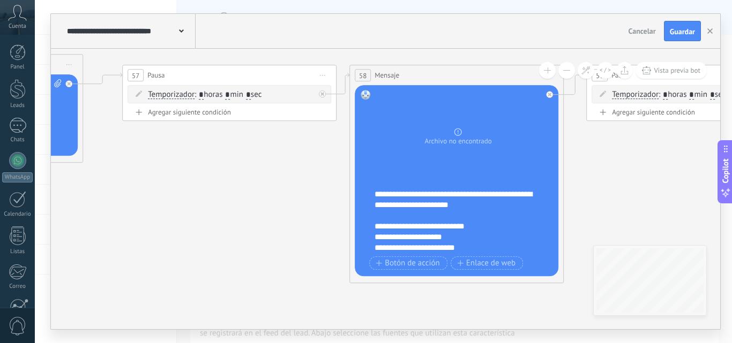
click at [458, 221] on div "**********" at bounding box center [463, 221] width 178 height 64
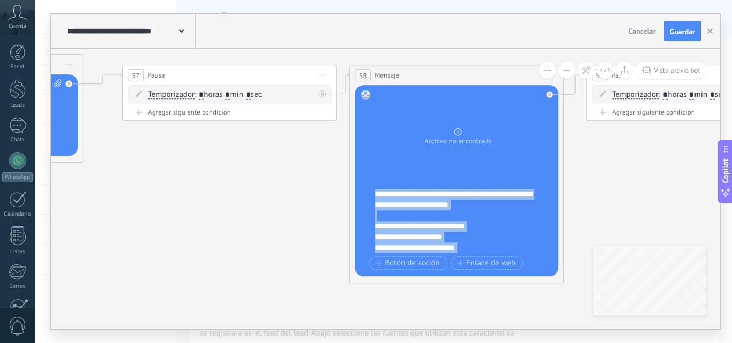
paste div
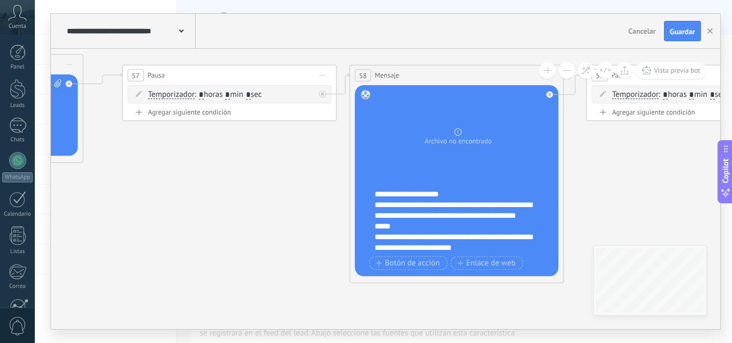
click at [457, 197] on div "**********" at bounding box center [463, 221] width 178 height 64
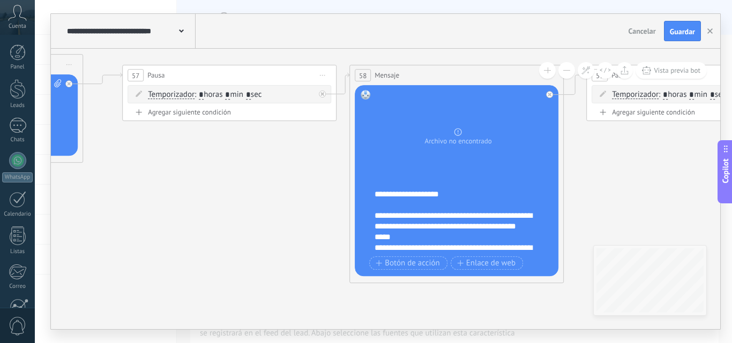
click at [426, 236] on div "**********" at bounding box center [453, 227] width 159 height 32
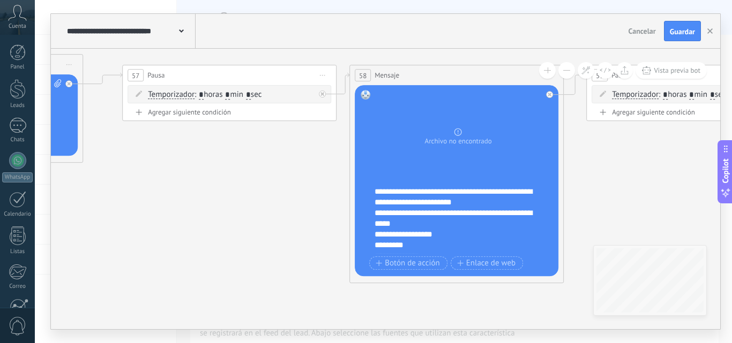
scroll to position [68, 0]
click at [498, 199] on div "**********" at bounding box center [453, 196] width 159 height 21
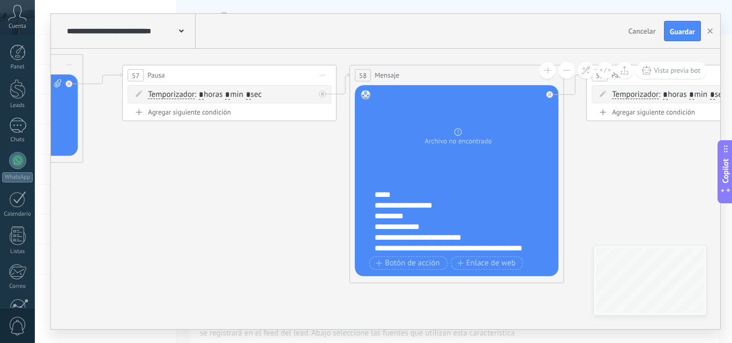
scroll to position [107, 0]
click at [460, 194] on div "**********" at bounding box center [453, 188] width 159 height 21
click at [443, 207] on div "**********" at bounding box center [453, 205] width 159 height 11
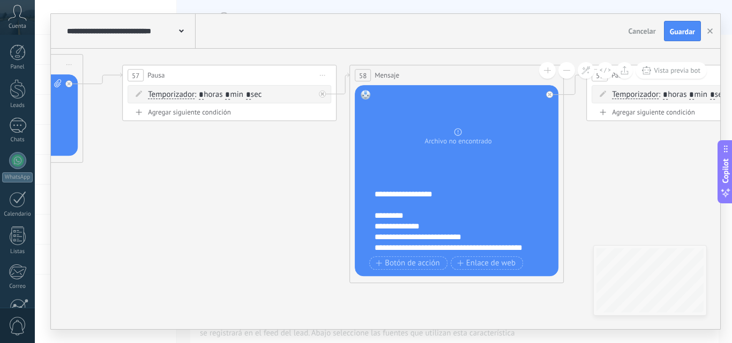
click at [486, 236] on div "**********" at bounding box center [453, 237] width 159 height 11
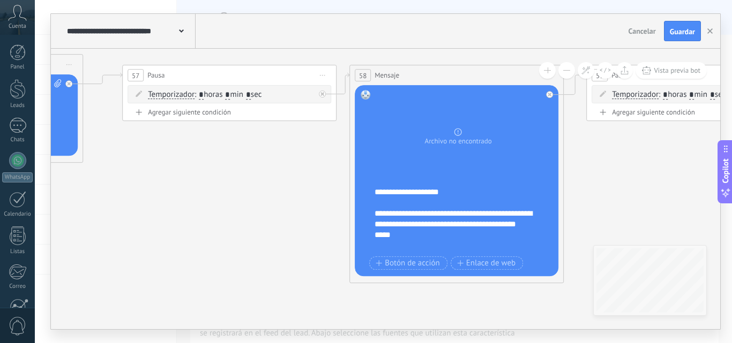
scroll to position [0, 0]
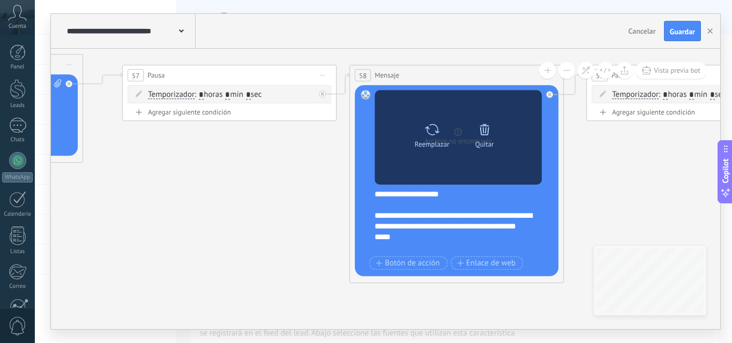
click at [434, 132] on icon at bounding box center [432, 129] width 16 height 15
click input "Subir" at bounding box center [0, 0] width 0 height 0
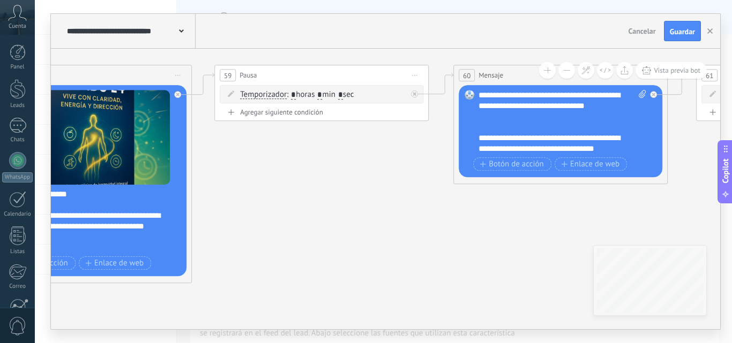
click at [535, 129] on div "**********" at bounding box center [562, 122] width 168 height 64
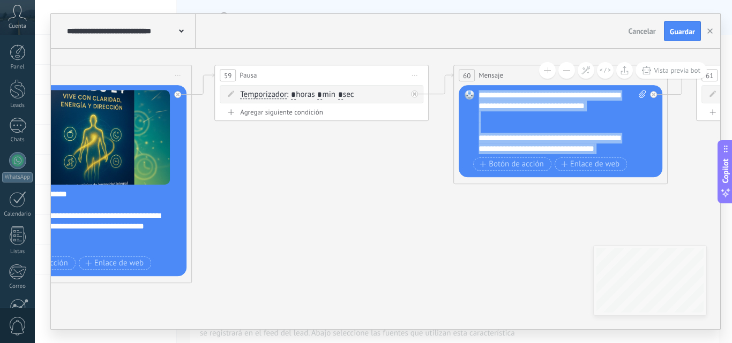
paste div
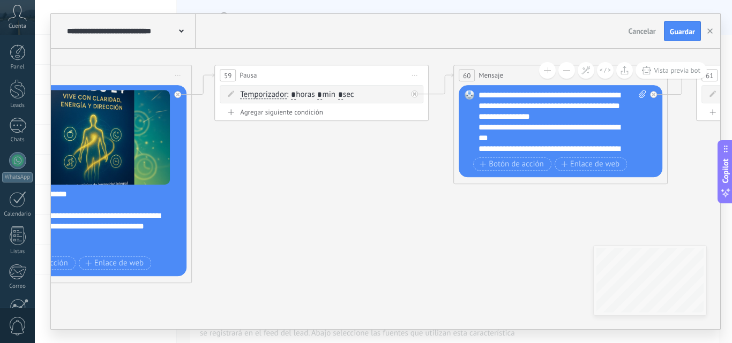
click at [577, 119] on div "**********" at bounding box center [562, 122] width 168 height 64
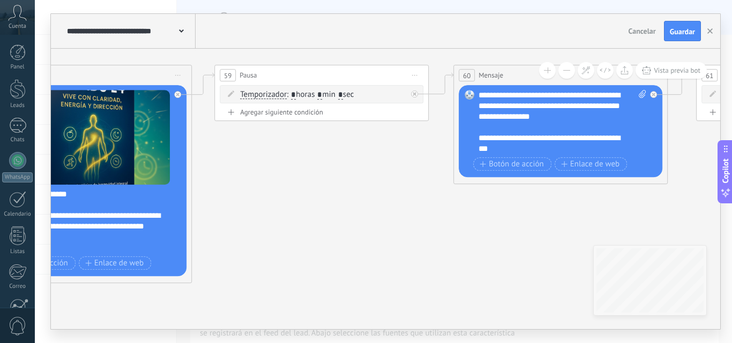
click at [522, 145] on div "**********" at bounding box center [552, 143] width 149 height 21
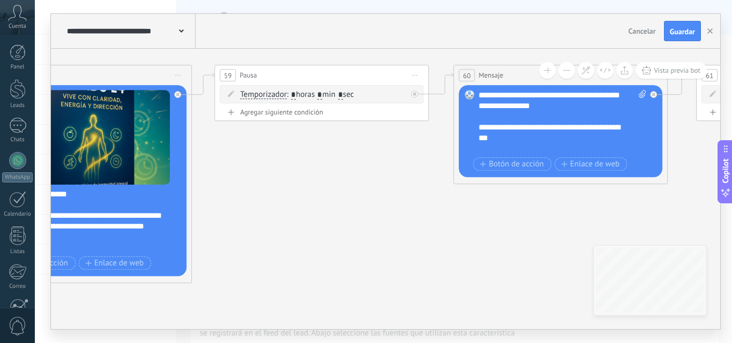
scroll to position [32, 0]
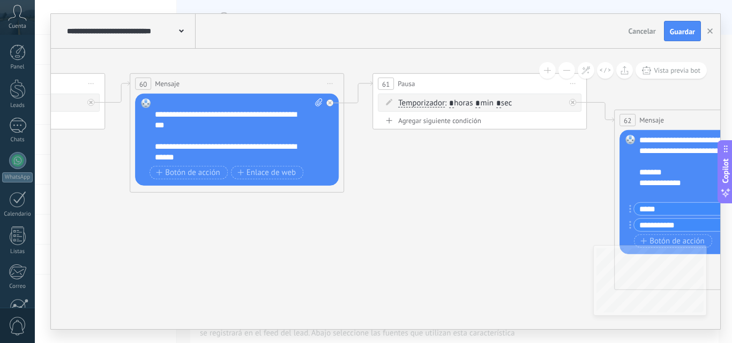
click at [447, 116] on div "Agregar siguiente condición" at bounding box center [480, 120] width 204 height 9
drag, startPoint x: 481, startPoint y: 122, endPoint x: 482, endPoint y: 93, distance: 29.5
click at [482, 93] on div "61 Pausa ***** Iniciar vista previa aquí Cambiar nombre Duplicar Borrar Tempori…" at bounding box center [479, 112] width 214 height 79
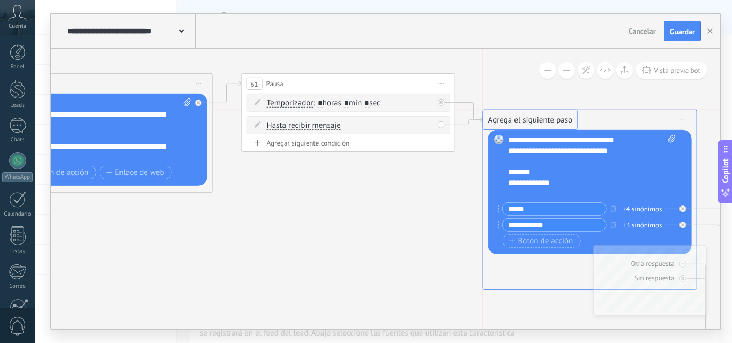
drag, startPoint x: 509, startPoint y: 305, endPoint x: 506, endPoint y: 117, distance: 187.5
click at [446, 103] on div at bounding box center [444, 99] width 12 height 13
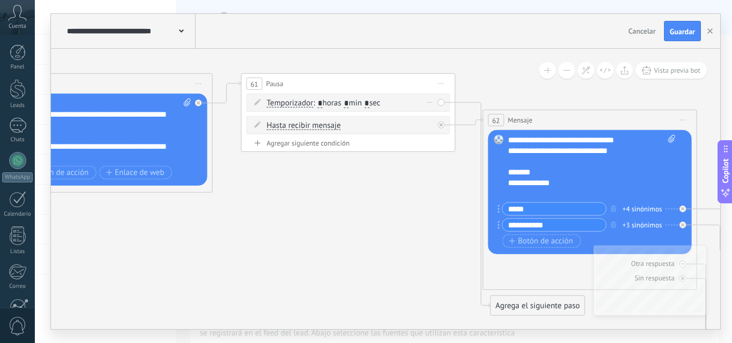
click at [431, 102] on icon at bounding box center [429, 102] width 5 height 1
click at [432, 118] on icon at bounding box center [434, 117] width 6 height 6
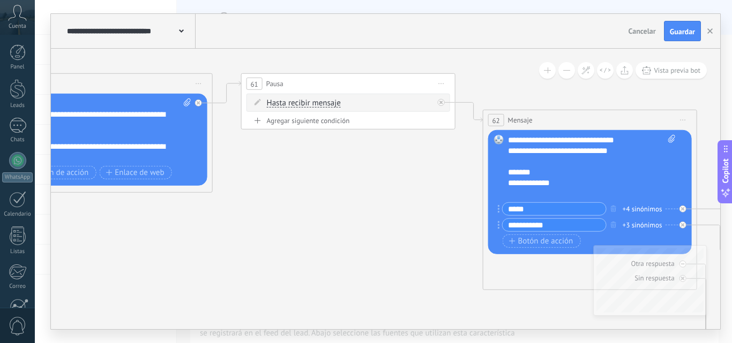
click at [326, 122] on div "Agregar siguiente condición" at bounding box center [348, 120] width 204 height 9
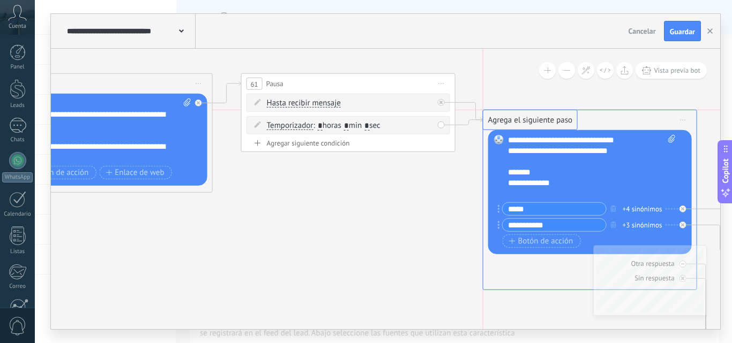
drag, startPoint x: 531, startPoint y: 302, endPoint x: 524, endPoint y: 116, distance: 186.0
click at [574, 158] on div "**********" at bounding box center [592, 167] width 168 height 64
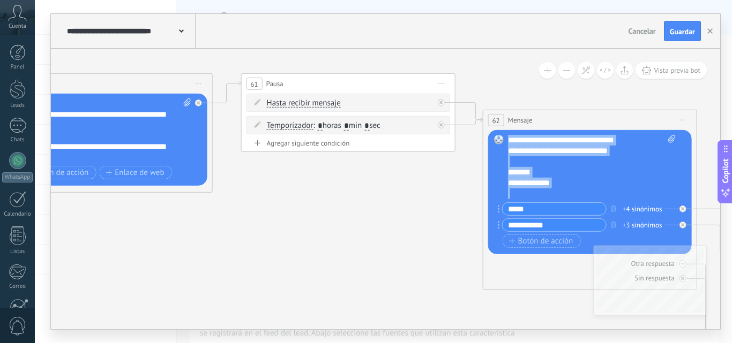
paste div
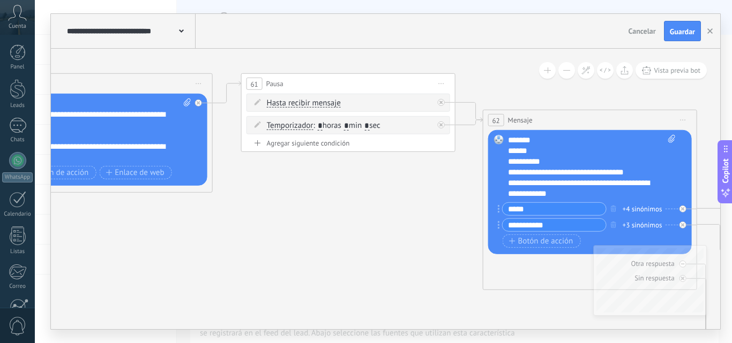
click at [563, 164] on div "**********" at bounding box center [582, 161] width 149 height 11
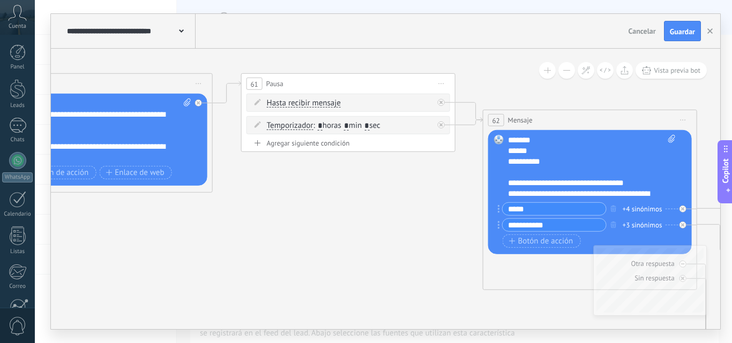
click at [643, 184] on div "**********" at bounding box center [582, 183] width 149 height 11
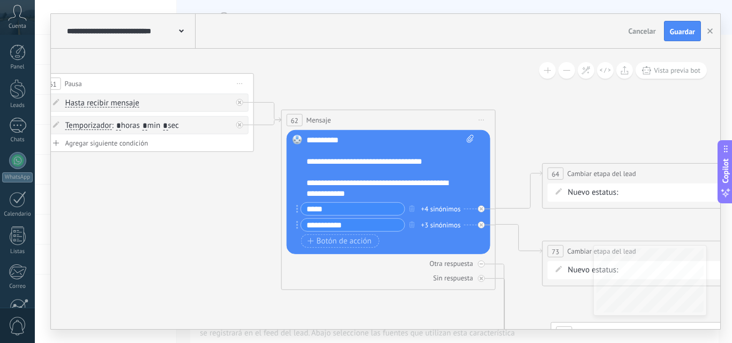
click at [387, 224] on input "**********" at bounding box center [352, 225] width 103 height 12
type input "*********"
click at [368, 211] on input "*****" at bounding box center [352, 209] width 103 height 12
type input "*****"
click at [441, 206] on div "+4 sinónimos" at bounding box center [441, 209] width 40 height 11
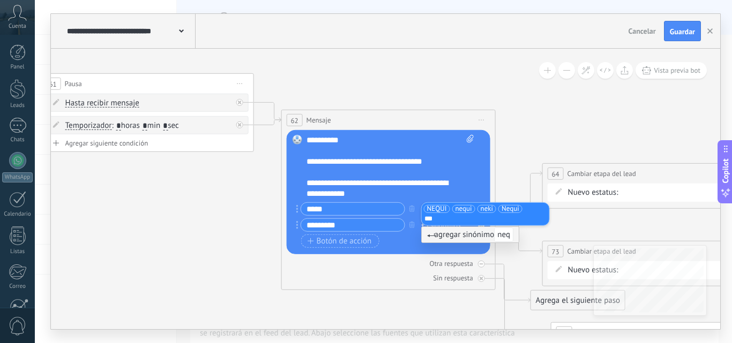
type input "****"
click at [236, 237] on icon at bounding box center [394, 203] width 6445 height 1197
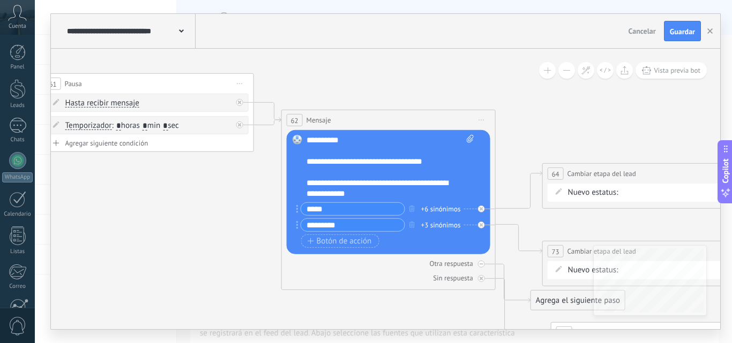
click at [442, 226] on div "+3 sinónimos" at bounding box center [441, 225] width 40 height 11
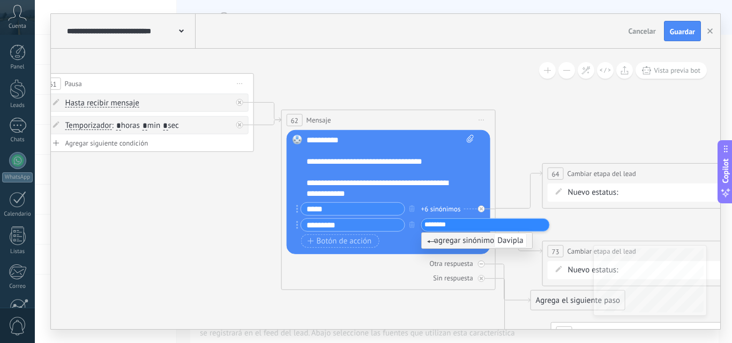
type input "*********"
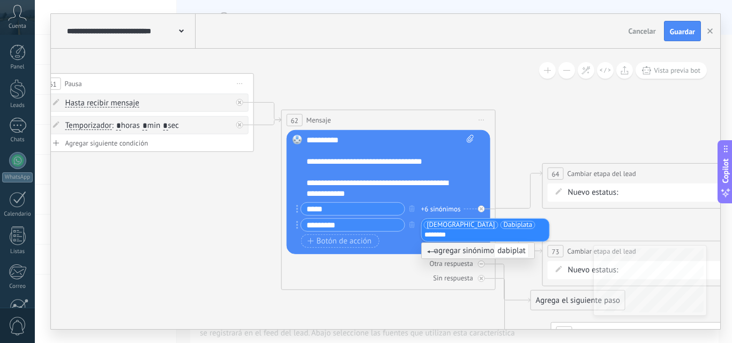
type input "*********"
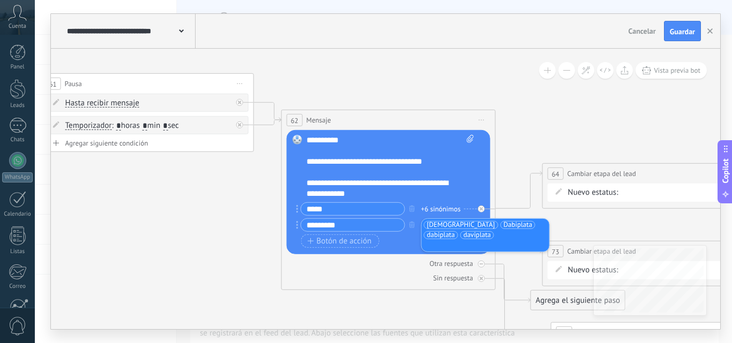
click at [224, 239] on icon at bounding box center [394, 203] width 6445 height 1197
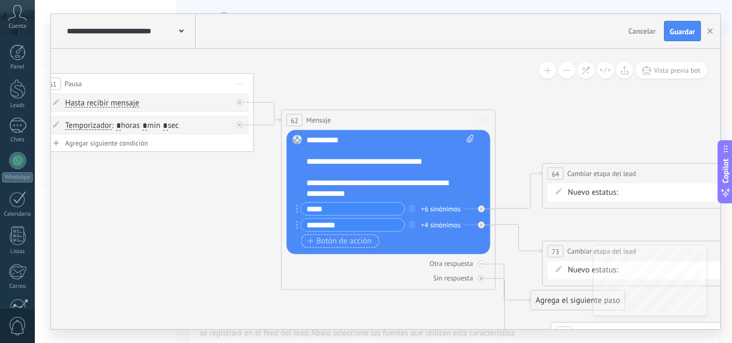
click at [314, 239] on span "Botón de acción" at bounding box center [340, 241] width 64 height 9
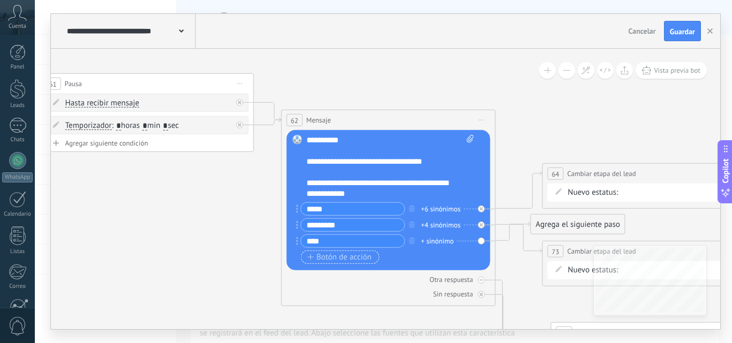
type input "****"
click at [438, 244] on div "+ sinónimo" at bounding box center [437, 241] width 33 height 11
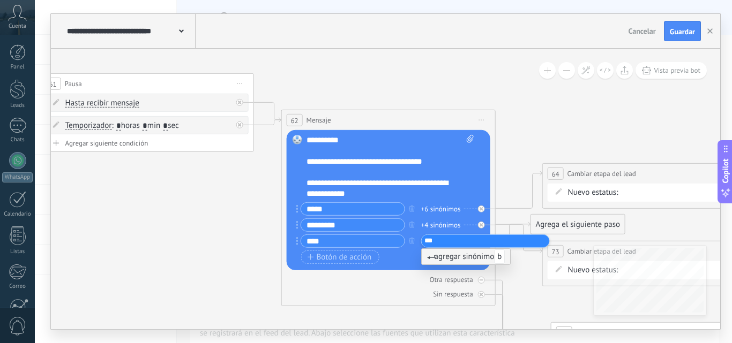
type input "****"
click at [322, 255] on span "Botón de acción" at bounding box center [340, 257] width 64 height 9
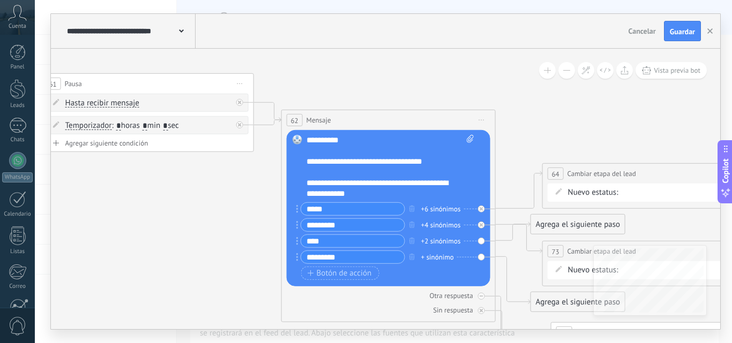
type input "*********"
click at [439, 258] on div "+ sinónimo" at bounding box center [437, 257] width 33 height 11
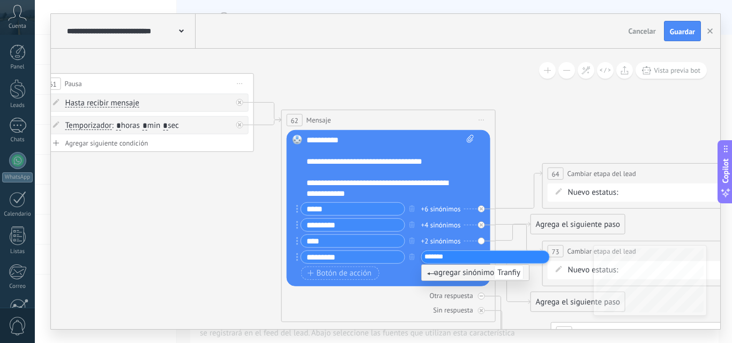
type input "********"
type input "**********"
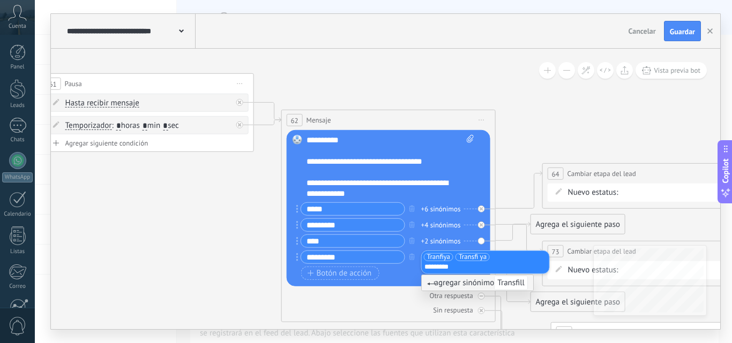
type input "**********"
type input "*********"
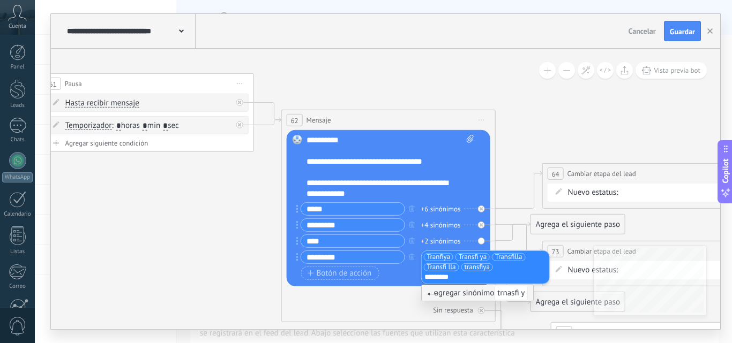
type input "**********"
type input "********"
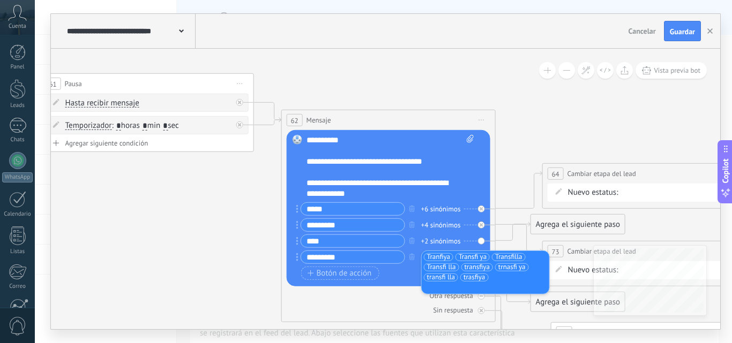
click at [207, 258] on icon at bounding box center [394, 203] width 6445 height 1197
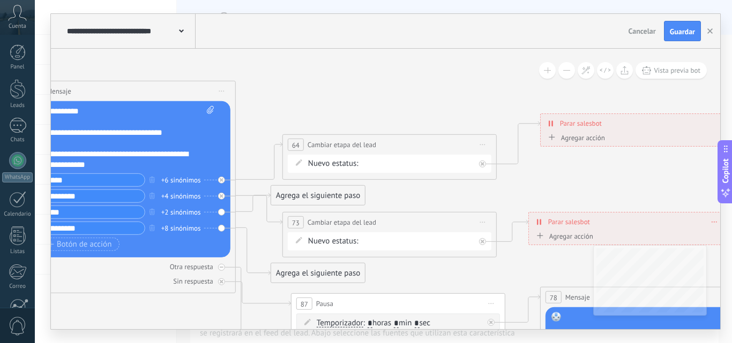
click at [297, 164] on icon at bounding box center [299, 163] width 6 height 6
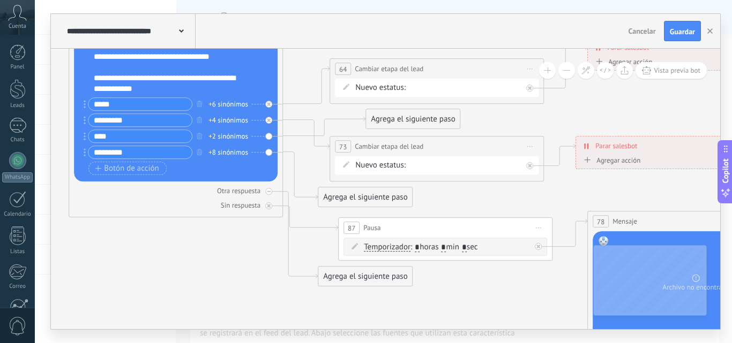
drag, startPoint x: 380, startPoint y: 116, endPoint x: 428, endPoint y: 115, distance: 47.7
click at [428, 115] on div "Agrega el siguiente paso" at bounding box center [413, 119] width 94 height 18
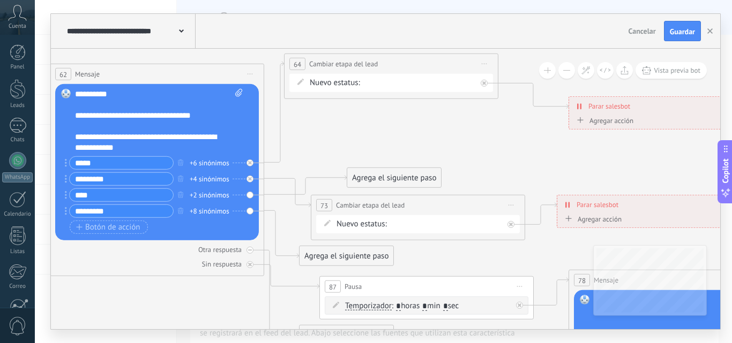
drag, startPoint x: 373, startPoint y: 124, endPoint x: 347, endPoint y: 61, distance: 69.2
click at [347, 61] on span "Cambiar etapa del lead" at bounding box center [343, 64] width 69 height 10
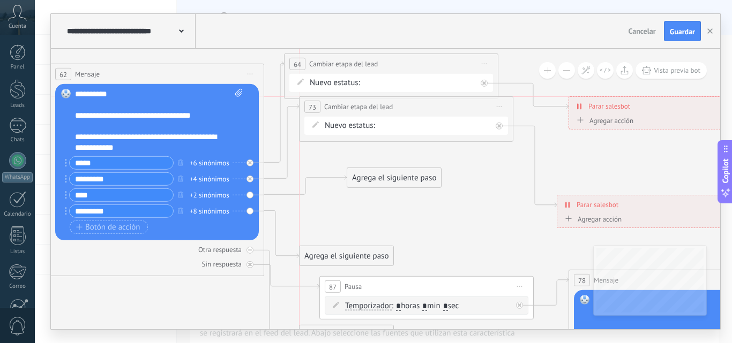
drag, startPoint x: 379, startPoint y: 200, endPoint x: 365, endPoint y: 103, distance: 97.9
click at [365, 103] on span "Cambiar etapa del lead" at bounding box center [358, 107] width 69 height 10
drag, startPoint x: 370, startPoint y: 179, endPoint x: 364, endPoint y: 168, distance: 12.7
click at [364, 167] on div "Agrega el siguiente paso" at bounding box center [389, 163] width 94 height 18
drag, startPoint x: 341, startPoint y: 257, endPoint x: 359, endPoint y: 219, distance: 42.7
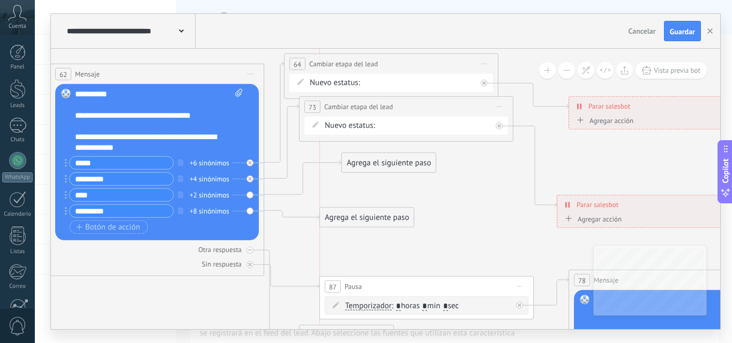
click at [359, 219] on div "Agrega el siguiente paso" at bounding box center [367, 218] width 94 height 18
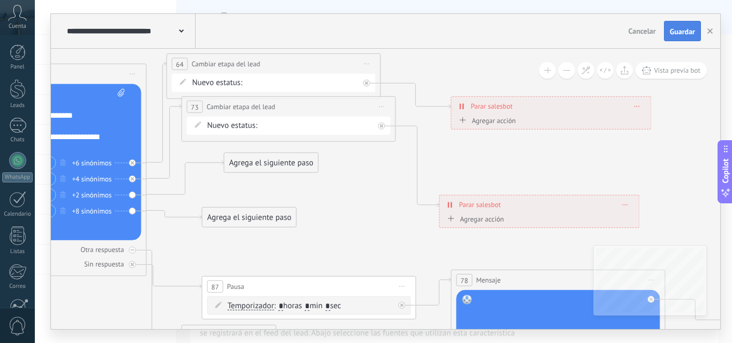
click at [678, 33] on span "Guardar" at bounding box center [682, 32] width 25 height 8
click at [707, 35] on button "button" at bounding box center [710, 31] width 16 height 20
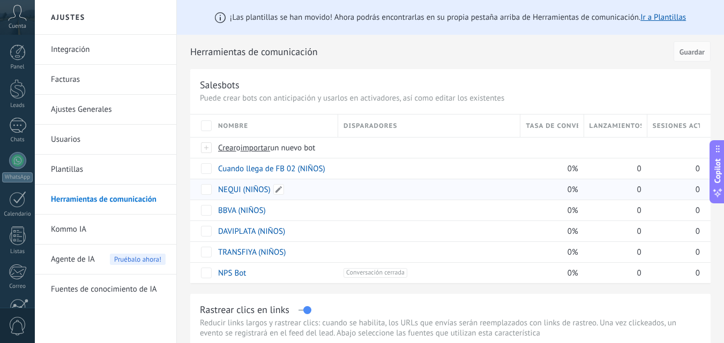
click at [253, 187] on link "NEQUI (NIÑOS)" at bounding box center [244, 190] width 53 height 10
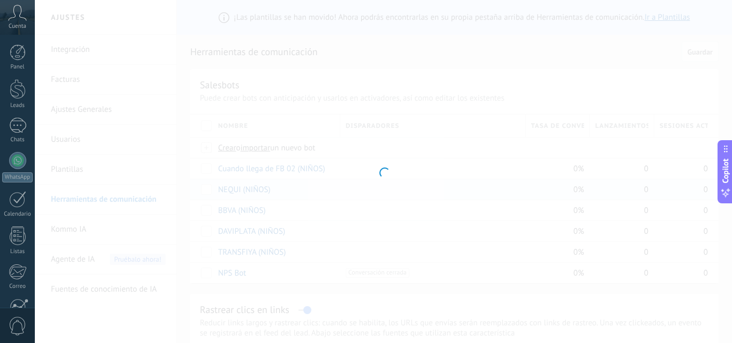
type input "**********"
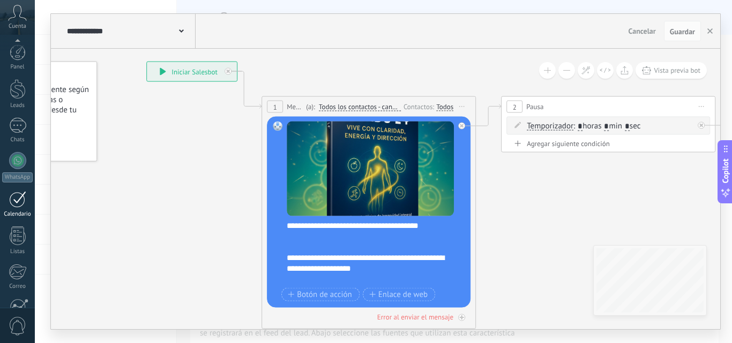
scroll to position [102, 0]
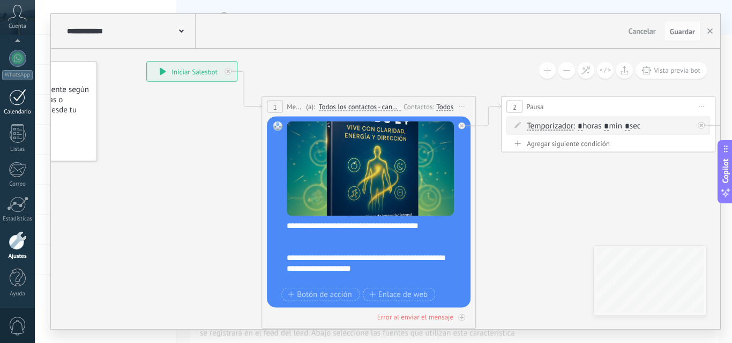
click at [19, 93] on div at bounding box center [17, 97] width 17 height 17
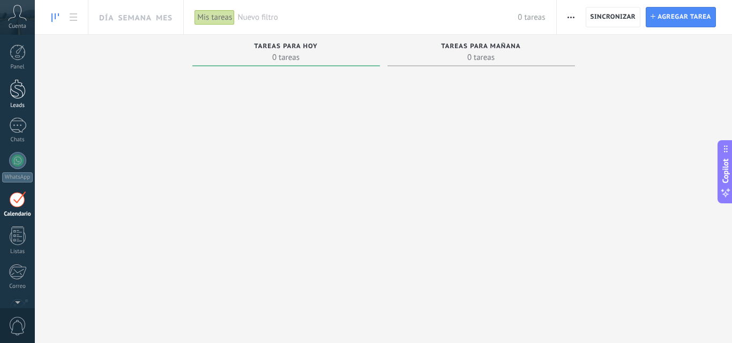
click at [14, 96] on div at bounding box center [18, 89] width 16 height 20
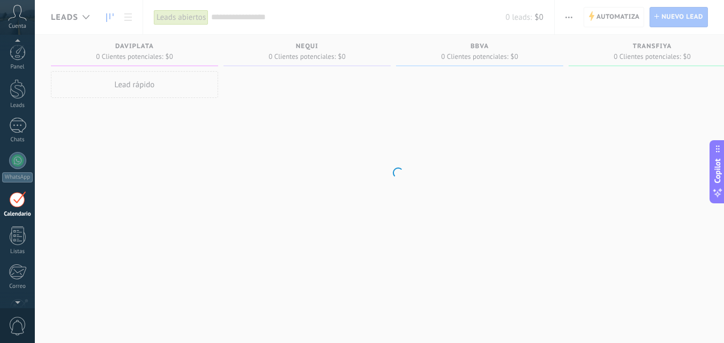
scroll to position [31, 0]
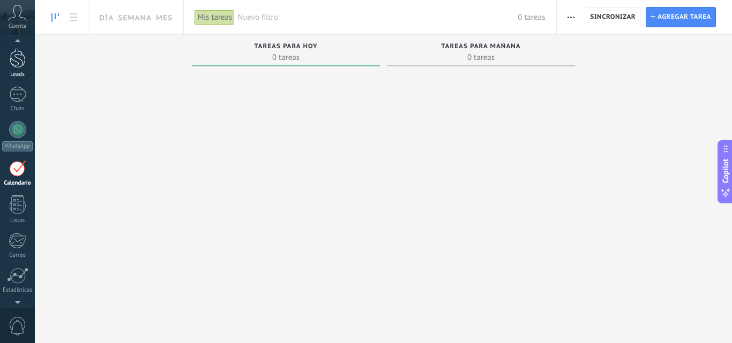
click at [26, 51] on link "Leads" at bounding box center [17, 63] width 35 height 30
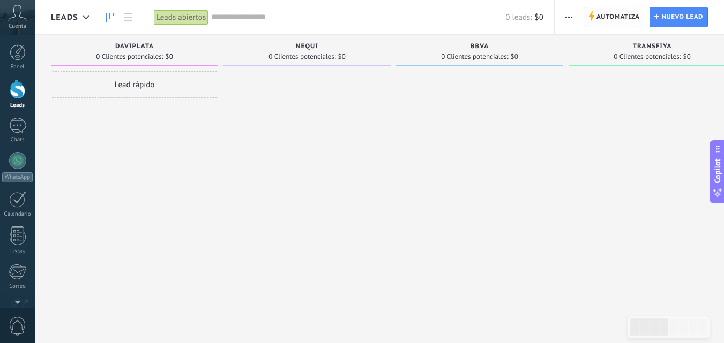
click at [600, 21] on span "Automatiza" at bounding box center [617, 17] width 43 height 19
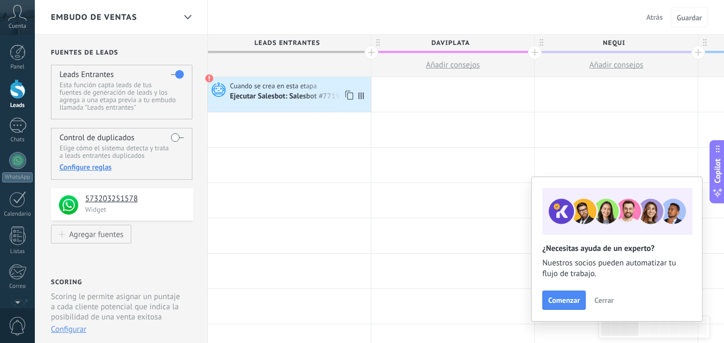
click at [209, 79] on span at bounding box center [209, 78] width 9 height 9
click at [215, 96] on icon at bounding box center [217, 89] width 18 height 16
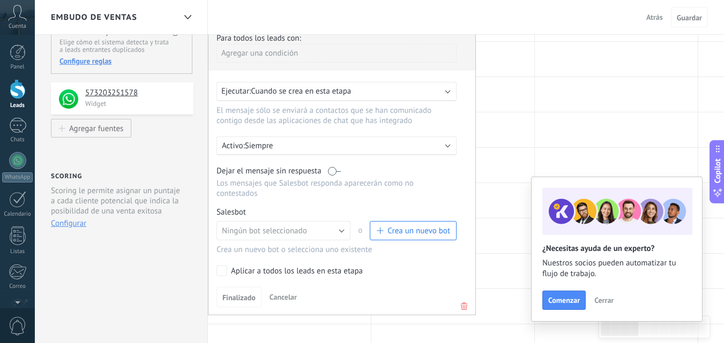
scroll to position [108, 0]
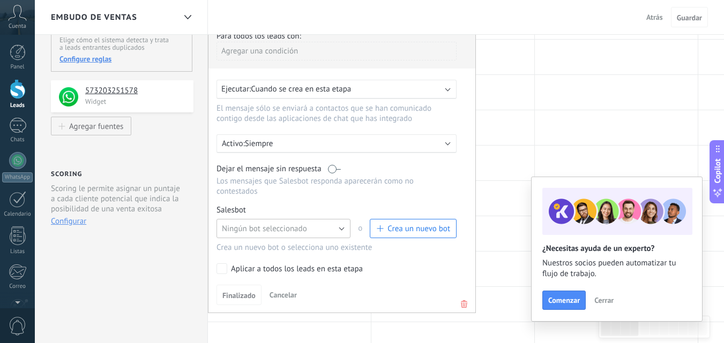
click at [303, 228] on span "Ningún bot seleccionado" at bounding box center [264, 229] width 85 height 10
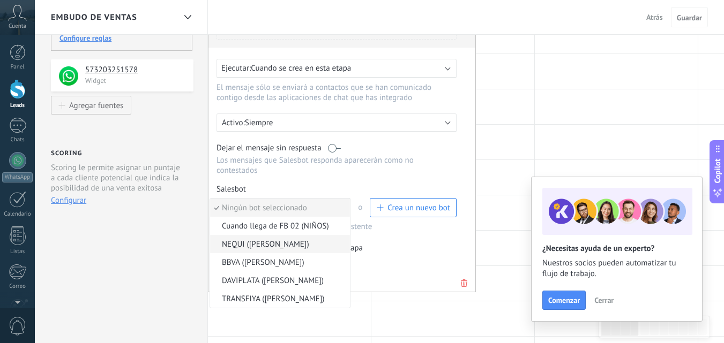
scroll to position [131, 0]
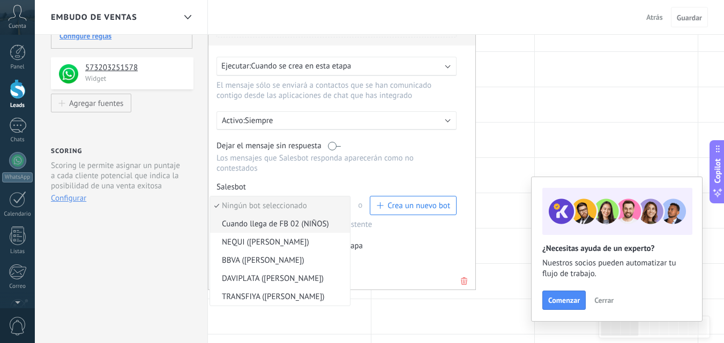
click at [291, 230] on li "Cuando llega de FB 02 (NIÑOS)" at bounding box center [280, 224] width 140 height 18
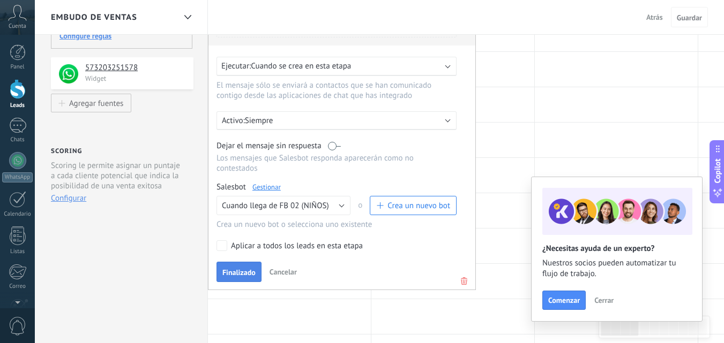
click at [242, 267] on button "Finalizado" at bounding box center [238, 272] width 45 height 20
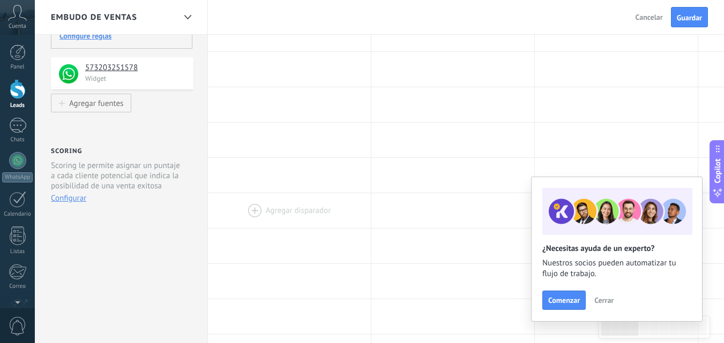
scroll to position [0, 0]
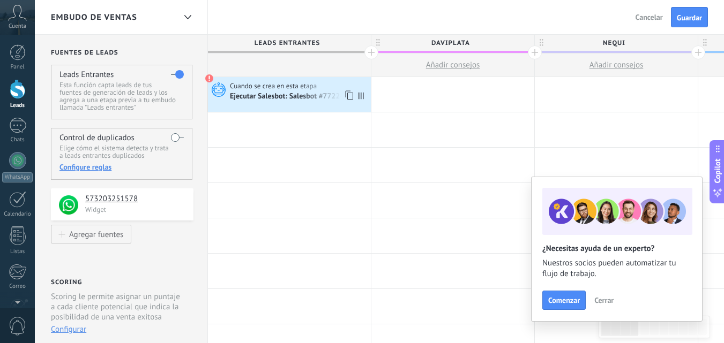
click at [206, 79] on span at bounding box center [209, 78] width 9 height 9
click at [219, 85] on use at bounding box center [219, 90] width 14 height 14
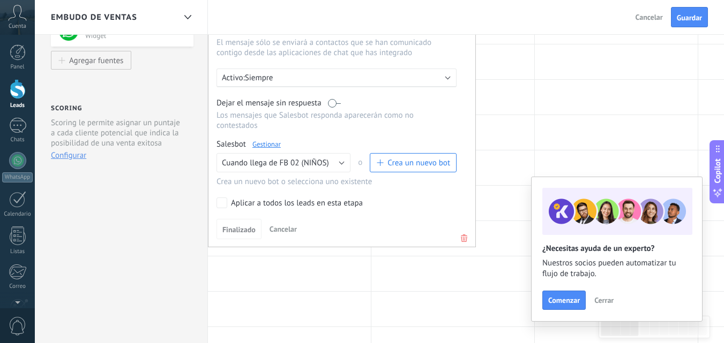
scroll to position [175, 0]
click at [268, 140] on link "Gestionar" at bounding box center [266, 143] width 28 height 9
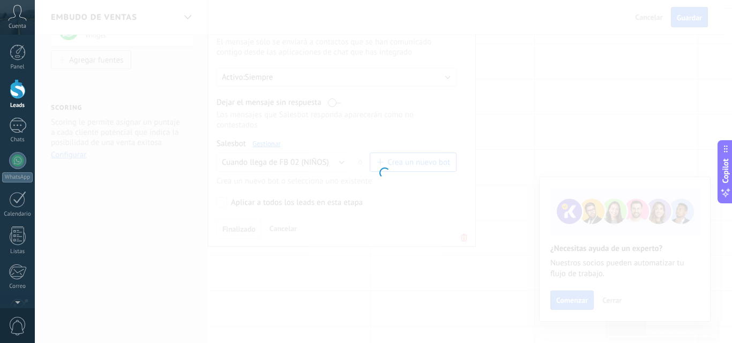
type input "**********"
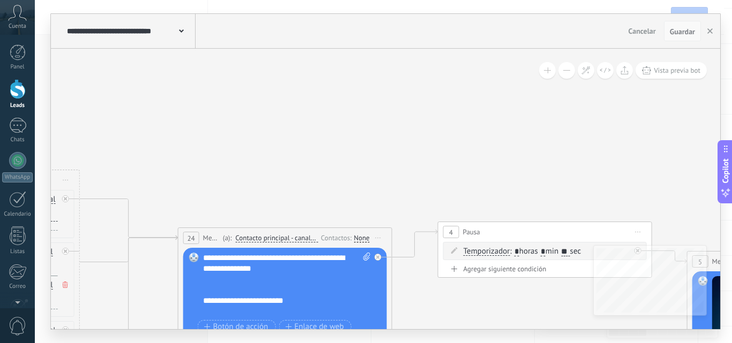
click at [681, 37] on button "Guardar" at bounding box center [682, 31] width 37 height 20
click at [712, 35] on button "button" at bounding box center [710, 31] width 16 height 20
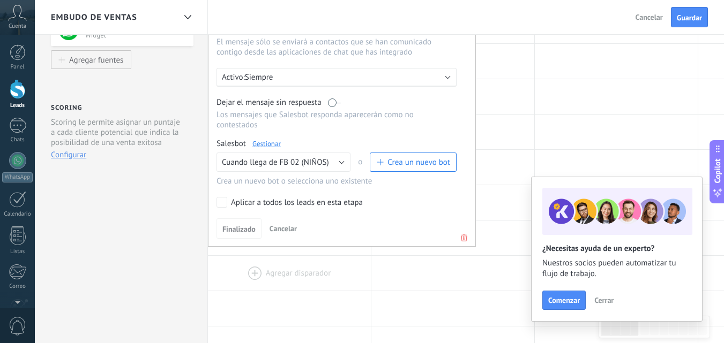
click at [354, 288] on div at bounding box center [289, 273] width 163 height 35
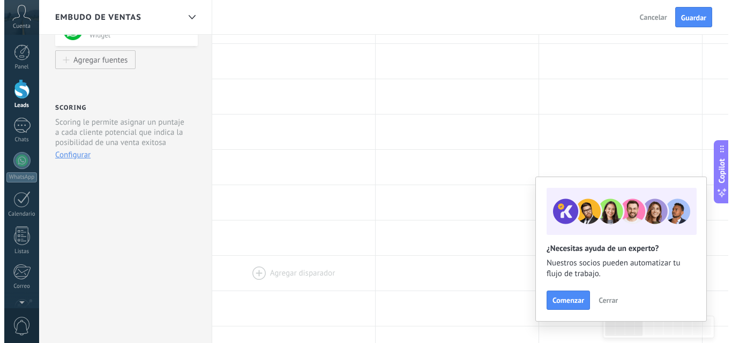
scroll to position [0, 0]
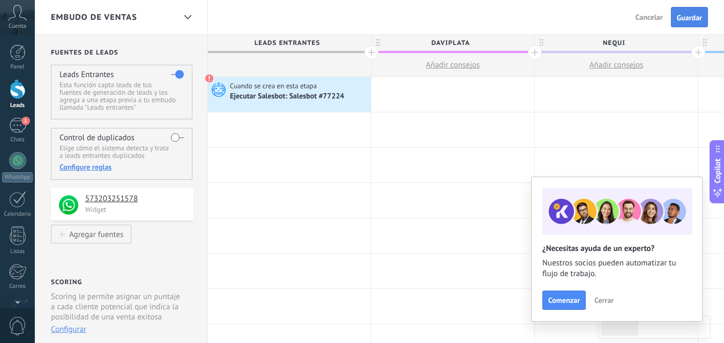
click at [687, 24] on button "Guardar" at bounding box center [689, 17] width 37 height 20
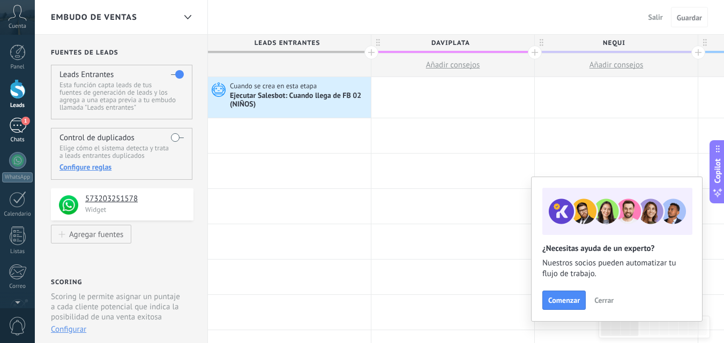
click at [14, 129] on div "1" at bounding box center [17, 126] width 17 height 16
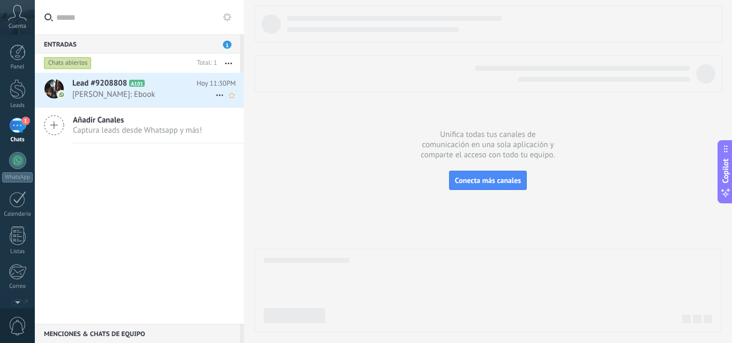
click at [213, 95] on icon at bounding box center [219, 95] width 13 height 13
click at [164, 97] on div at bounding box center [366, 171] width 732 height 343
click at [164, 97] on span "Miguel Linares: Ebook" at bounding box center [143, 94] width 143 height 10
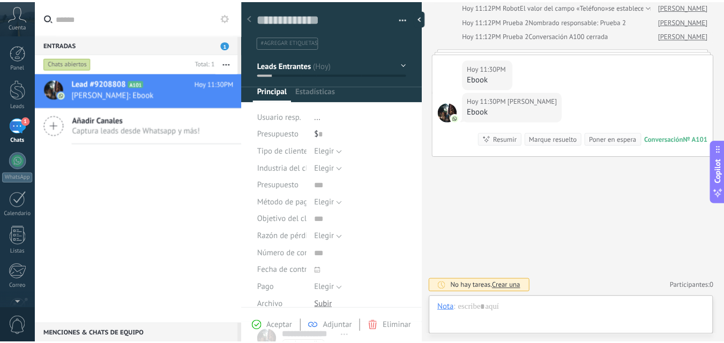
scroll to position [16, 0]
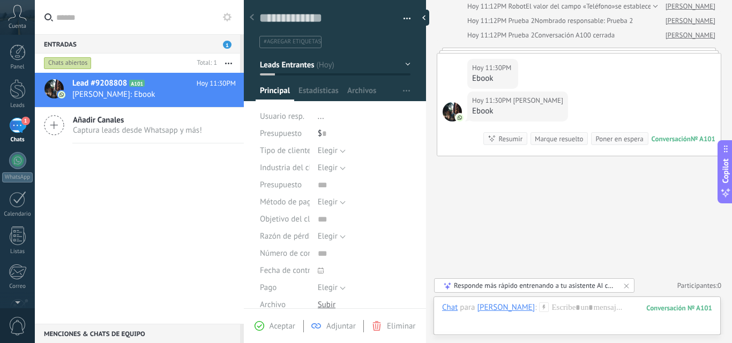
click at [392, 321] on div "Aceptar Adjuntar Eliminar" at bounding box center [334, 326] width 177 height 12
click at [392, 328] on span "Eliminar" at bounding box center [401, 326] width 28 height 10
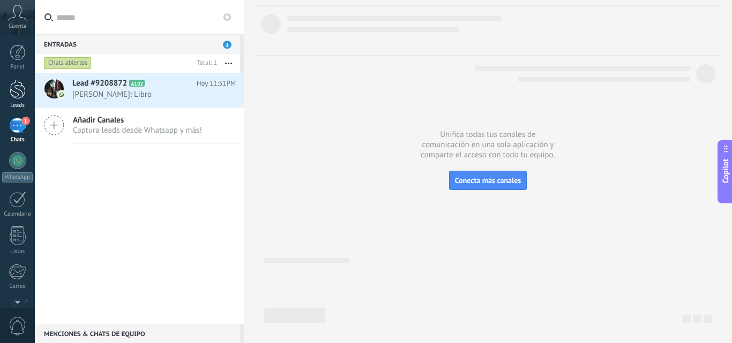
click at [19, 96] on div at bounding box center [18, 89] width 16 height 20
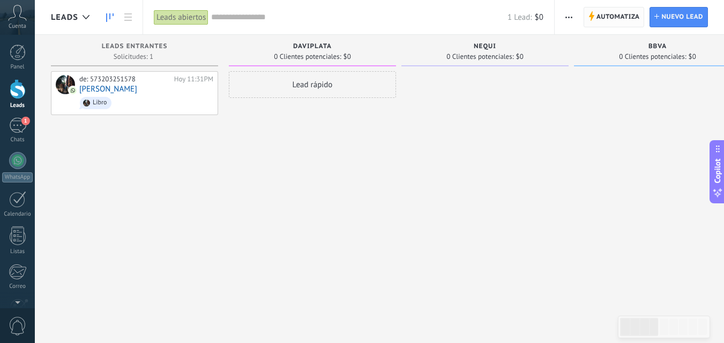
click at [608, 16] on span "Automatiza" at bounding box center [617, 17] width 43 height 19
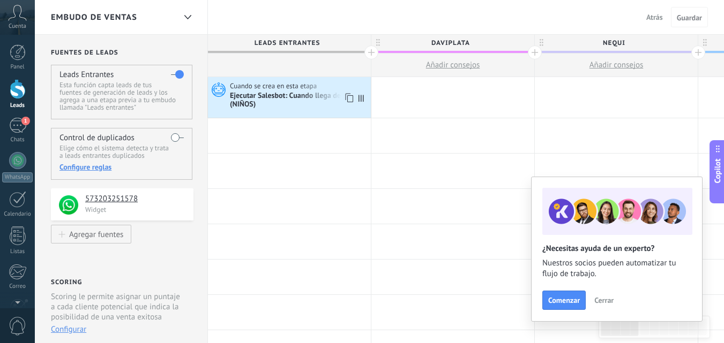
click at [220, 88] on icon at bounding box center [217, 89] width 18 height 16
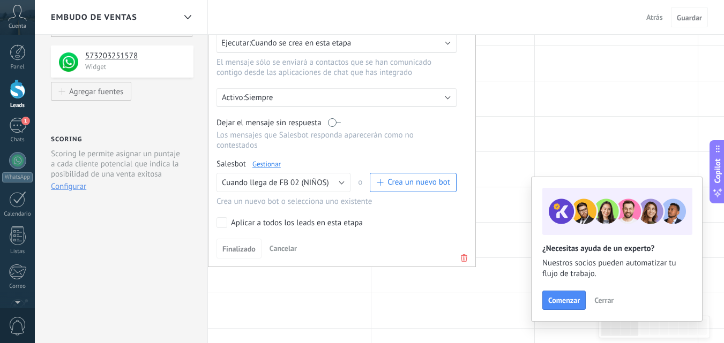
scroll to position [144, 0]
click at [271, 227] on div "Aplicar a todos los leads en esta etapa" at bounding box center [297, 223] width 132 height 11
click at [244, 242] on button "Finalizado" at bounding box center [238, 248] width 45 height 20
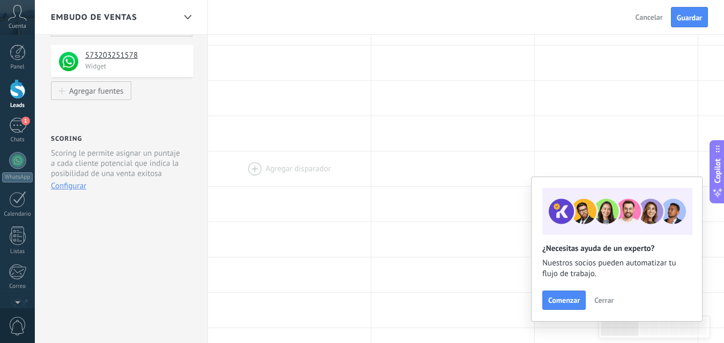
scroll to position [0, 0]
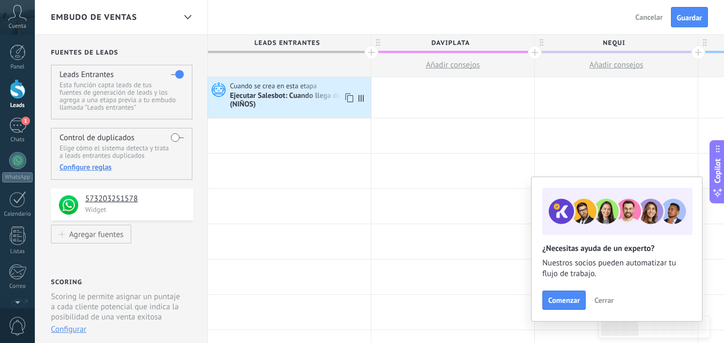
click at [217, 92] on icon at bounding box center [217, 89] width 18 height 16
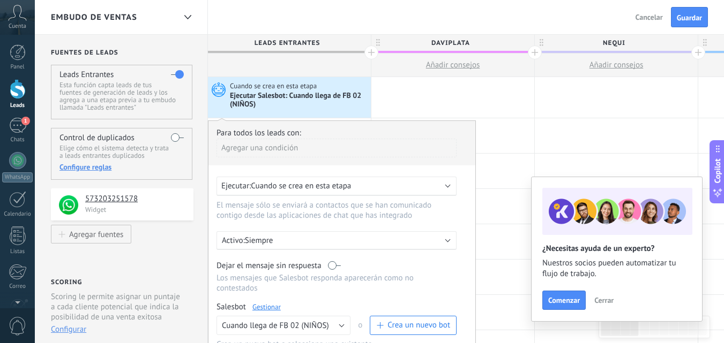
click at [10, 89] on div at bounding box center [18, 89] width 16 height 20
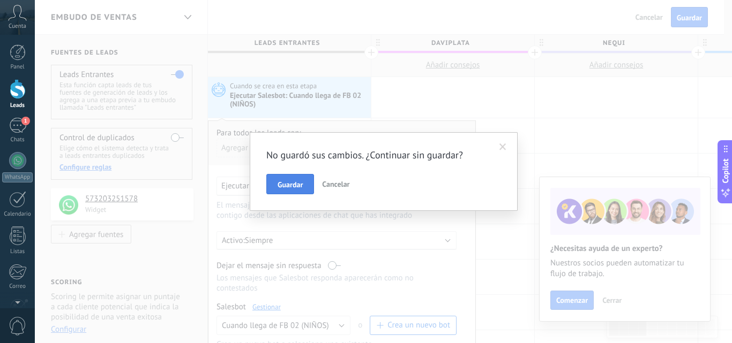
click at [297, 193] on button "Guardar" at bounding box center [290, 184] width 48 height 20
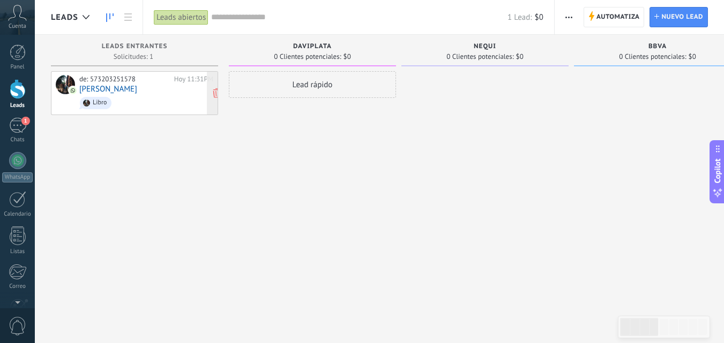
click at [156, 96] on span "Libro" at bounding box center [146, 103] width 134 height 17
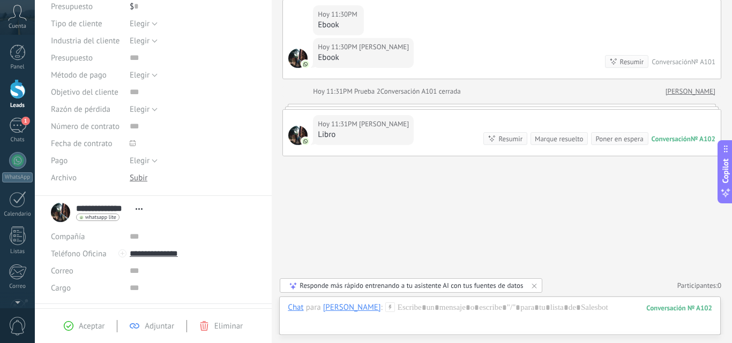
scroll to position [189, 0]
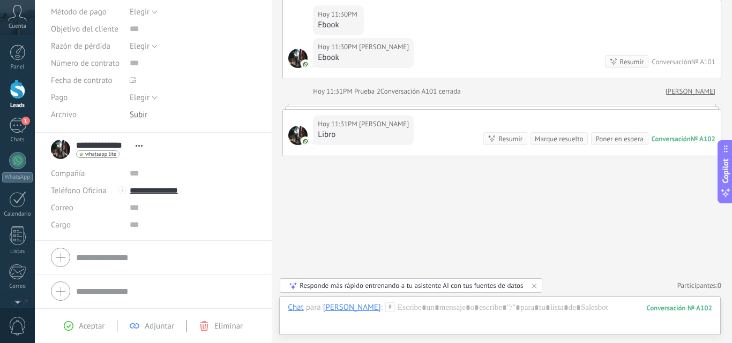
click at [76, 328] on div "Aceptar" at bounding box center [84, 326] width 41 height 10
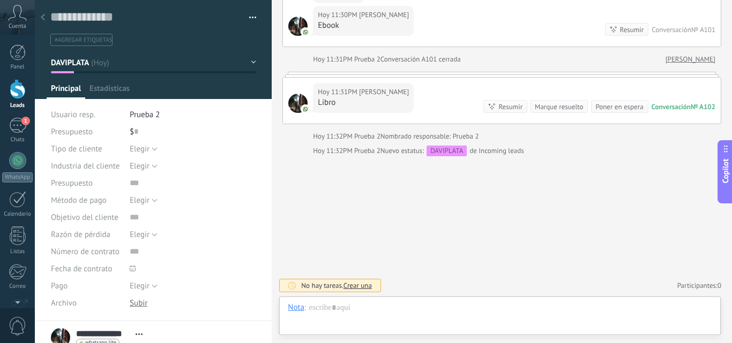
scroll to position [16, 0]
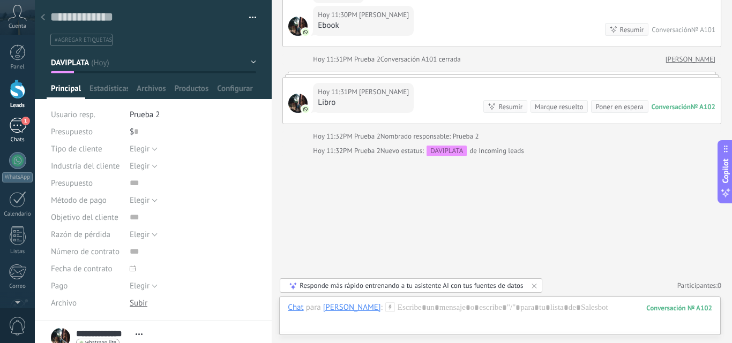
click at [13, 124] on div "1" at bounding box center [17, 126] width 17 height 16
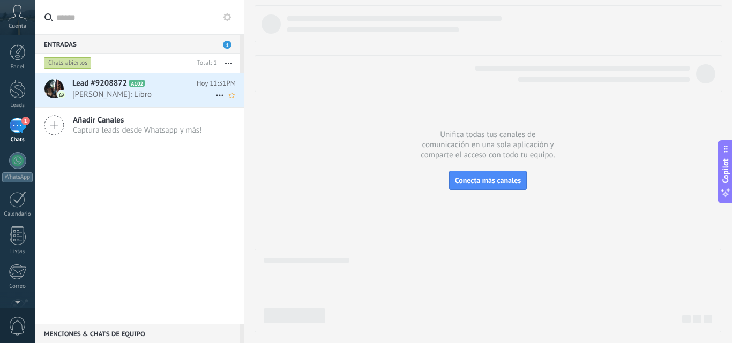
click at [217, 95] on icon at bounding box center [219, 95] width 13 height 13
click at [164, 84] on div at bounding box center [366, 171] width 732 height 343
click at [164, 84] on h2 "Lead #9208872 A102" at bounding box center [134, 83] width 124 height 11
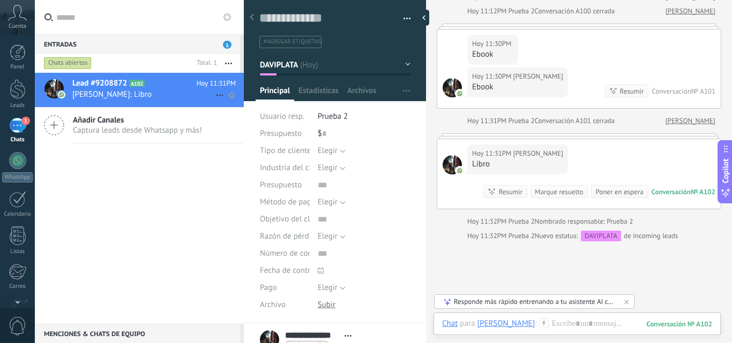
click at [220, 93] on icon at bounding box center [219, 95] width 13 height 13
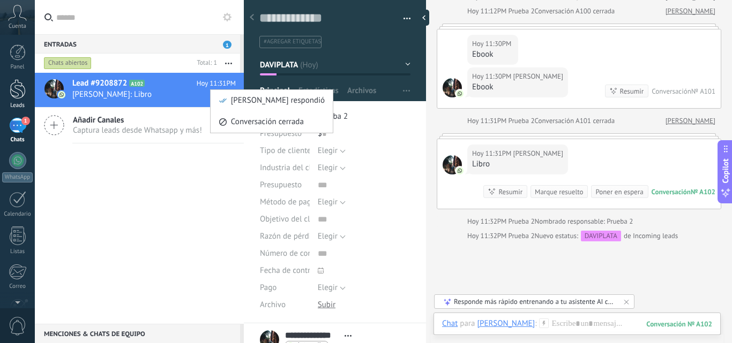
click at [18, 94] on div at bounding box center [18, 89] width 16 height 20
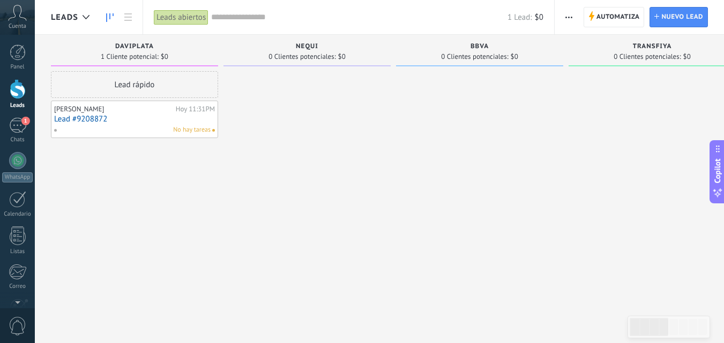
click at [128, 109] on div "Miguel Linares" at bounding box center [113, 109] width 119 height 9
click at [87, 118] on link "Lead #9208872" at bounding box center [134, 119] width 161 height 9
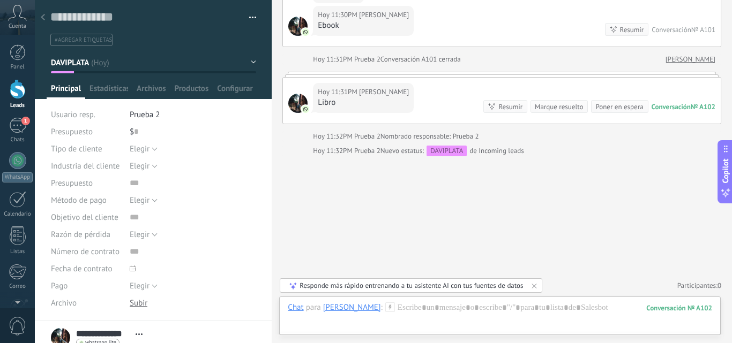
click at [12, 98] on div at bounding box center [18, 89] width 16 height 20
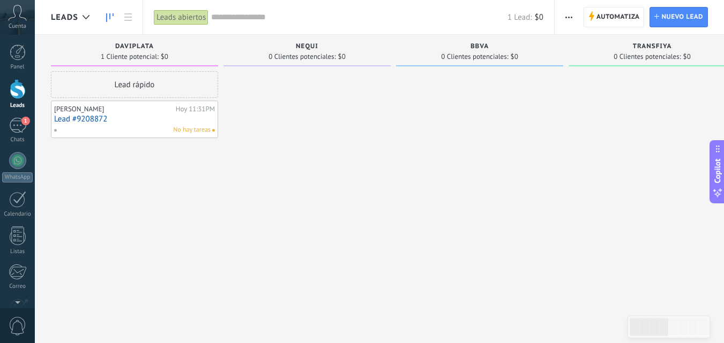
click at [121, 115] on link "Lead #9208872" at bounding box center [134, 119] width 161 height 9
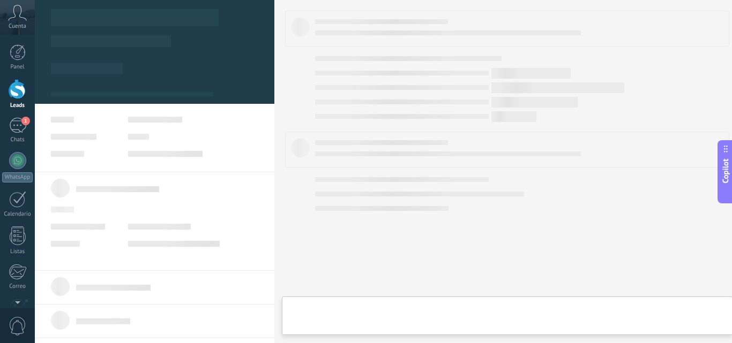
type textarea "**********"
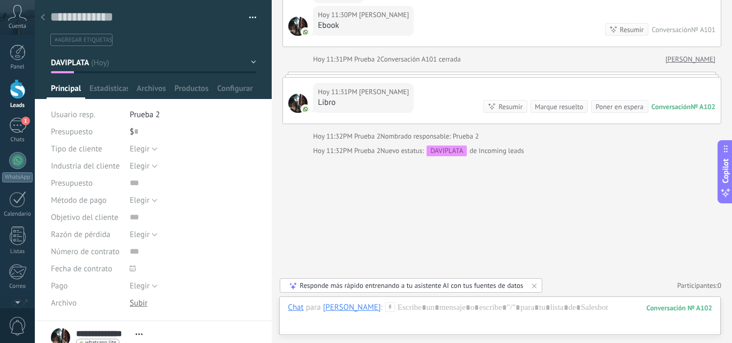
click at [252, 10] on button "button" at bounding box center [249, 18] width 16 height 16
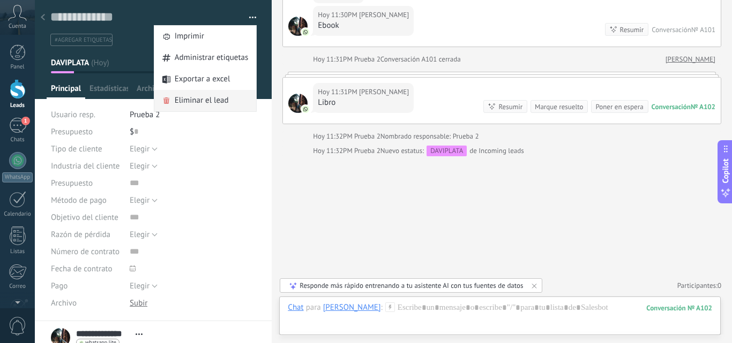
click at [193, 94] on span "Eliminar el lead" at bounding box center [202, 100] width 54 height 21
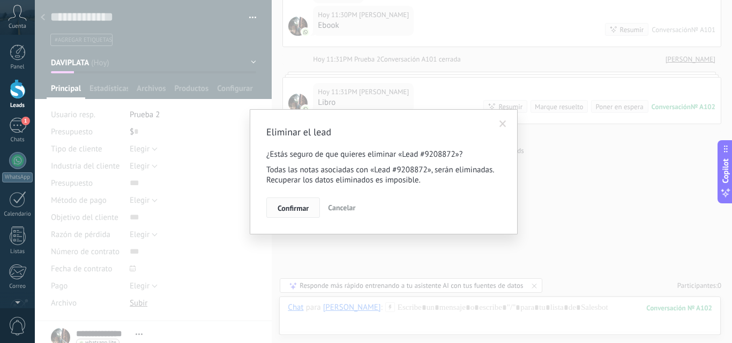
click at [285, 201] on button "Confirmar" at bounding box center [293, 208] width 54 height 20
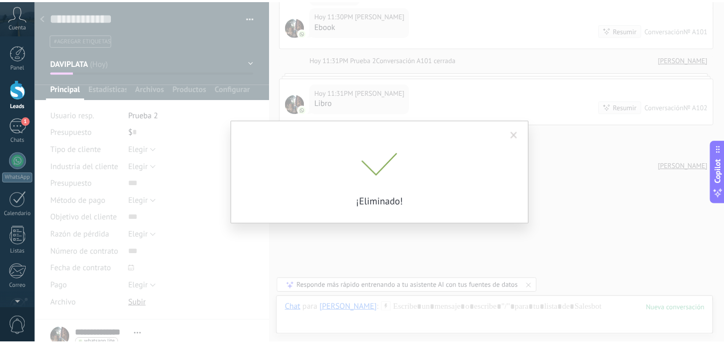
scroll to position [234, 0]
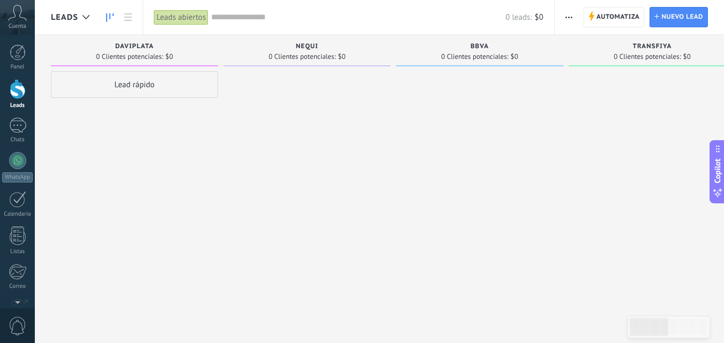
click at [151, 86] on div "Lead rápido" at bounding box center [134, 84] width 167 height 27
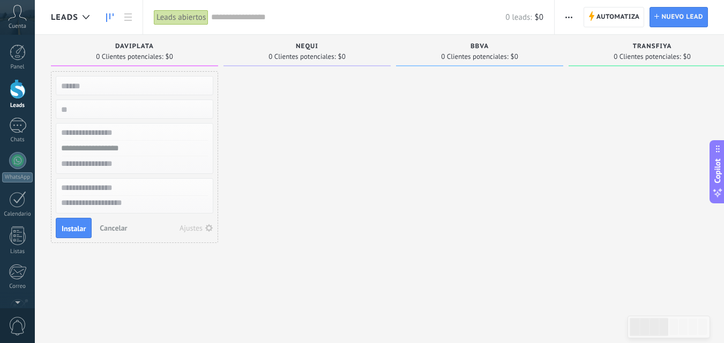
click at [320, 148] on div at bounding box center [306, 173] width 167 height 204
click at [109, 228] on span "Cancelar" at bounding box center [113, 228] width 27 height 10
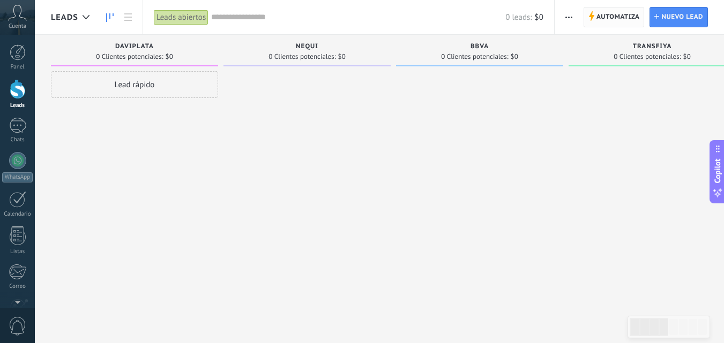
click at [610, 23] on span "Automatiza" at bounding box center [617, 17] width 43 height 19
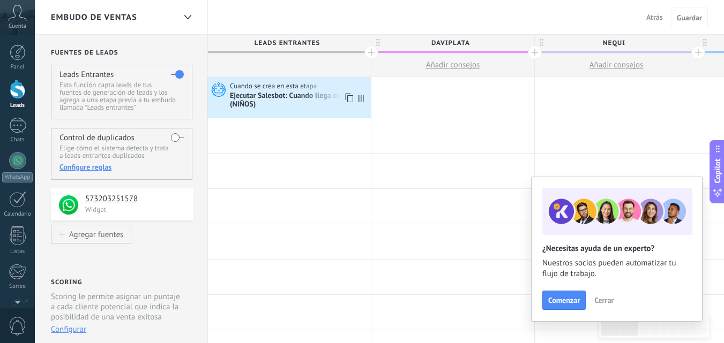
click at [222, 91] on icon at bounding box center [217, 89] width 18 height 16
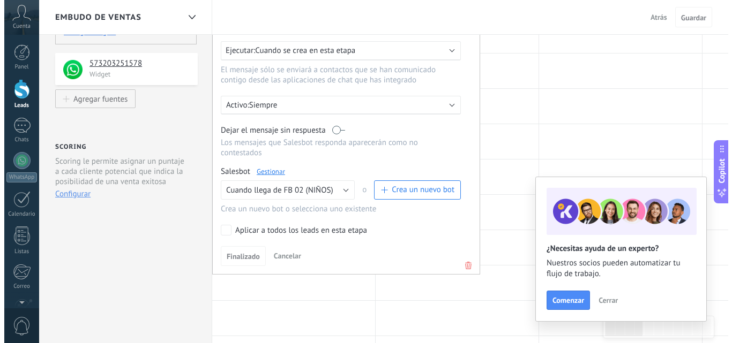
scroll to position [136, 0]
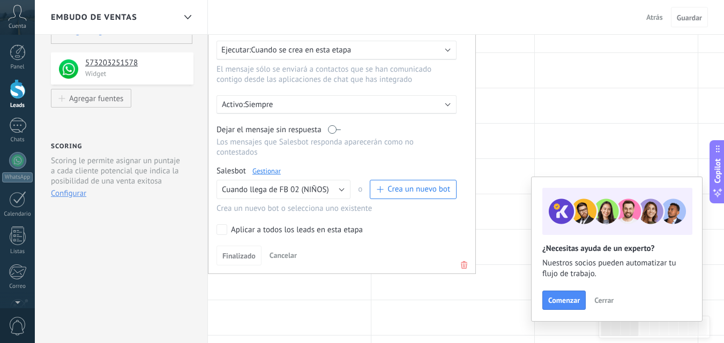
click at [267, 171] on link "Gestionar" at bounding box center [266, 171] width 28 height 9
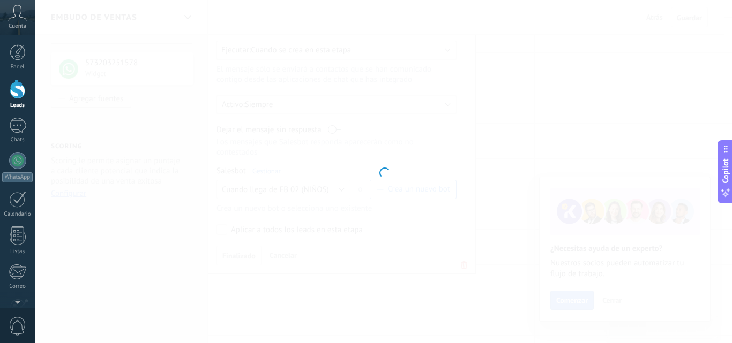
type input "**********"
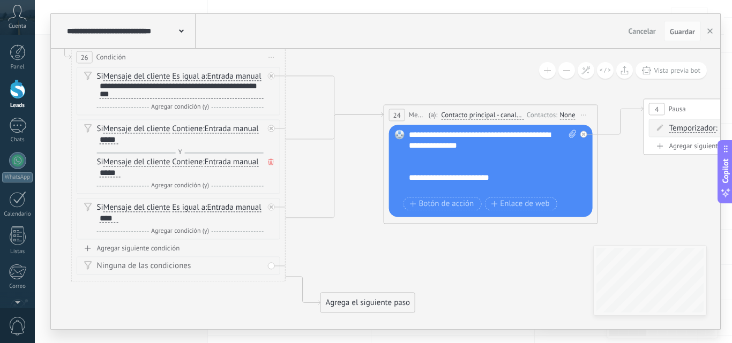
click at [486, 112] on span "Contacto principal - canales seleccionados" at bounding box center [482, 115] width 83 height 9
click at [486, 112] on button "Contacto principal - canales seleccionados" at bounding box center [503, 115] width 134 height 19
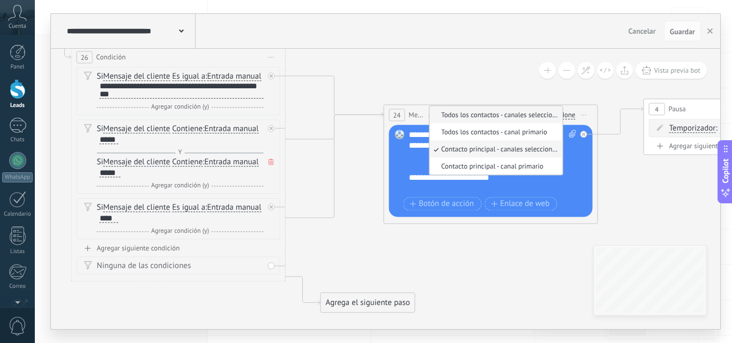
click at [493, 118] on span "Todos los contactos - canales seleccionados" at bounding box center [494, 114] width 130 height 9
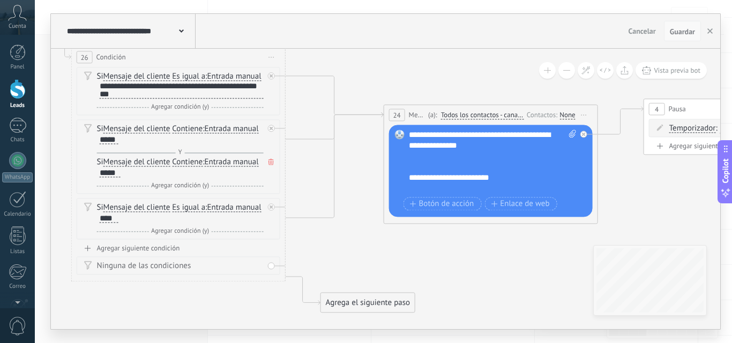
click at [682, 37] on button "Guardar" at bounding box center [682, 31] width 37 height 20
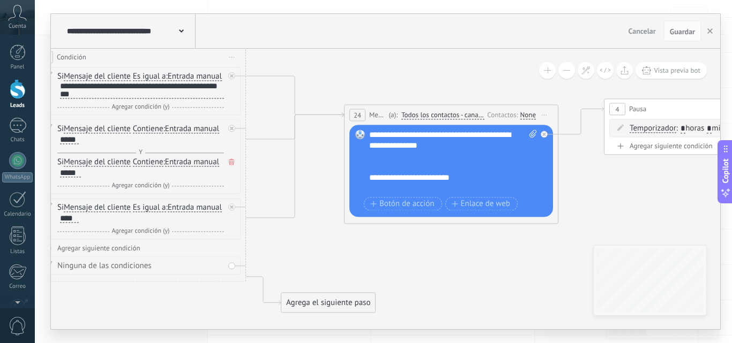
click at [534, 116] on div "None" at bounding box center [528, 115] width 16 height 9
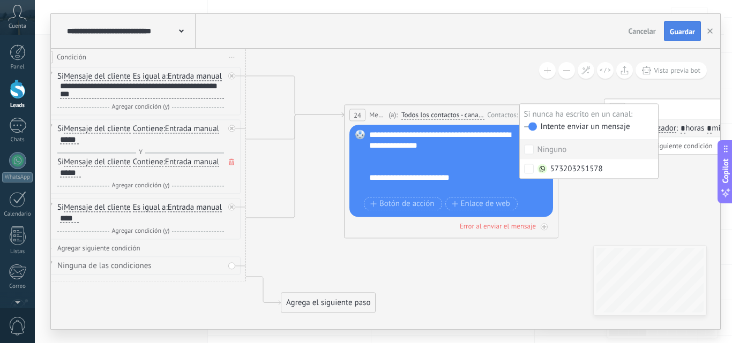
click at [674, 26] on button "Guardar" at bounding box center [682, 31] width 37 height 20
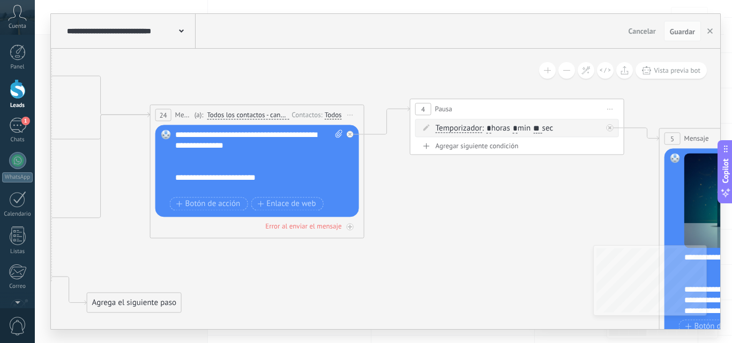
click at [334, 114] on div "Todos" at bounding box center [333, 115] width 17 height 9
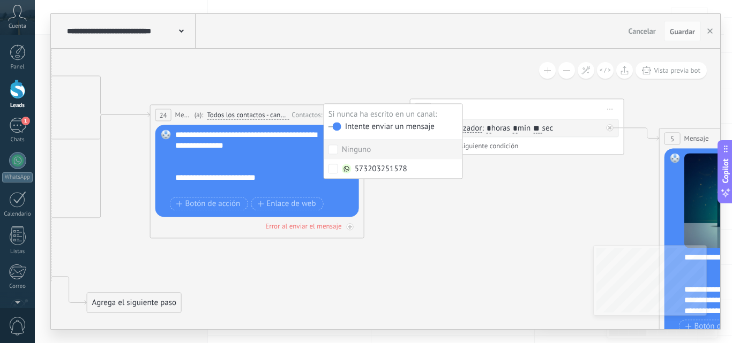
click at [333, 129] on label at bounding box center [334, 127] width 13 height 8
click at [684, 31] on span "Guardar" at bounding box center [682, 32] width 25 height 8
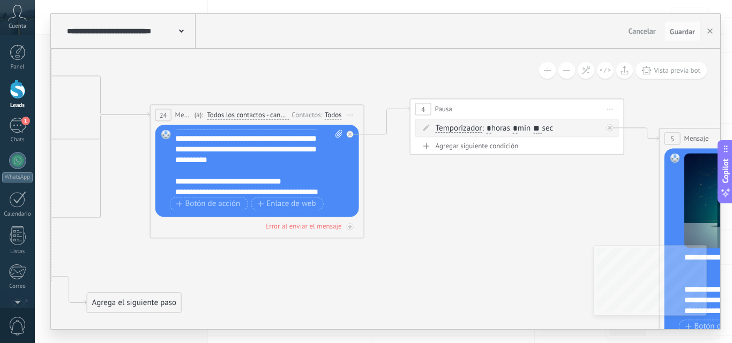
scroll to position [161, 0]
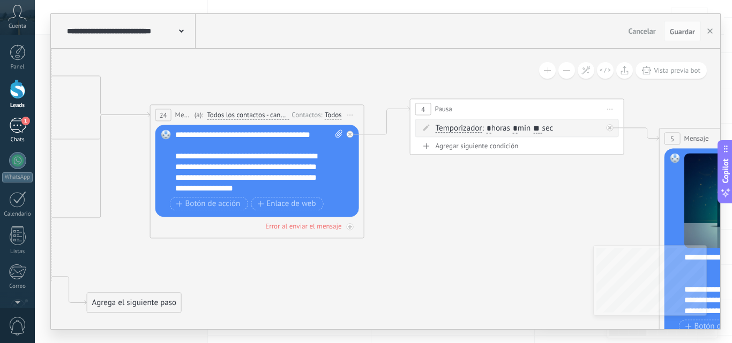
click at [20, 129] on div "1" at bounding box center [17, 126] width 17 height 16
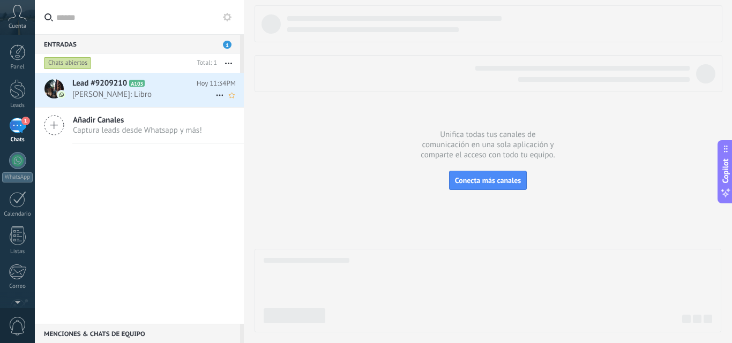
click at [168, 89] on div "Lead #9209210 A103 Hoy 11:34PM Miguel Linares: Libro" at bounding box center [157, 90] width 171 height 34
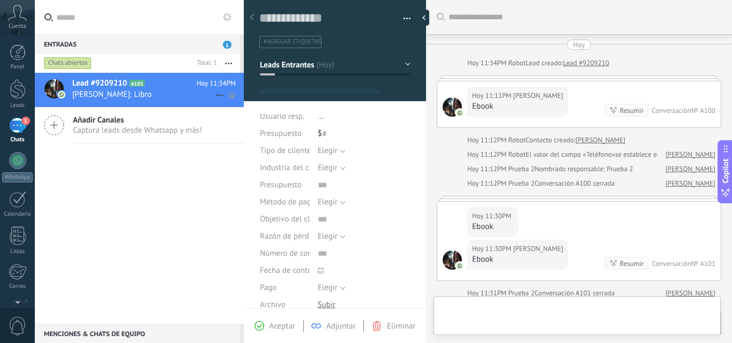
type textarea "**********"
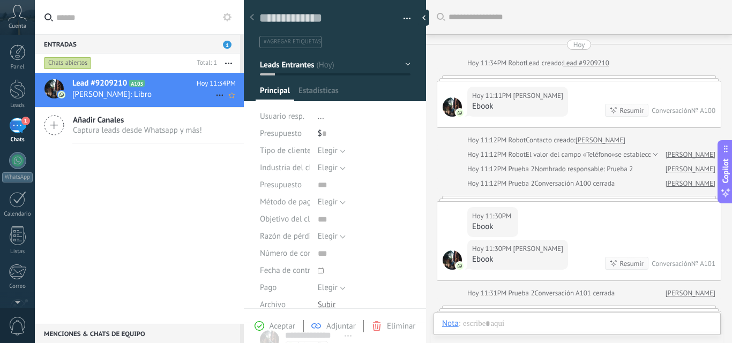
scroll to position [250, 0]
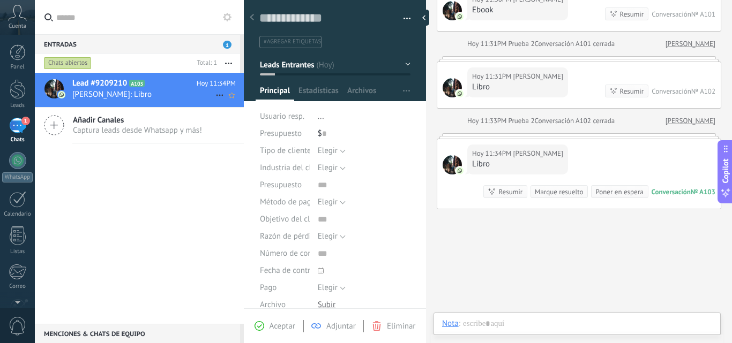
click at [219, 92] on icon at bounding box center [219, 95] width 13 height 13
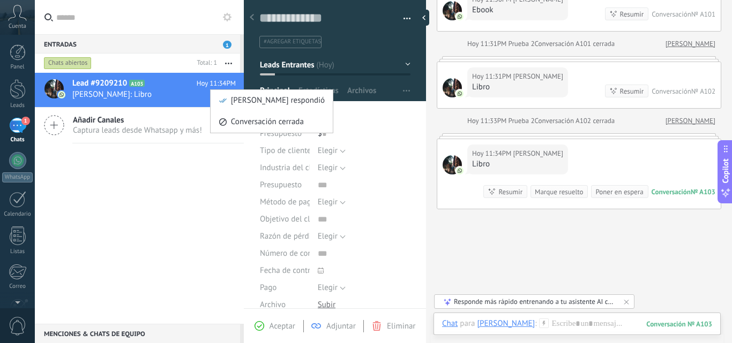
click at [385, 318] on div at bounding box center [366, 171] width 732 height 343
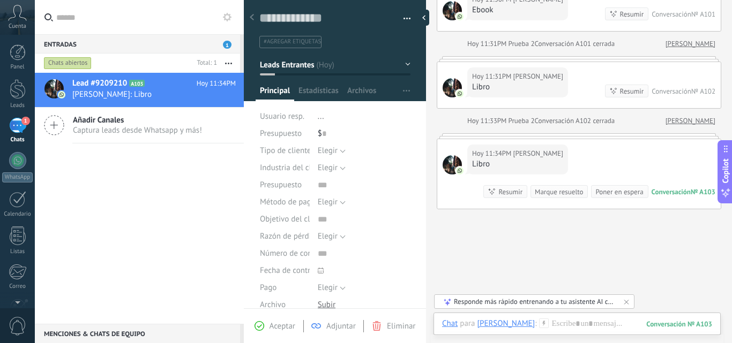
click at [385, 329] on div "Eliminar" at bounding box center [393, 326] width 43 height 10
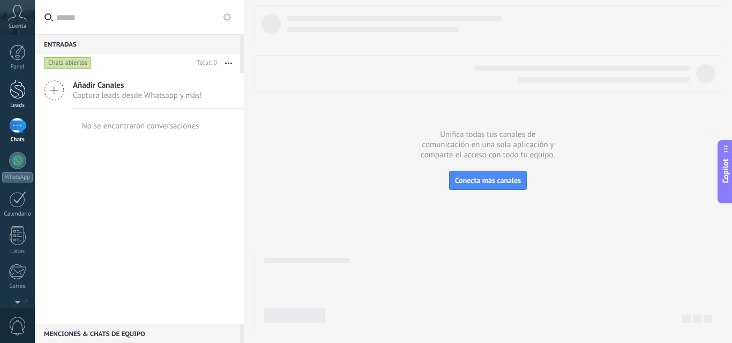
click at [16, 80] on div at bounding box center [18, 89] width 16 height 20
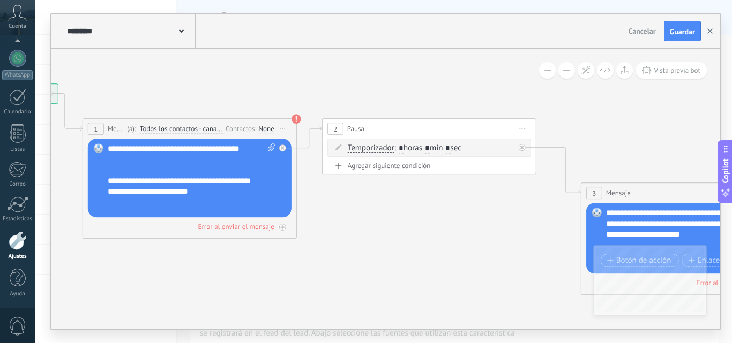
click at [710, 34] on button "button" at bounding box center [710, 31] width 16 height 20
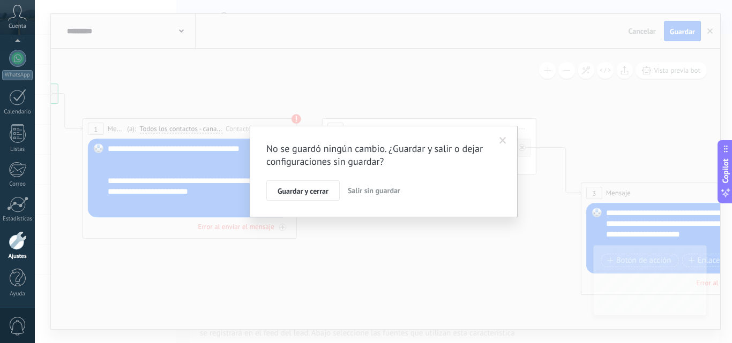
click at [351, 184] on button "Salir sin guardar" at bounding box center [373, 191] width 61 height 20
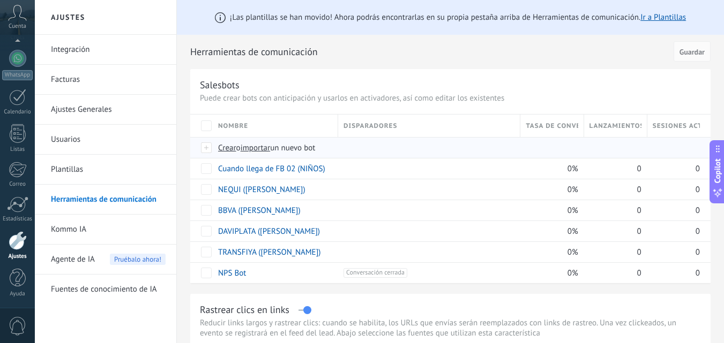
click at [261, 145] on span "importar" at bounding box center [256, 148] width 30 height 10
click at [0, 0] on input "importar un nuevo bot" at bounding box center [0, 0] width 0 height 0
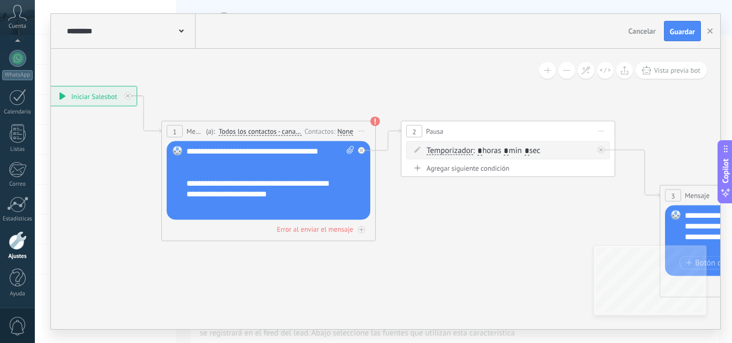
click at [244, 133] on span "Todos los contactos - canales seleccionados" at bounding box center [260, 132] width 83 height 9
click at [244, 133] on button "Todos los contactos - canales seleccionados" at bounding box center [280, 131] width 134 height 19
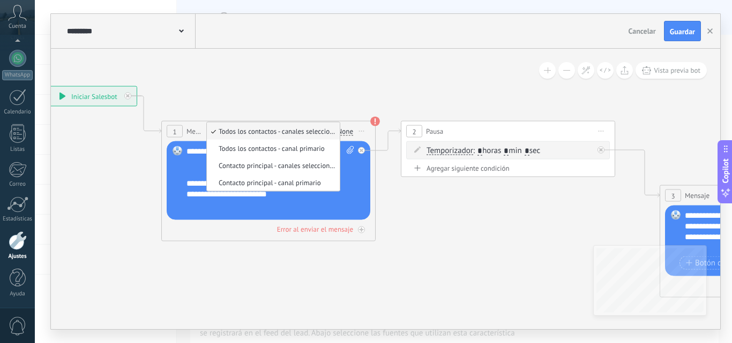
click at [244, 133] on span "Todos los contactos - canales seleccionados" at bounding box center [272, 131] width 130 height 9
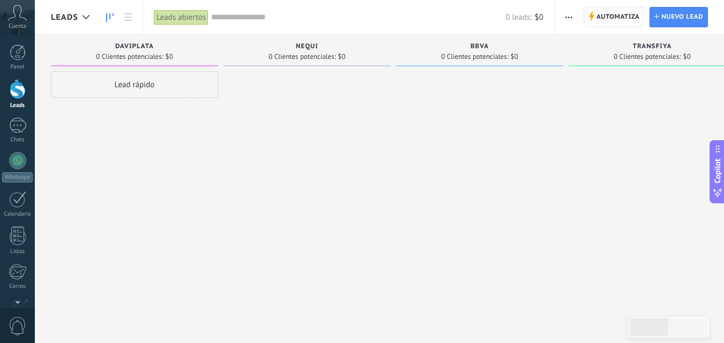
click at [587, 26] on span "Automatiza Automatiza" at bounding box center [613, 17] width 61 height 20
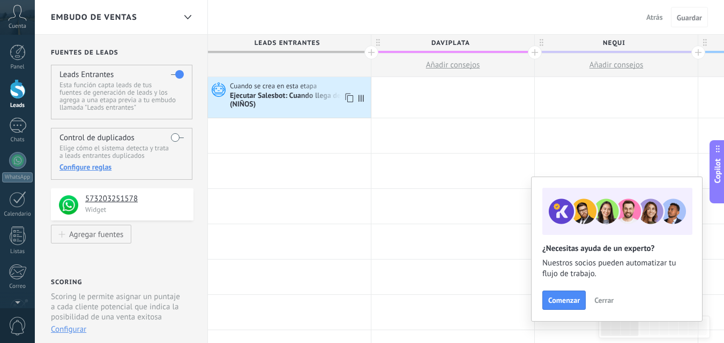
click at [220, 84] on use at bounding box center [219, 90] width 14 height 14
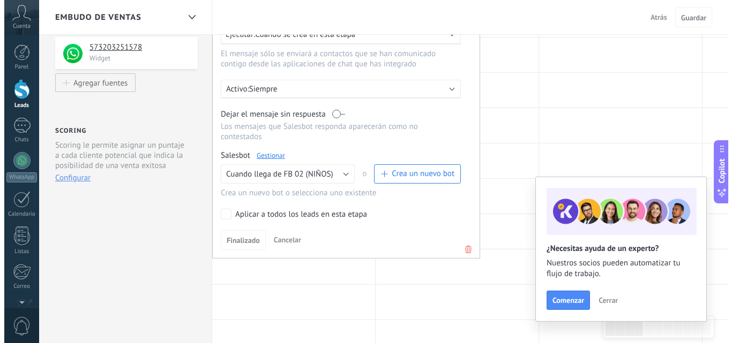
scroll to position [152, 0]
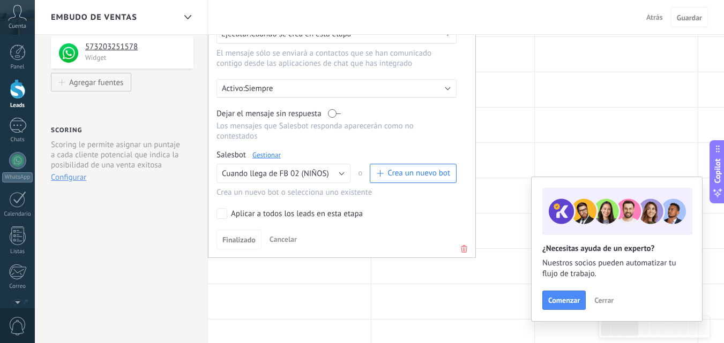
click at [280, 153] on link "Gestionar" at bounding box center [266, 155] width 28 height 9
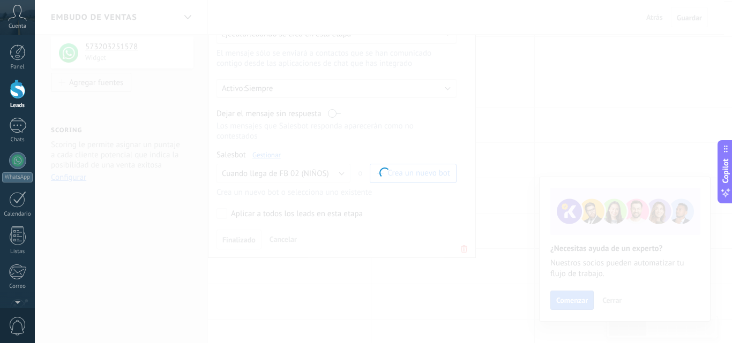
type input "**********"
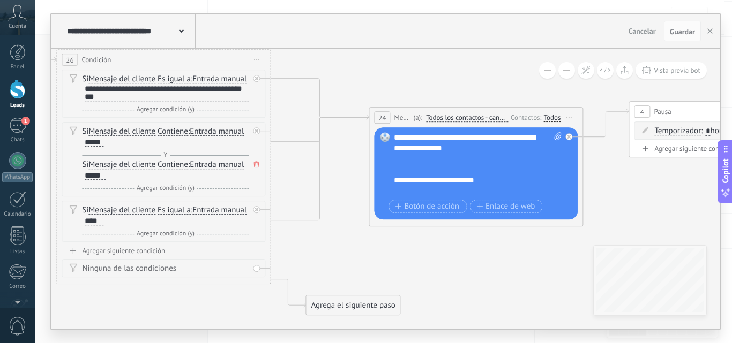
click at [123, 256] on div "Agregar siguiente condición" at bounding box center [164, 250] width 204 height 9
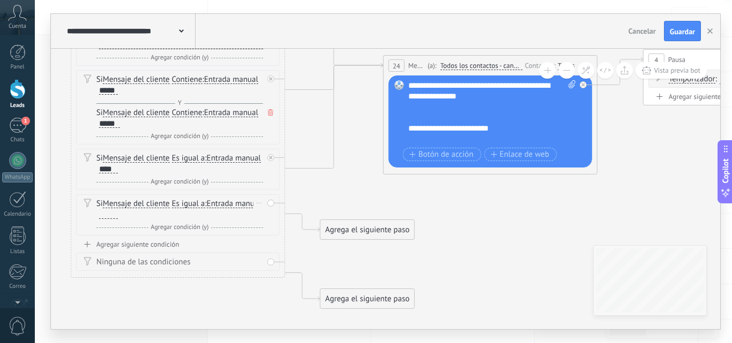
click at [261, 204] on icon at bounding box center [259, 203] width 5 height 1
click at [269, 228] on div "Borrar" at bounding box center [276, 218] width 48 height 18
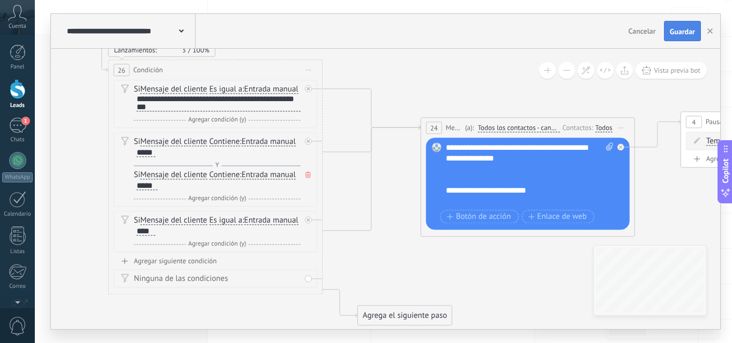
click at [678, 34] on span "Guardar" at bounding box center [682, 32] width 25 height 8
click at [13, 128] on div "1" at bounding box center [17, 126] width 17 height 16
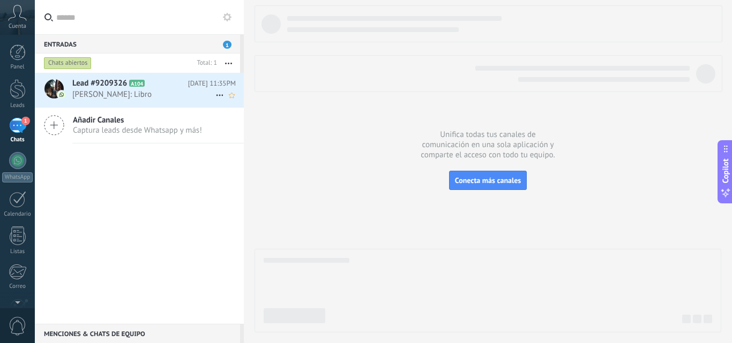
click at [86, 90] on span "Miguel Linares: Libro" at bounding box center [143, 94] width 143 height 10
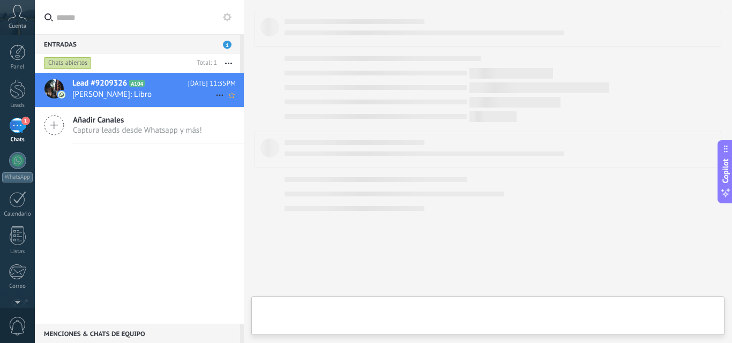
type textarea "**********"
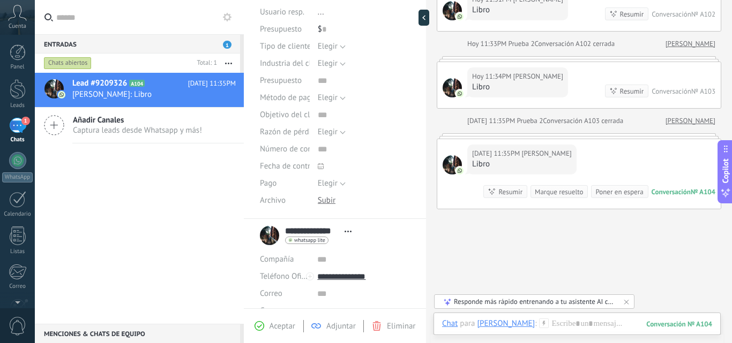
scroll to position [191, 0]
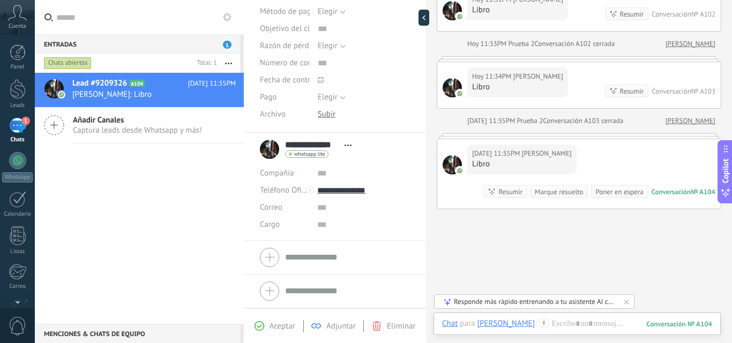
click at [379, 331] on use at bounding box center [377, 326] width 8 height 10
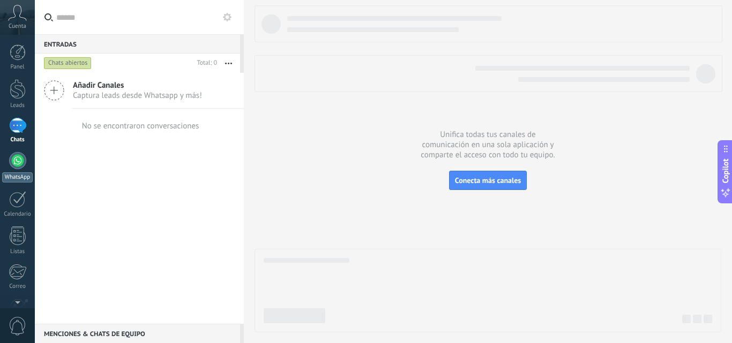
click at [19, 154] on div at bounding box center [17, 160] width 17 height 17
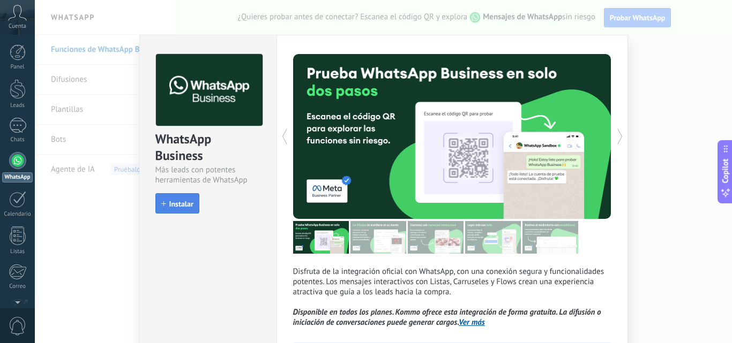
click at [167, 204] on span "Instalar" at bounding box center [177, 204] width 32 height 8
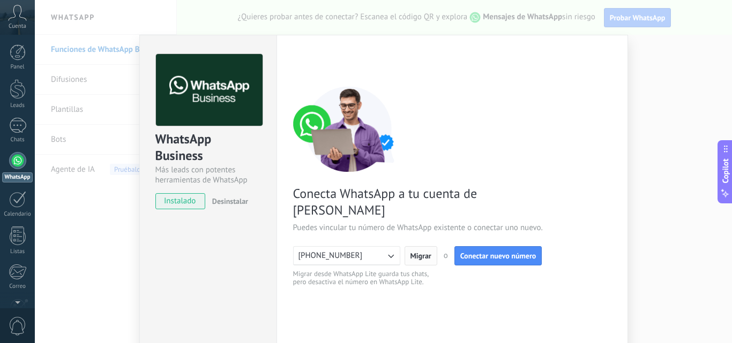
click at [414, 252] on span "Migrar" at bounding box center [420, 256] width 21 height 8
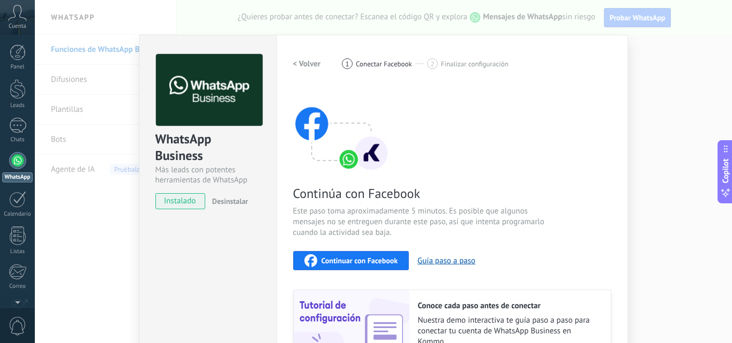
click at [309, 62] on h2 "< Volver" at bounding box center [307, 64] width 28 height 10
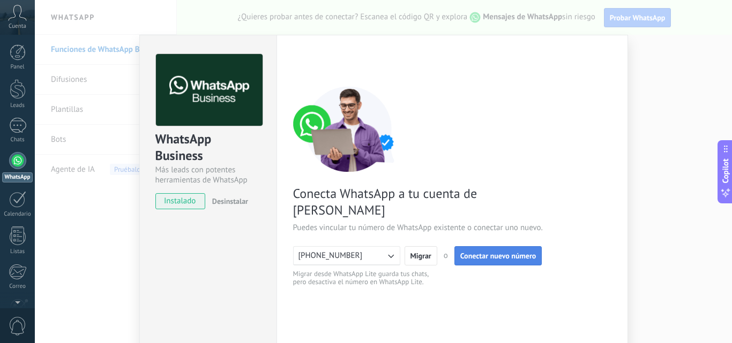
click at [488, 252] on span "Conectar nuevo número" at bounding box center [498, 256] width 76 height 8
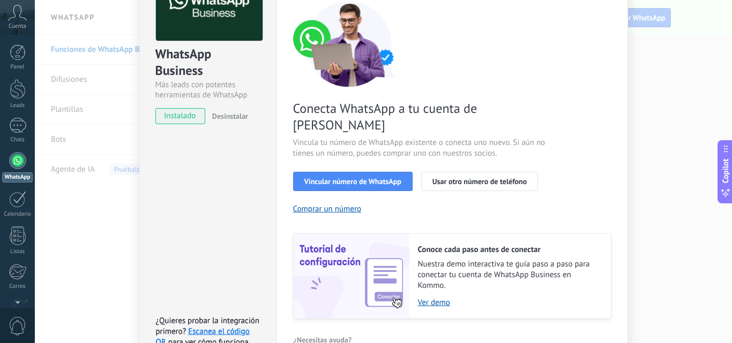
scroll to position [92, 0]
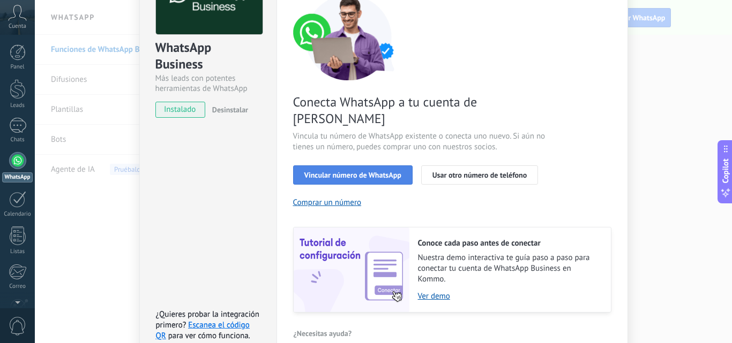
click at [389, 171] on span "Vincular número de WhatsApp" at bounding box center [352, 175] width 97 height 8
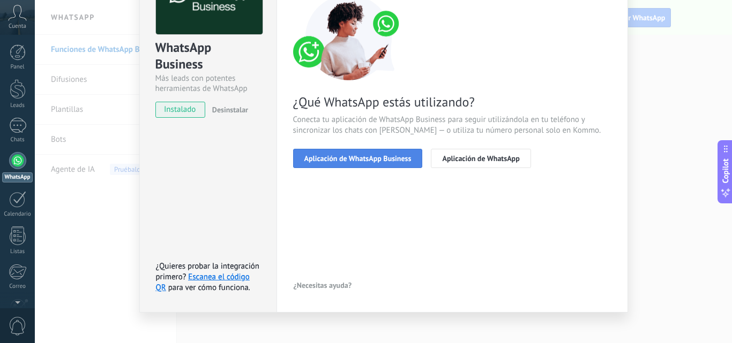
click at [389, 162] on span "Aplicación de WhatsApp Business" at bounding box center [357, 159] width 107 height 8
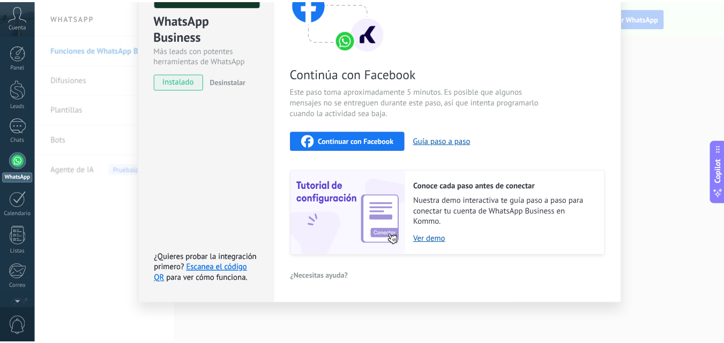
scroll to position [0, 0]
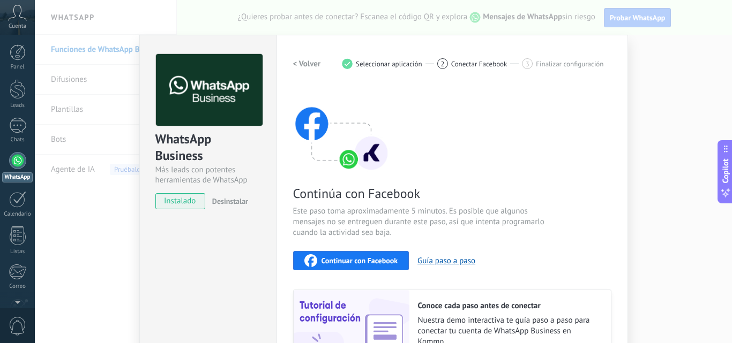
click at [17, 161] on div at bounding box center [17, 160] width 17 height 17
click at [8, 102] on div "Leads" at bounding box center [17, 105] width 31 height 7
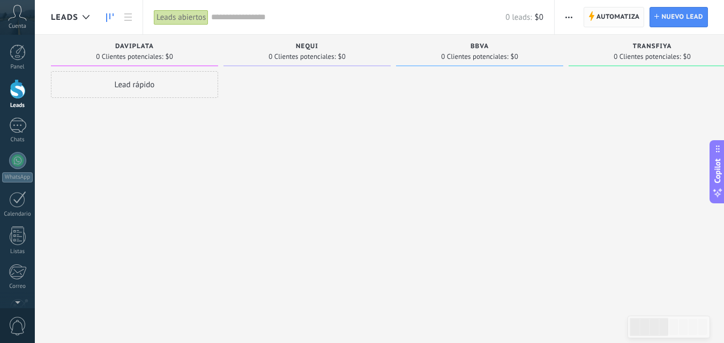
click at [632, 9] on span "Automatiza" at bounding box center [617, 17] width 43 height 19
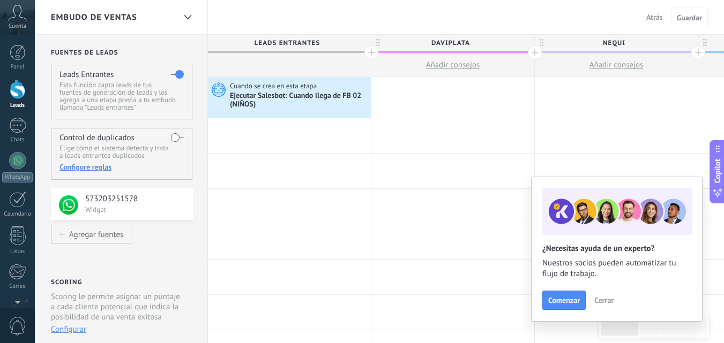
click at [653, 17] on span "Atrás" at bounding box center [654, 17] width 17 height 10
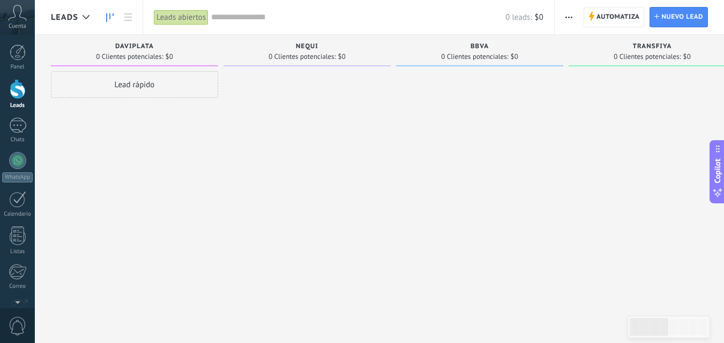
click at [574, 21] on button "button" at bounding box center [569, 17] width 16 height 20
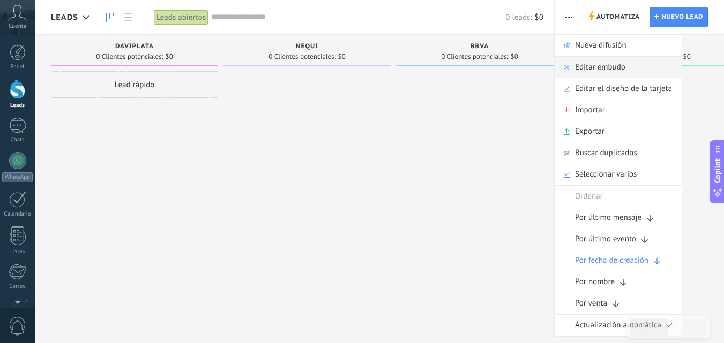
click at [586, 62] on span "Editar embudo" at bounding box center [600, 67] width 50 height 21
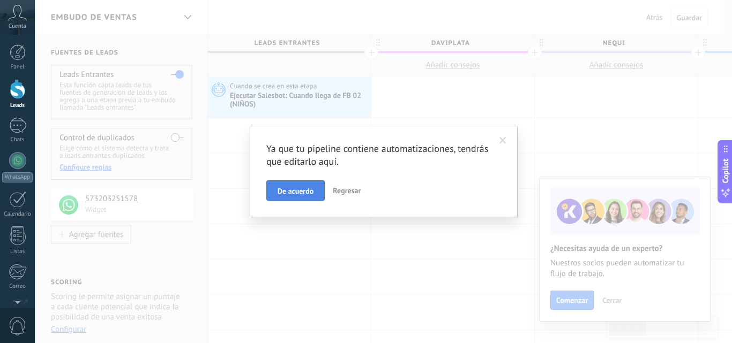
click at [289, 192] on span "De acuerdo" at bounding box center [296, 192] width 36 height 8
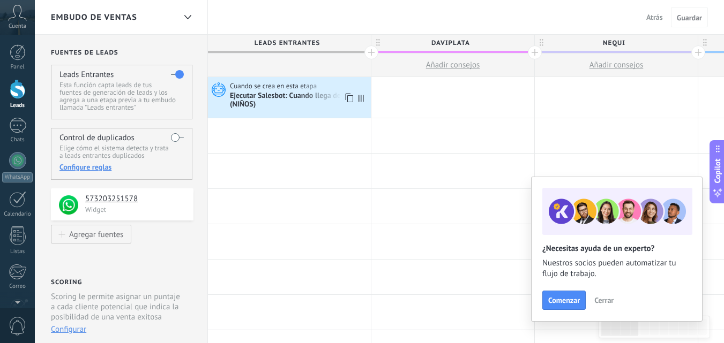
click at [362, 101] on icon at bounding box center [360, 98] width 5 height 7
click at [347, 98] on use at bounding box center [349, 98] width 8 height 9
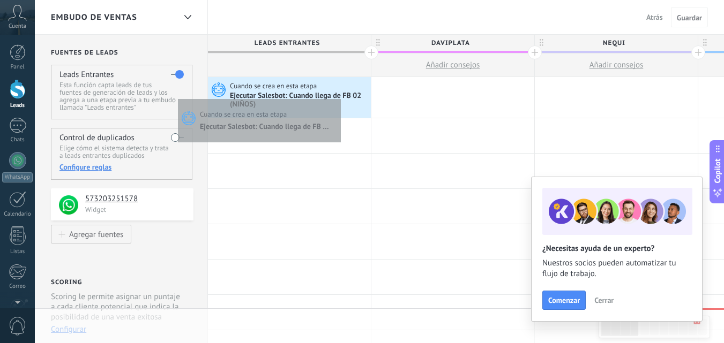
click at [338, 96] on div "Ejecutar Salesbot: Cuando llega de FB 02 (NIÑOS)" at bounding box center [299, 101] width 138 height 18
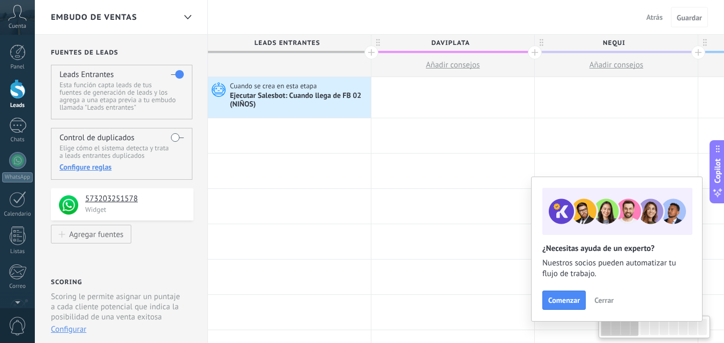
click at [221, 88] on icon at bounding box center [217, 89] width 18 height 16
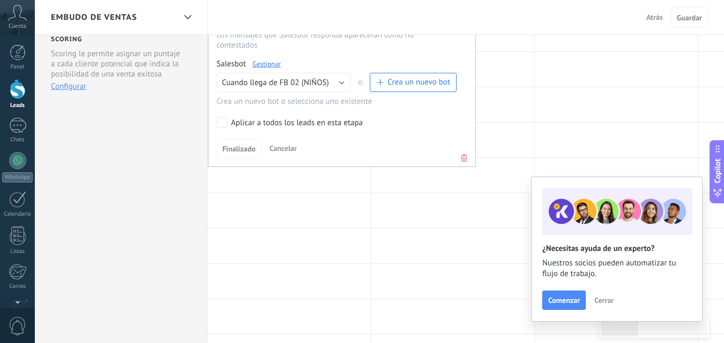
scroll to position [244, 0]
click at [455, 154] on div "Finalizado Cancelar" at bounding box center [341, 148] width 251 height 20
click at [462, 156] on icon at bounding box center [464, 157] width 12 height 13
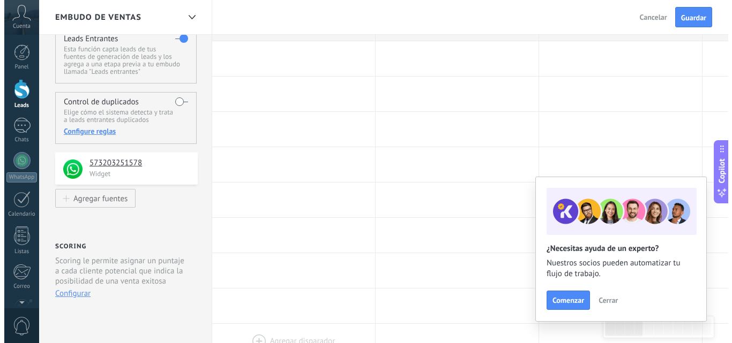
scroll to position [0, 0]
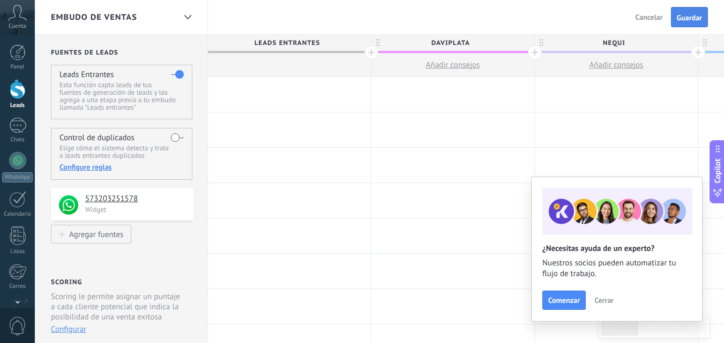
click at [675, 25] on button "Guardar" at bounding box center [689, 17] width 37 height 20
click at [662, 19] on span "Salir" at bounding box center [655, 17] width 14 height 10
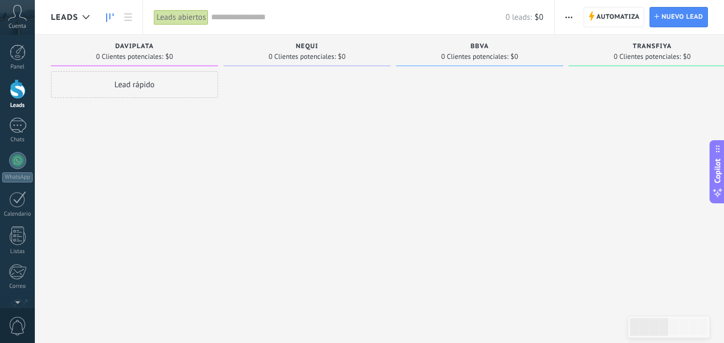
click at [570, 14] on span "button" at bounding box center [568, 17] width 7 height 20
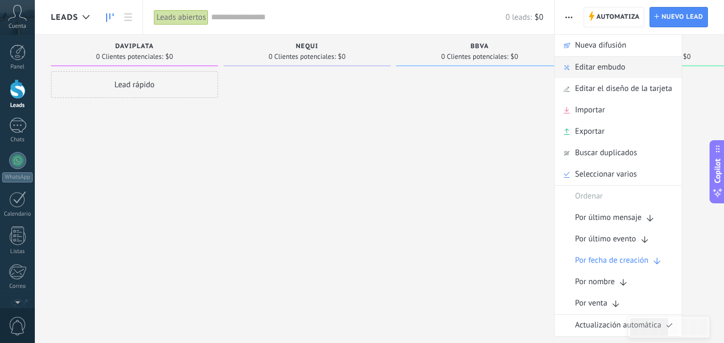
click at [574, 61] on div "Editar embudo" at bounding box center [617, 67] width 127 height 21
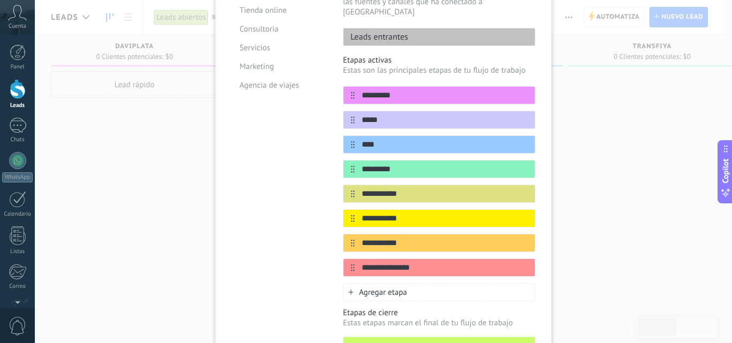
scroll to position [146, 0]
click at [523, 214] on icon at bounding box center [526, 217] width 6 height 6
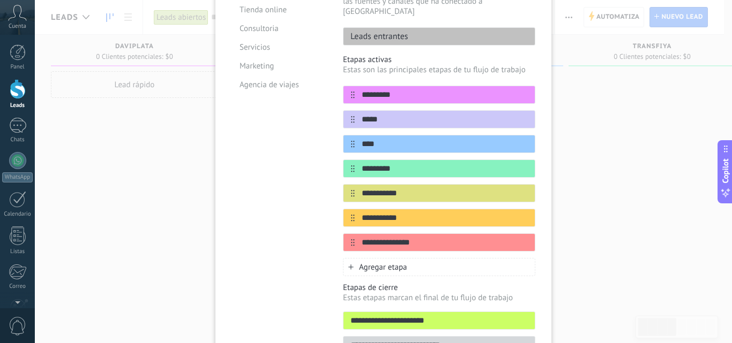
click at [0, 0] on icon at bounding box center [0, 0] width 0 height 0
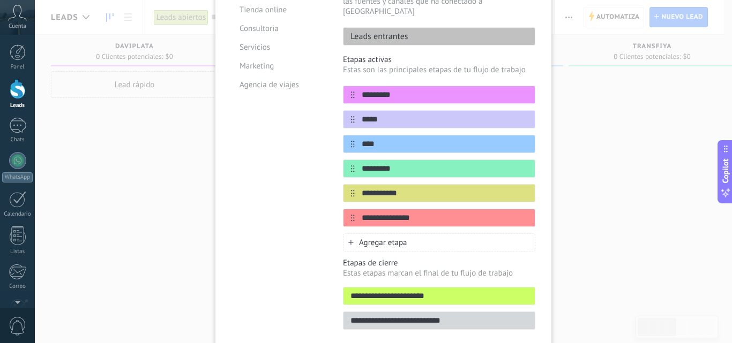
click at [0, 0] on icon at bounding box center [0, 0] width 0 height 0
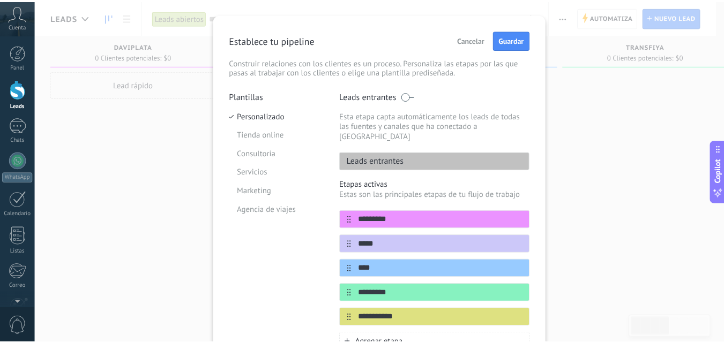
scroll to position [20, 0]
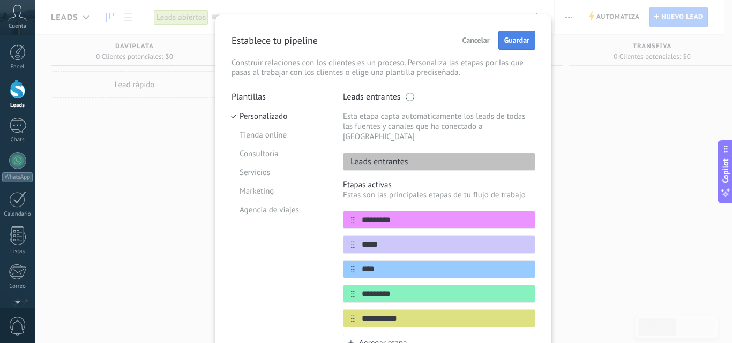
click at [514, 40] on span "Guardar" at bounding box center [516, 40] width 25 height 8
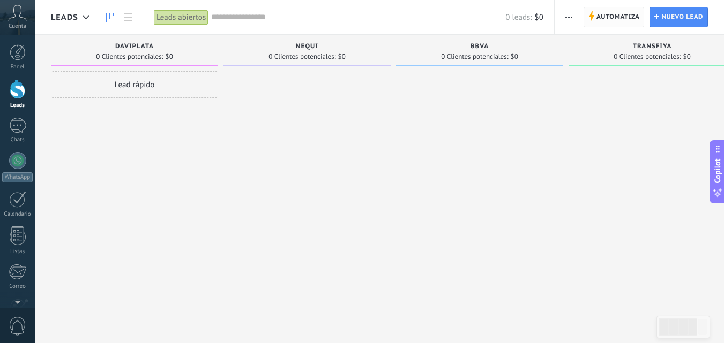
click at [595, 21] on span "Automatiza Automatiza" at bounding box center [613, 17] width 61 height 20
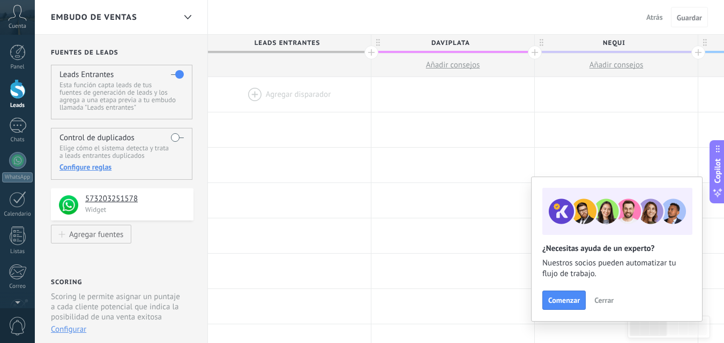
click at [253, 95] on div at bounding box center [289, 94] width 163 height 35
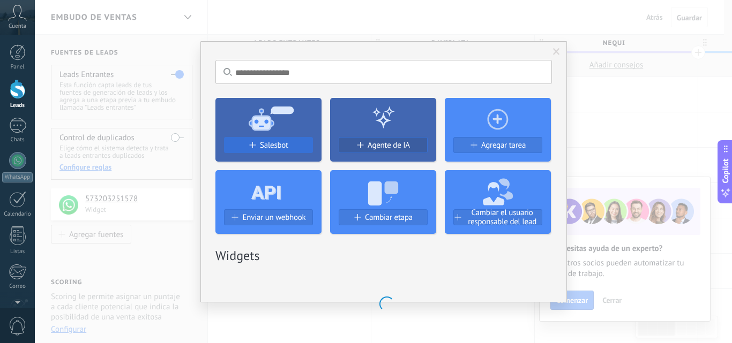
click at [260, 145] on span "Salesbot" at bounding box center [274, 145] width 28 height 9
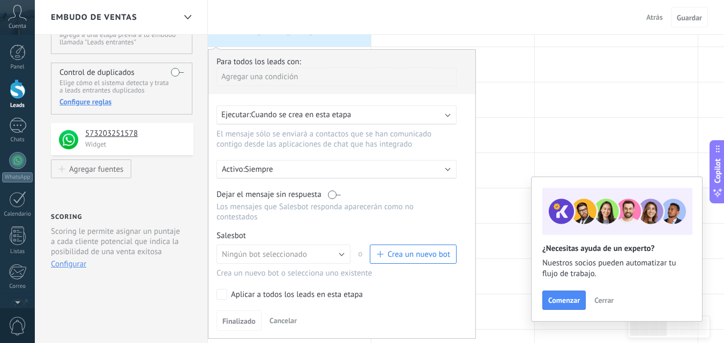
scroll to position [66, 0]
click at [379, 106] on div "Ejecutar: Cuando se crea en esta etapa" at bounding box center [336, 114] width 240 height 19
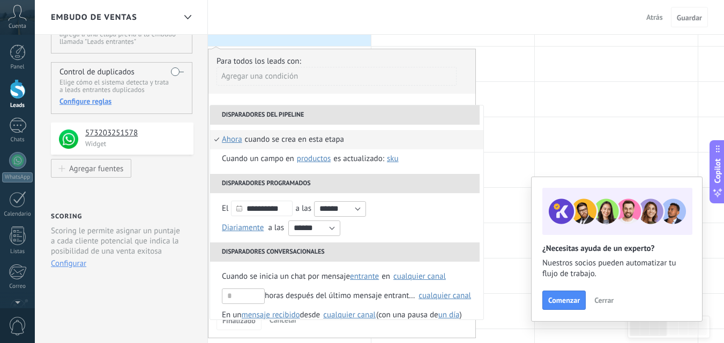
click at [379, 106] on li "Disparadores del pipeline" at bounding box center [344, 115] width 269 height 19
click at [370, 81] on div "Agregar una condición" at bounding box center [336, 76] width 240 height 19
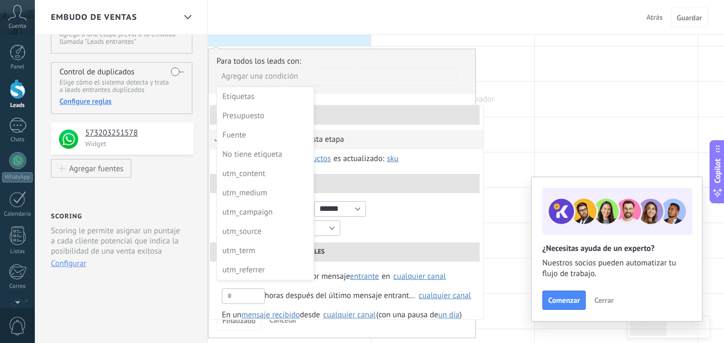
click at [516, 99] on div at bounding box center [452, 99] width 163 height 35
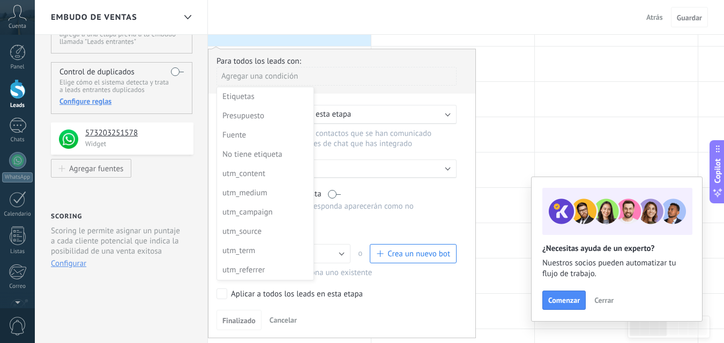
click at [360, 144] on div at bounding box center [341, 193] width 267 height 289
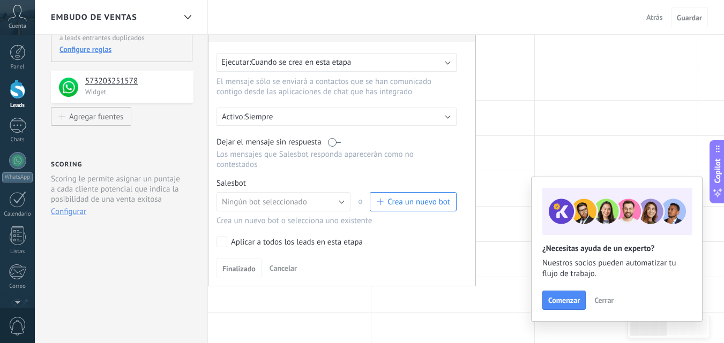
scroll to position [165, 0]
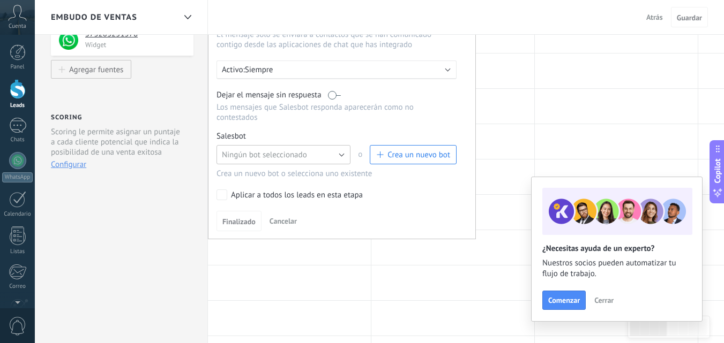
click at [298, 162] on button "Ningún bot seleccionado" at bounding box center [283, 154] width 134 height 19
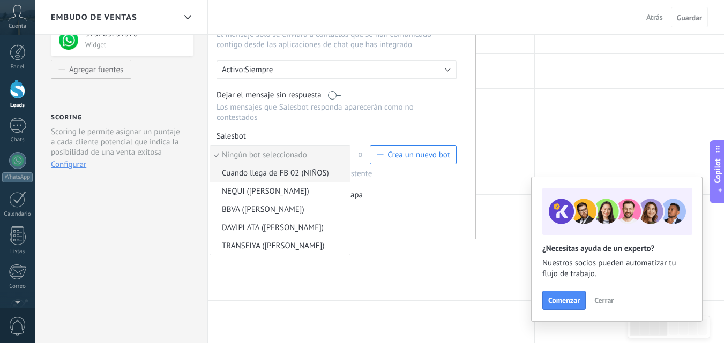
click at [276, 178] on span "Cuando llega de FB 02 (NIÑOS)" at bounding box center [278, 173] width 137 height 10
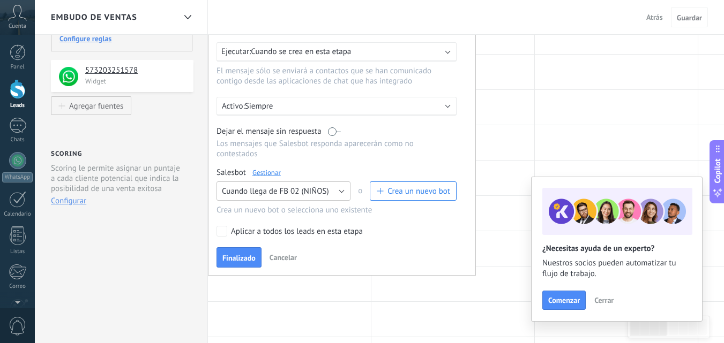
scroll to position [128, 0]
click at [238, 258] on span "Finalizado" at bounding box center [238, 259] width 33 height 8
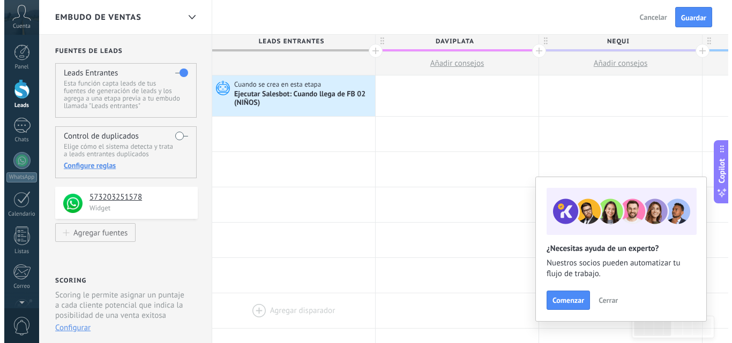
scroll to position [0, 0]
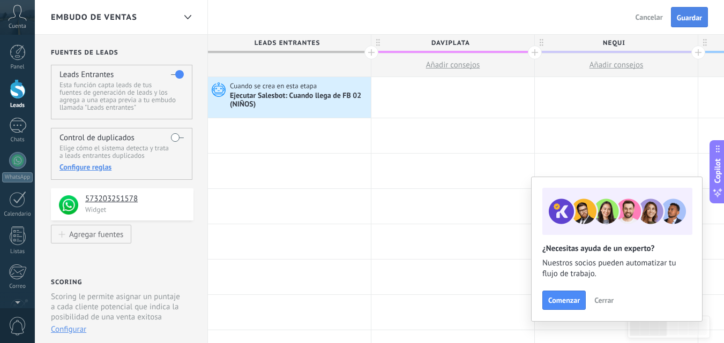
click at [678, 21] on span "Guardar" at bounding box center [689, 18] width 25 height 8
click at [219, 91] on use at bounding box center [219, 90] width 14 height 14
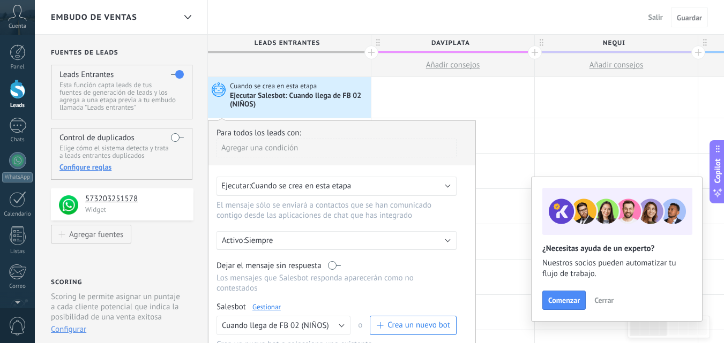
click at [263, 305] on link "Gestionar" at bounding box center [266, 307] width 28 height 9
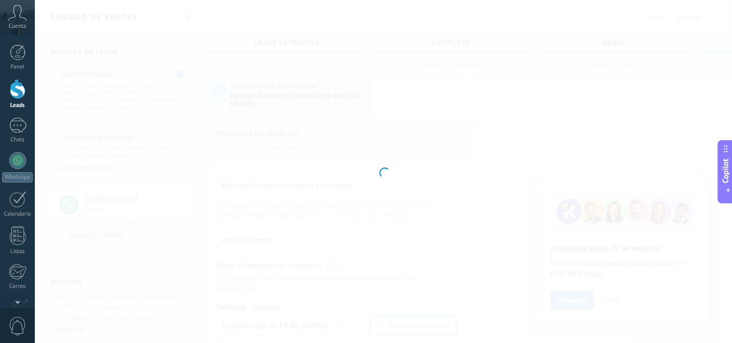
type input "**********"
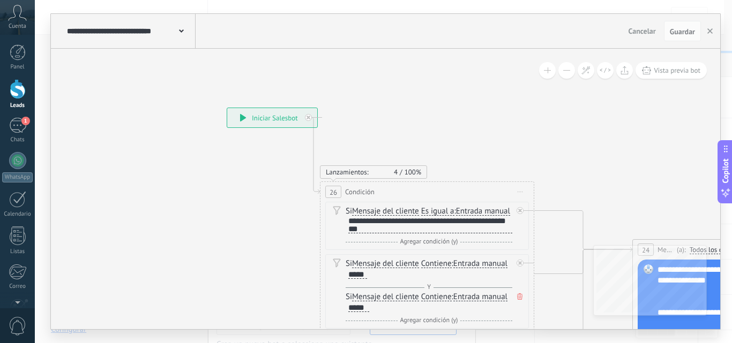
click at [238, 118] on div "**********" at bounding box center [272, 117] width 90 height 19
click at [242, 118] on icon at bounding box center [243, 118] width 6 height 8
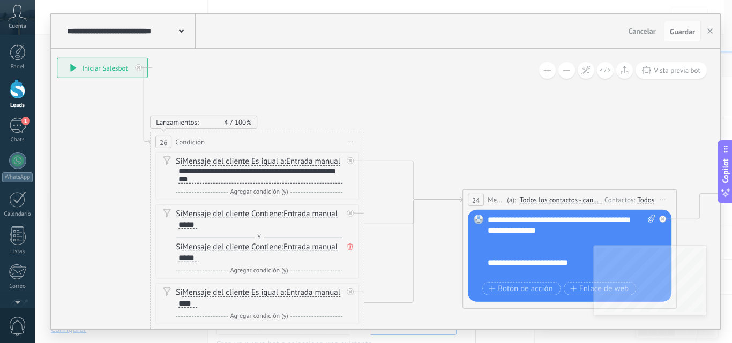
click at [568, 199] on span "Todos los contactos - canales seleccionados" at bounding box center [561, 200] width 82 height 9
click at [568, 199] on button "Todos los contactos - canales seleccionados" at bounding box center [581, 200] width 134 height 19
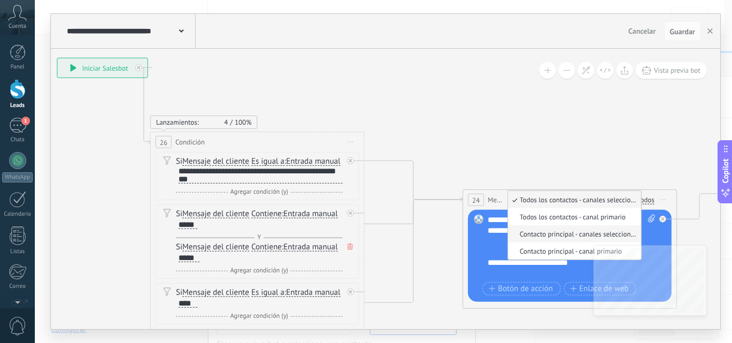
click at [561, 237] on span "Contacto principal - canales seleccionados" at bounding box center [573, 234] width 130 height 9
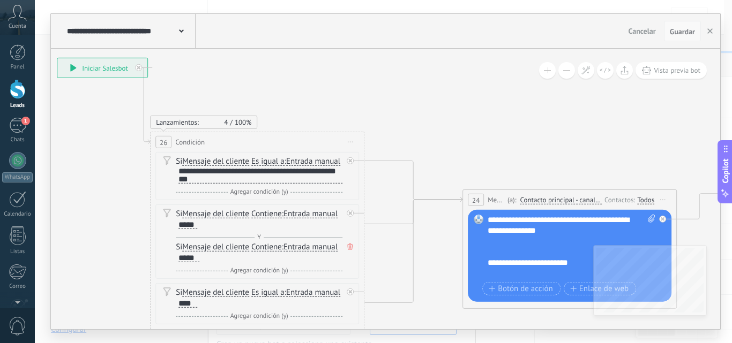
click at [681, 36] on button "Guardar" at bounding box center [682, 31] width 37 height 20
click at [496, 195] on span "Mensaje" at bounding box center [496, 200] width 17 height 10
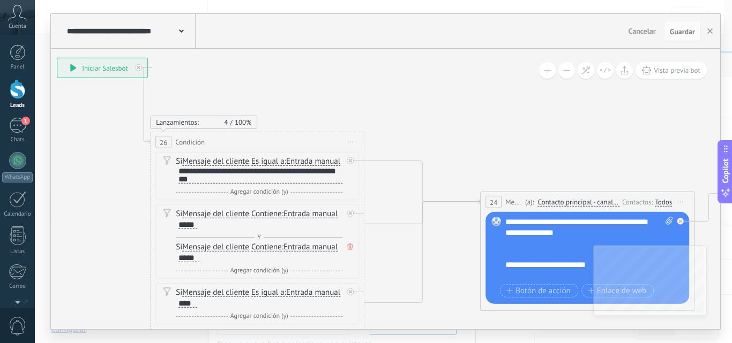
drag, startPoint x: 490, startPoint y: 198, endPoint x: 508, endPoint y: 200, distance: 17.8
click at [508, 200] on span "Mensaje" at bounding box center [513, 202] width 17 height 10
click at [526, 201] on span "(a):" at bounding box center [529, 202] width 9 height 10
click at [548, 202] on span "Contacto principal - canales seleccionados" at bounding box center [578, 202] width 81 height 9
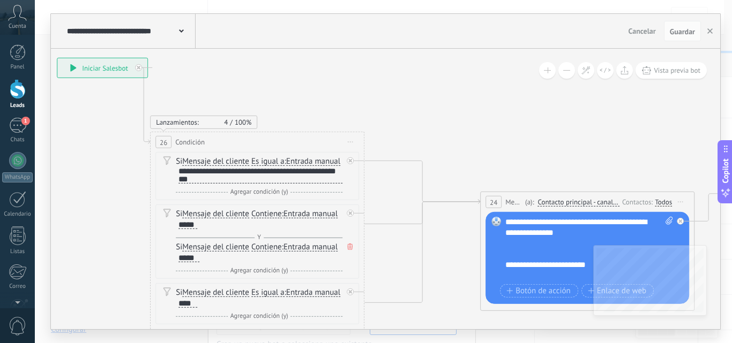
click at [548, 202] on button "Contacto principal - canales seleccionados" at bounding box center [600, 202] width 134 height 19
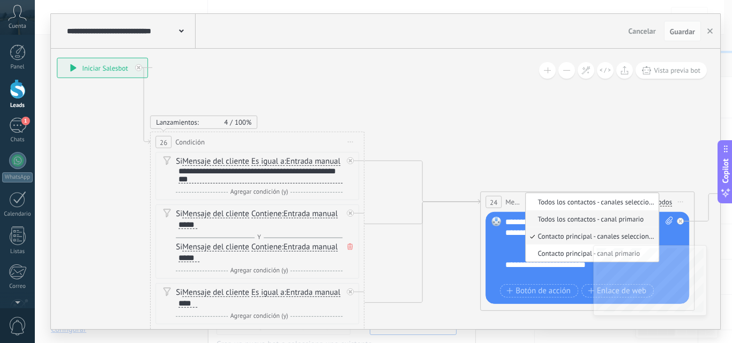
click at [563, 225] on li "Todos los contactos - canal primario" at bounding box center [592, 219] width 133 height 17
